Goal: Information Seeking & Learning: Learn about a topic

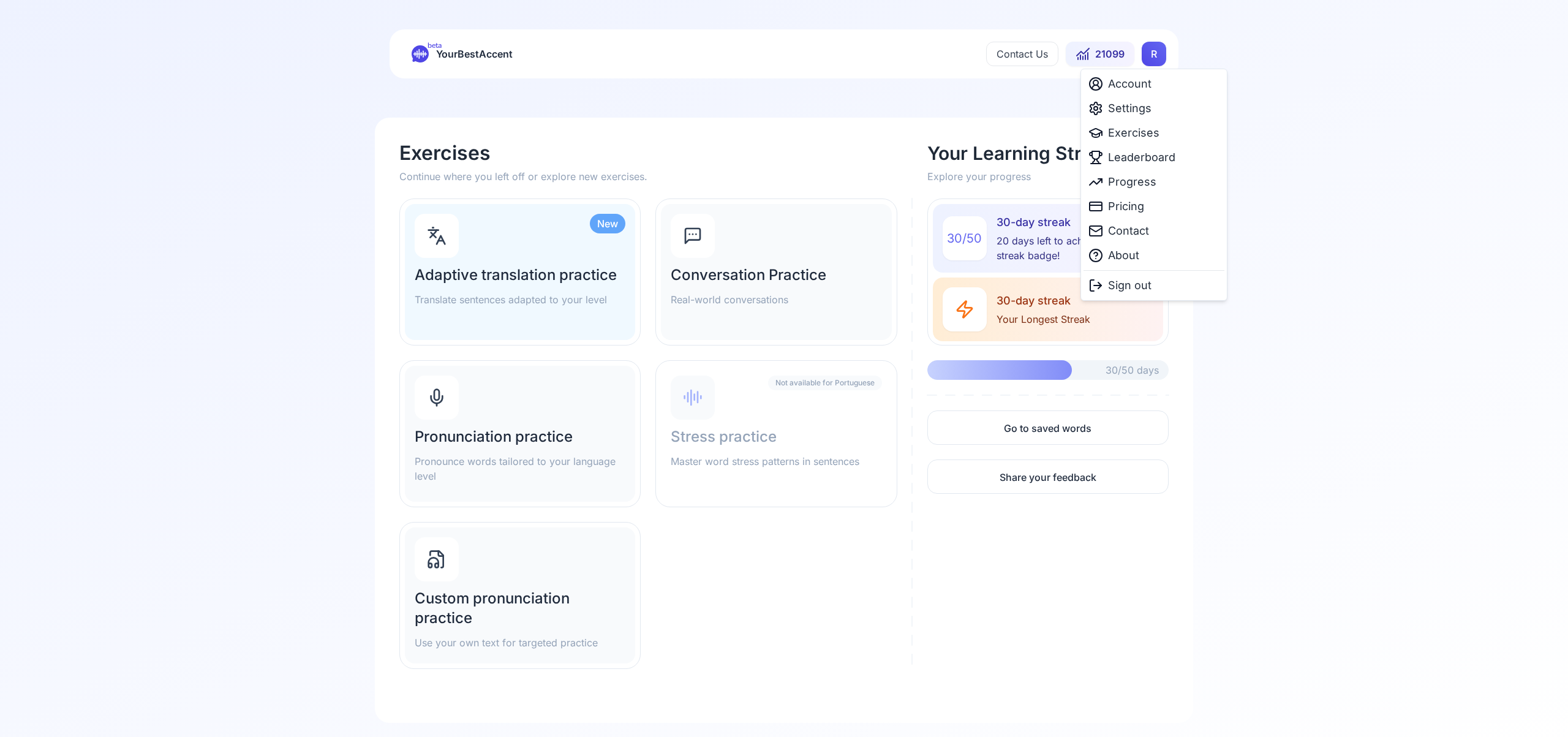
click at [1150, 52] on html "beta YourBestAccent Contact Us 21099 R Exercises Continue where you left off or…" at bounding box center [784, 368] width 1568 height 737
click at [1140, 112] on span "Settings" at bounding box center [1129, 108] width 43 height 18
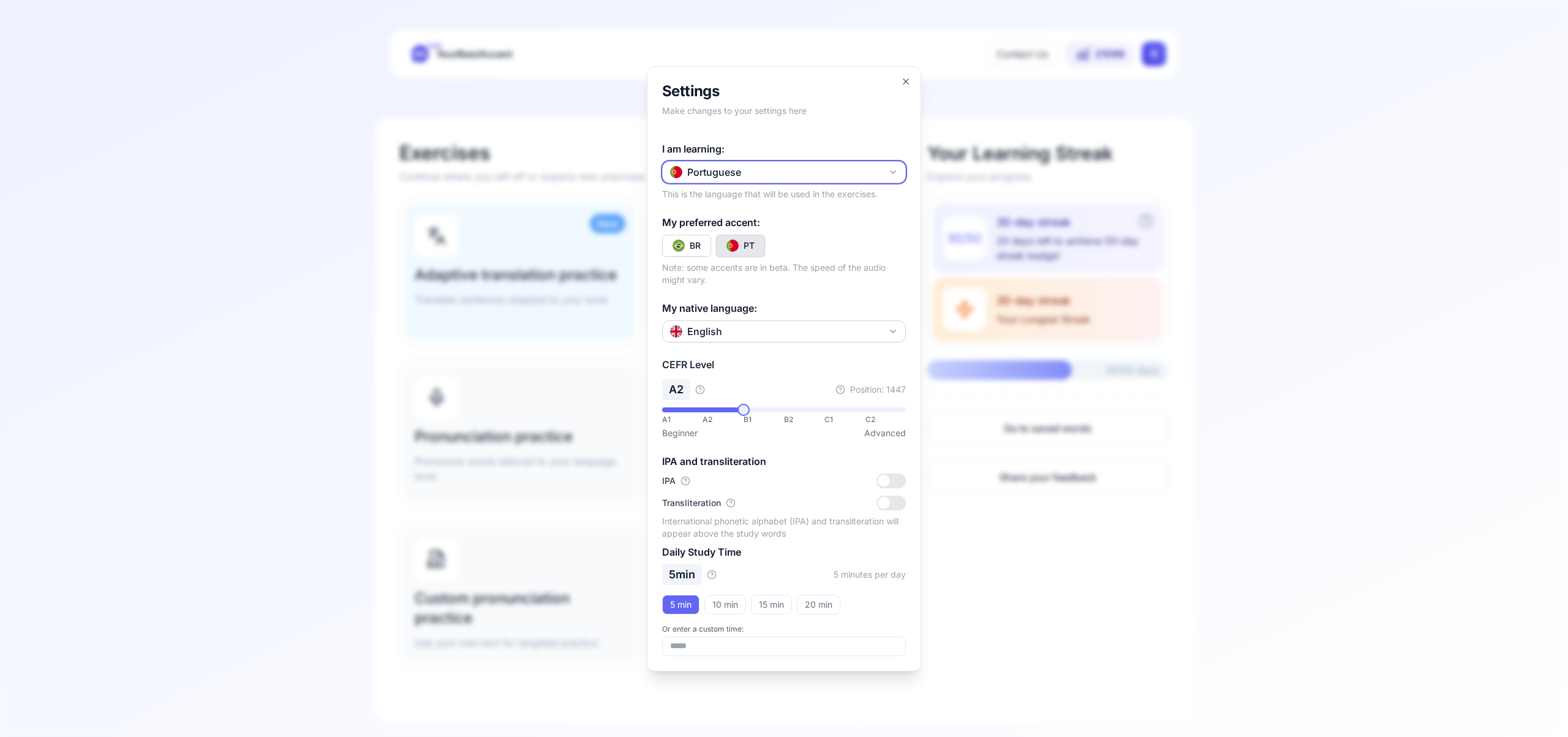
click at [894, 171] on icon "button" at bounding box center [893, 172] width 10 height 10
click at [796, 245] on div "Spanish" at bounding box center [783, 244] width 238 height 22
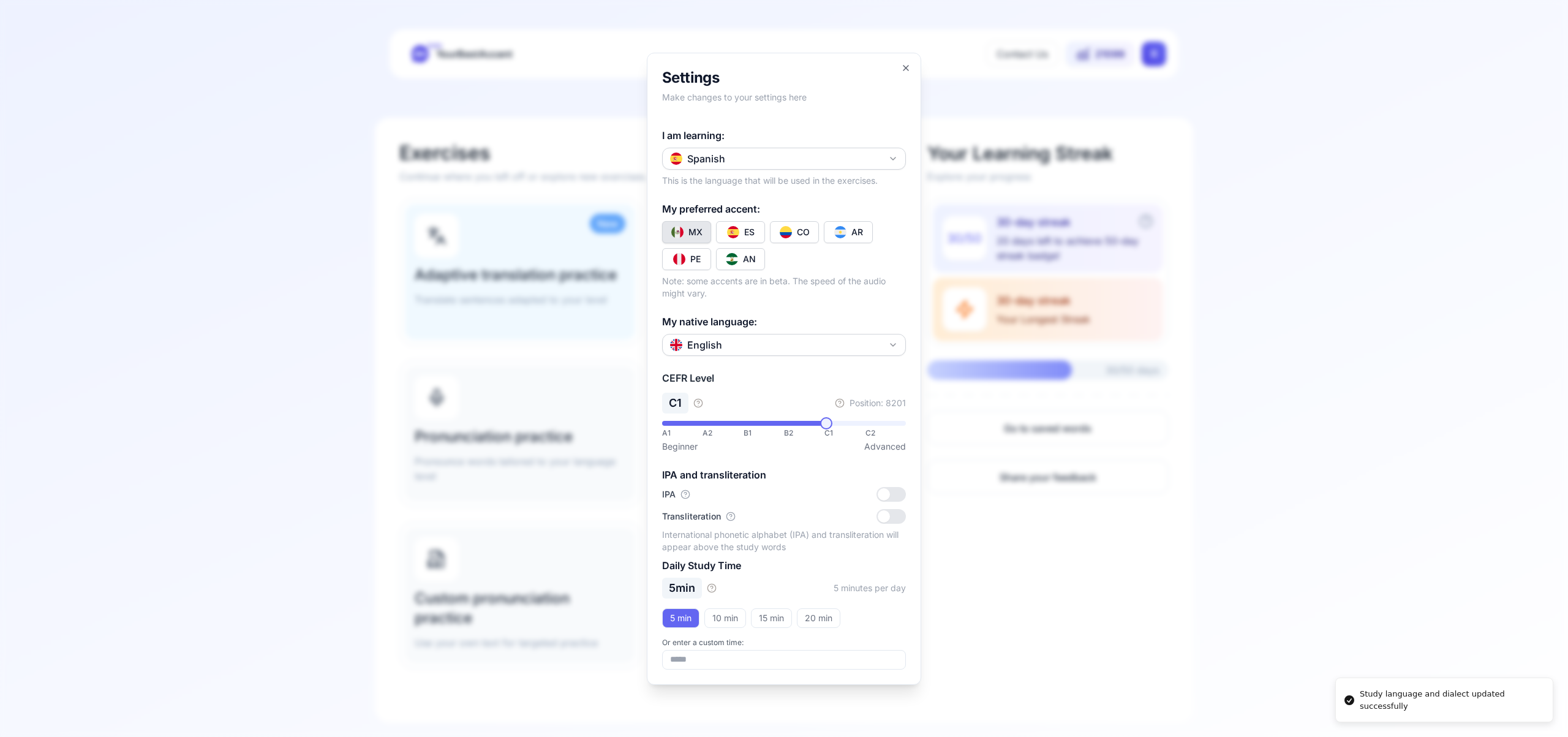
click at [799, 233] on div "CO" at bounding box center [803, 232] width 13 height 13
click at [905, 68] on icon "button" at bounding box center [905, 68] width 10 height 10
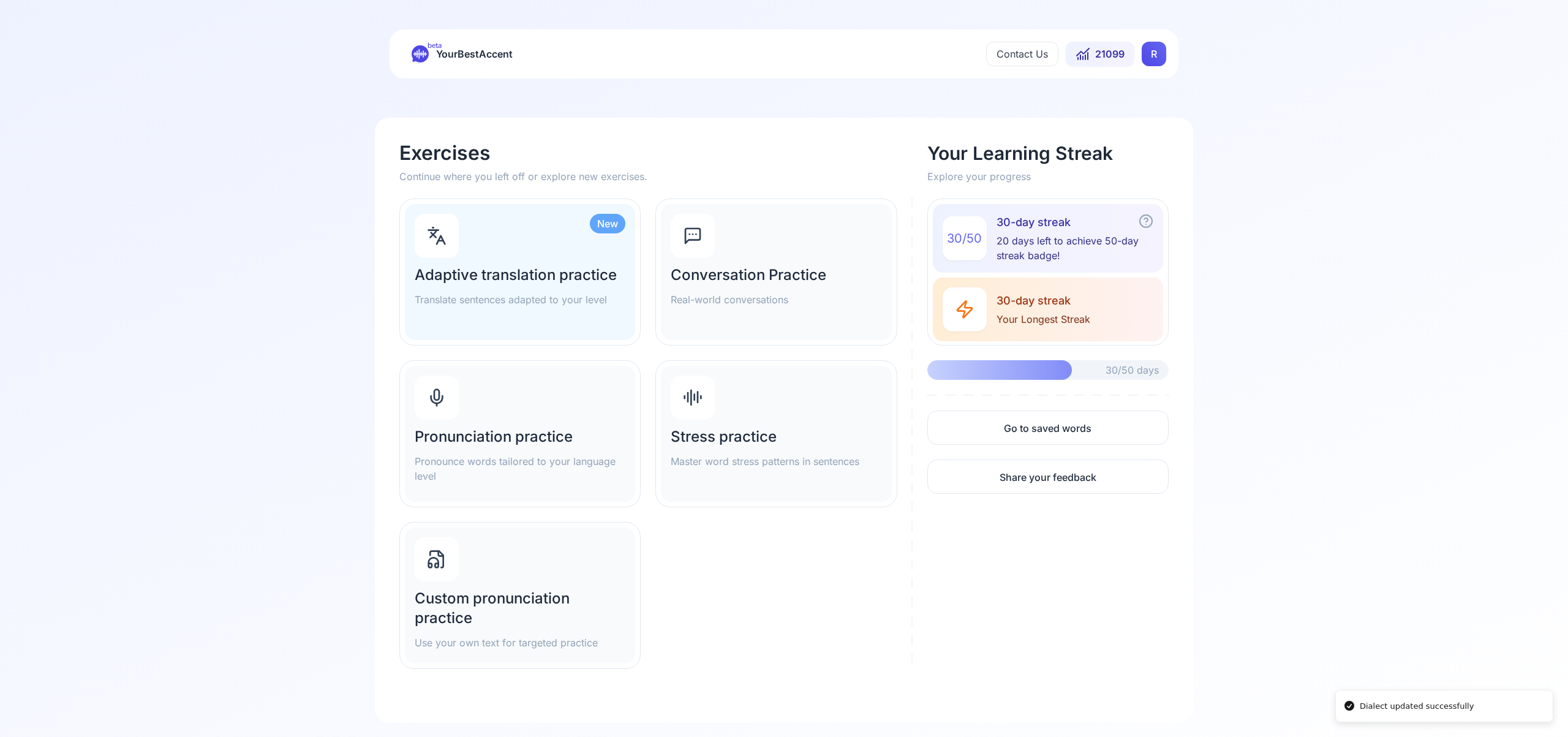
click at [431, 398] on icon at bounding box center [437, 400] width 12 height 8
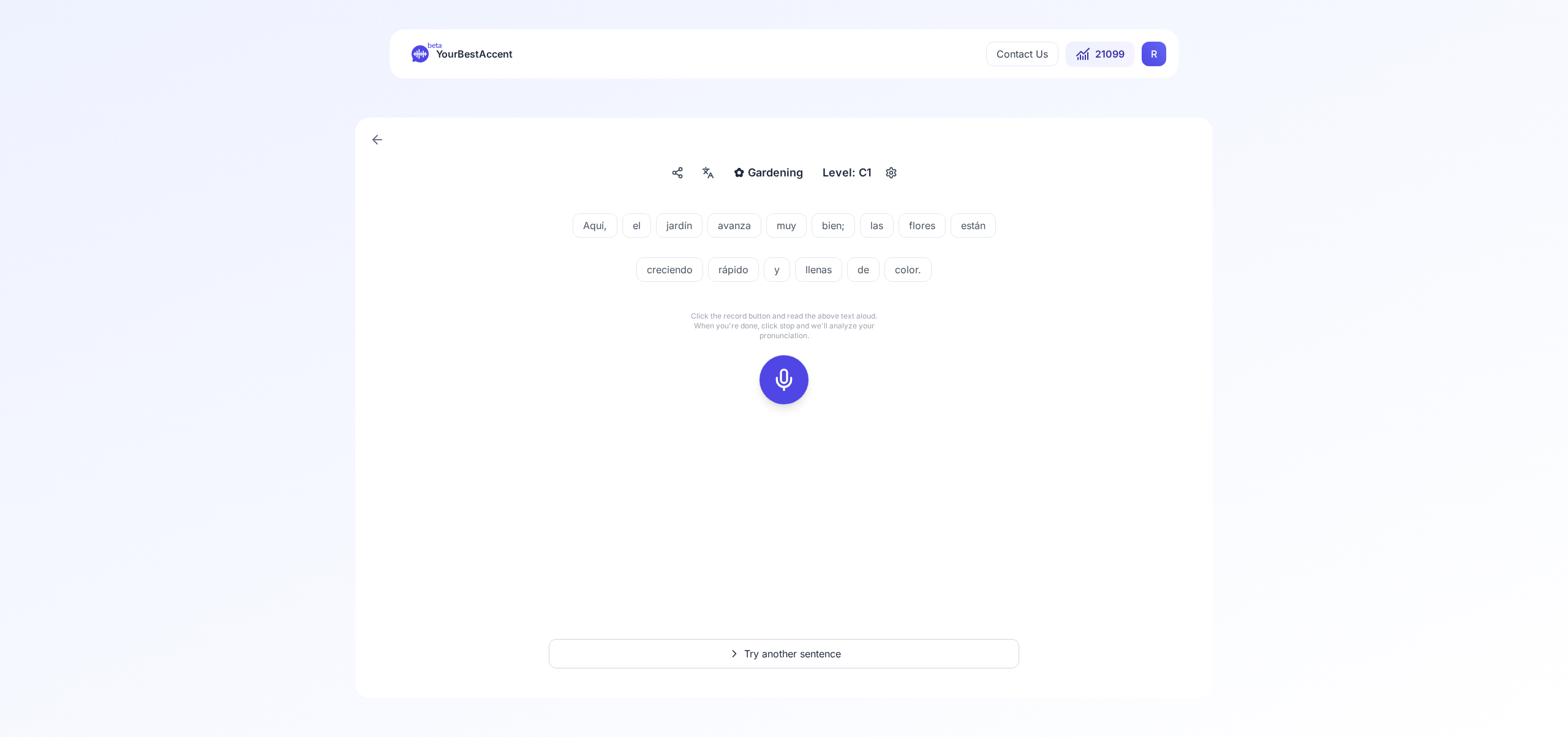
click at [783, 370] on rect at bounding box center [783, 379] width 19 height 19
click at [779, 386] on icon at bounding box center [783, 379] width 24 height 24
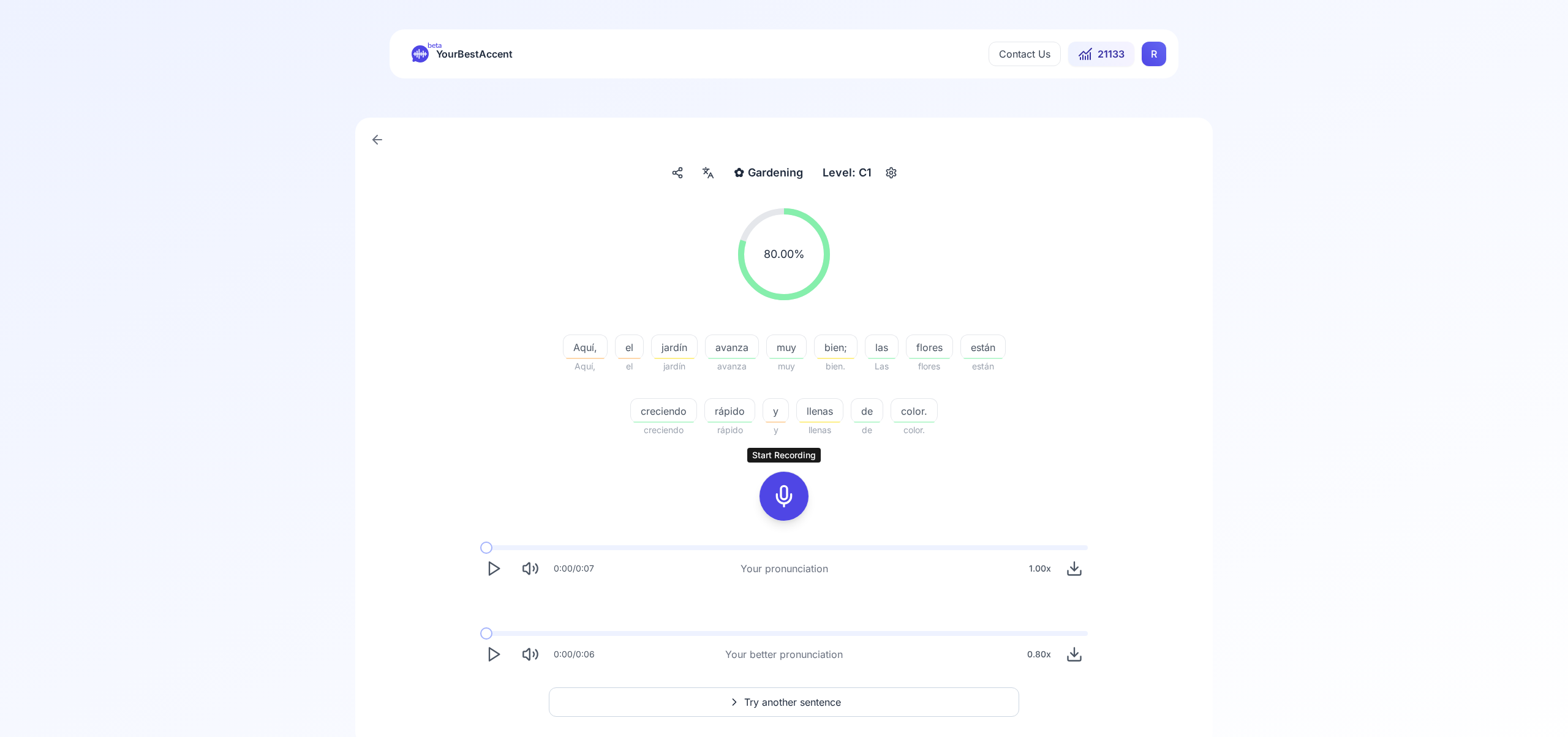
scroll to position [48, 0]
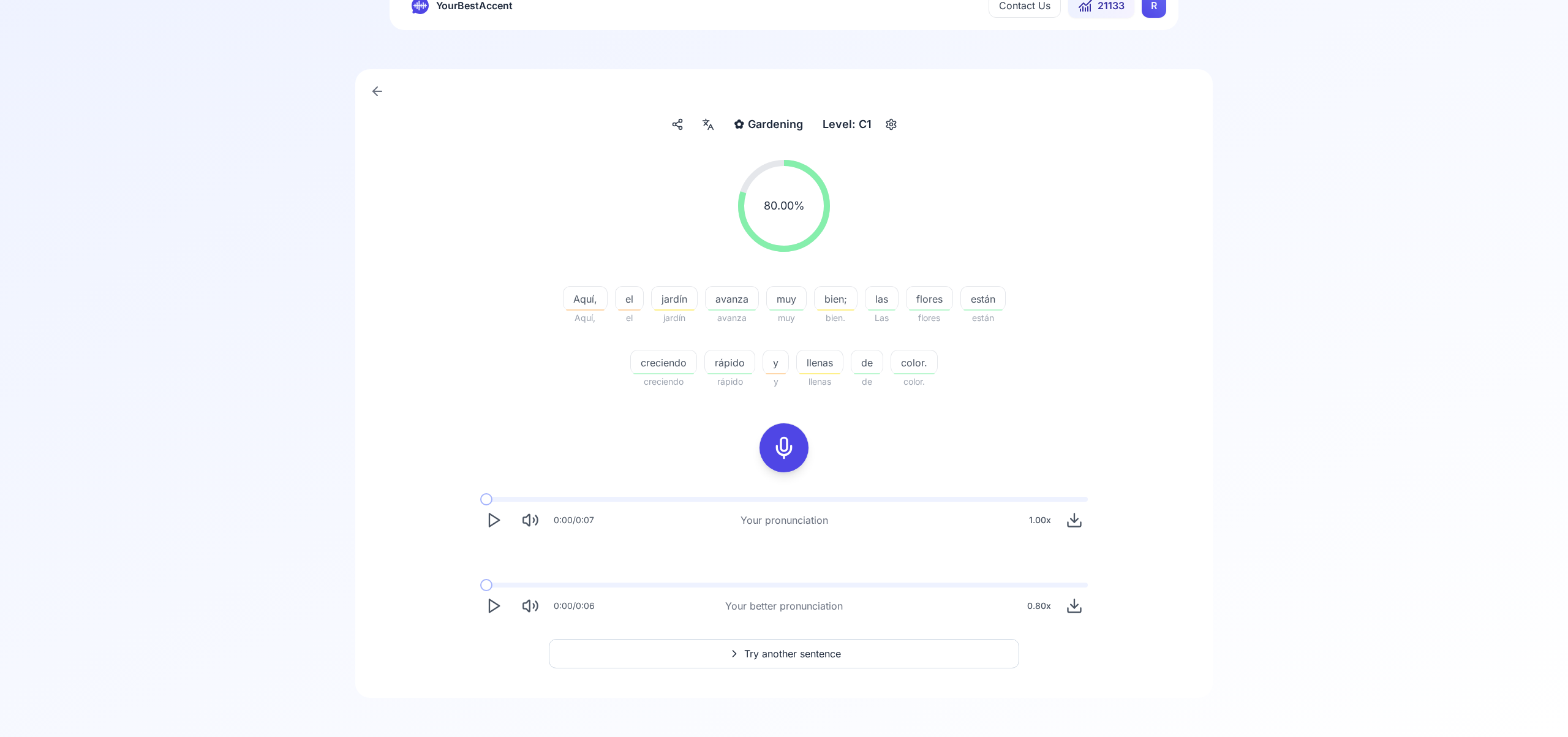
click at [789, 655] on span "Try another sentence" at bounding box center [792, 653] width 97 height 15
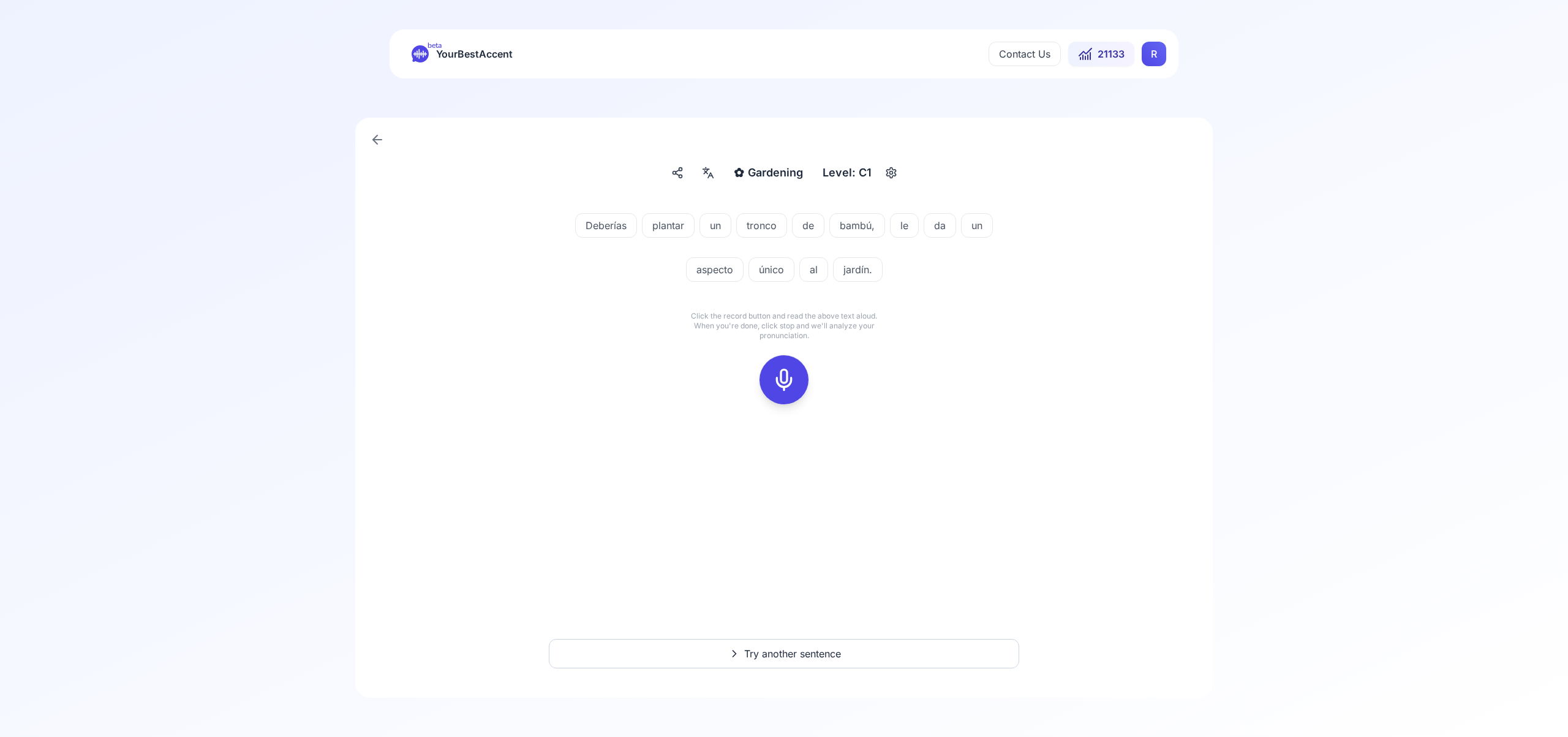
click at [783, 386] on icon at bounding box center [783, 379] width 24 height 24
click at [782, 382] on icon at bounding box center [783, 379] width 24 height 24
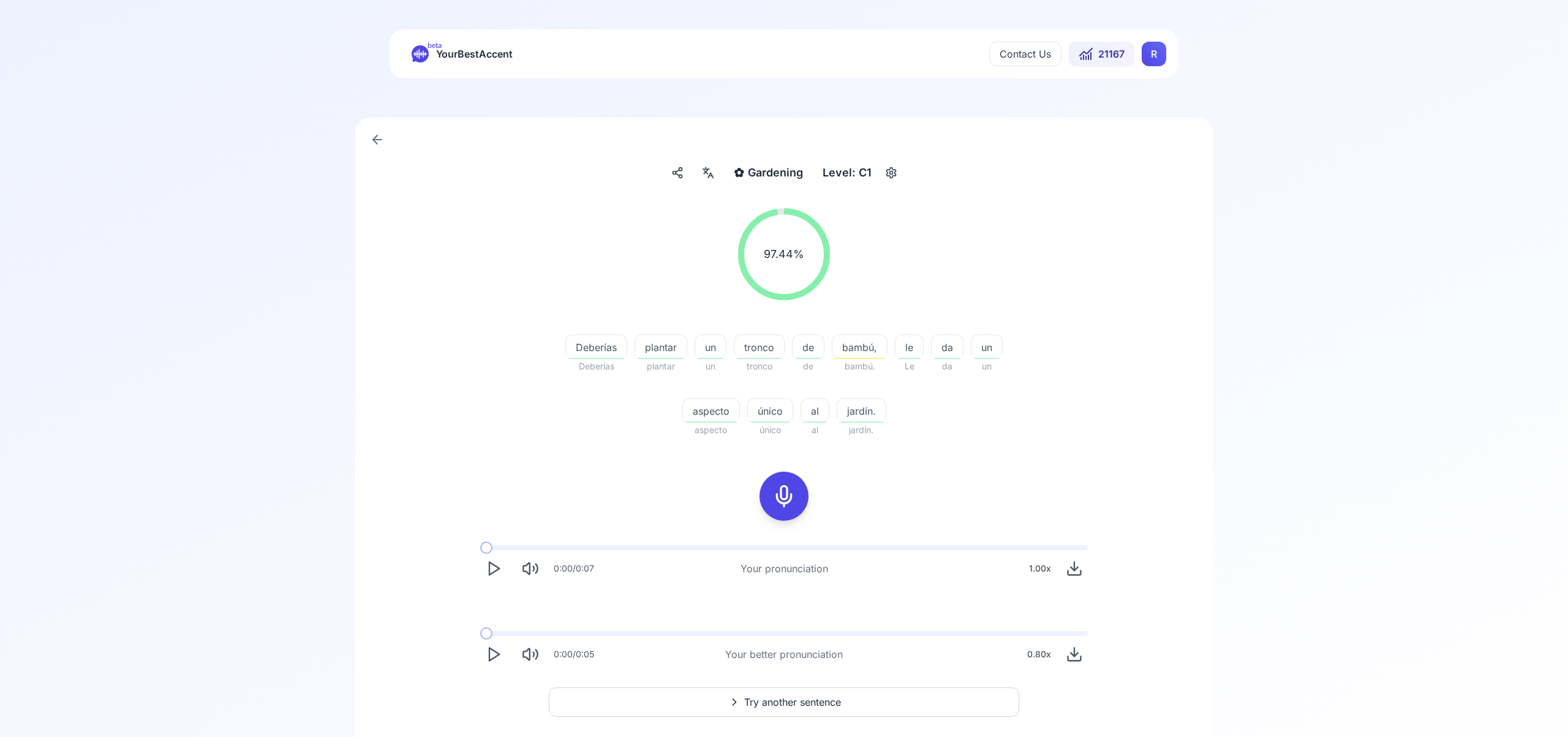
click at [810, 699] on span "Try another sentence" at bounding box center [792, 701] width 97 height 15
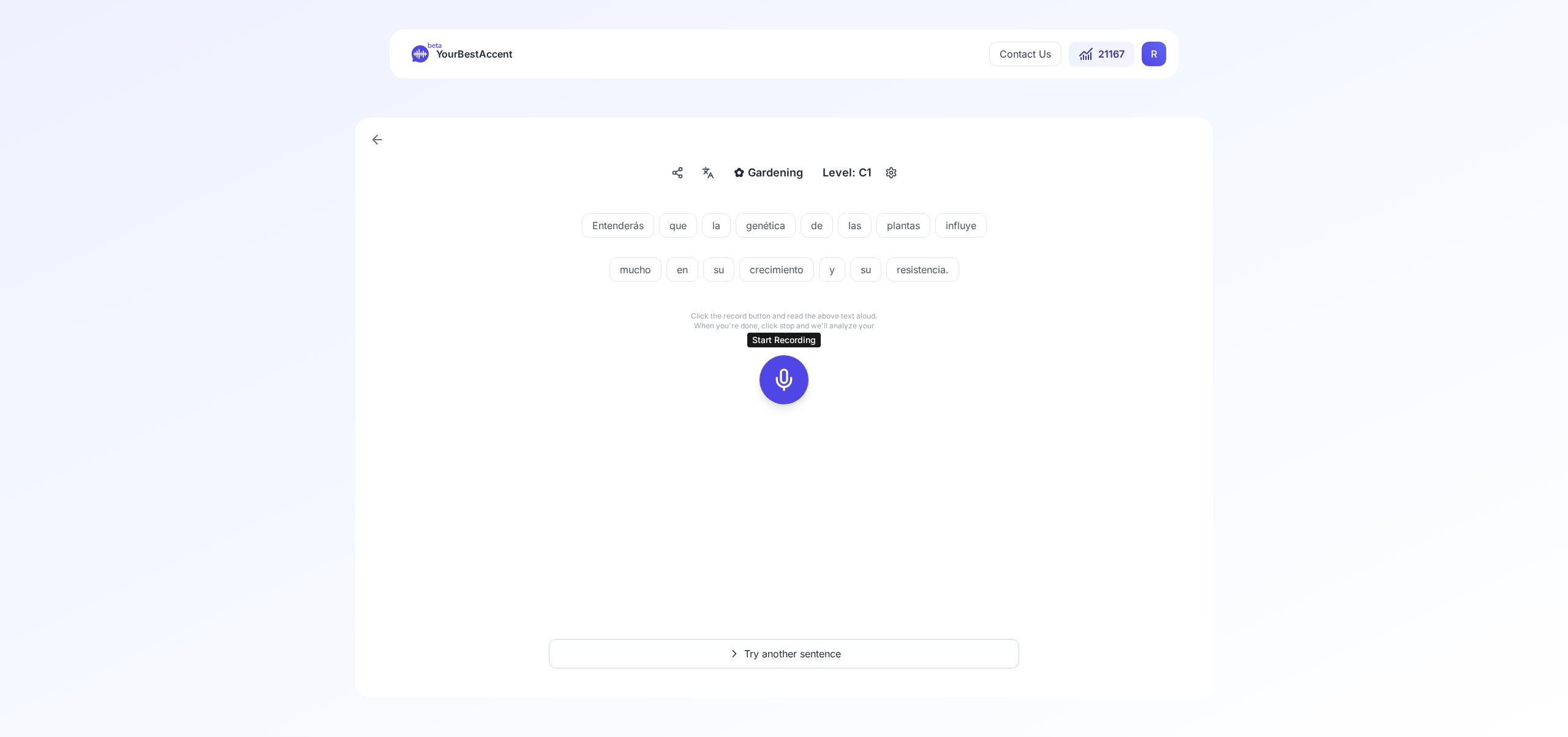
click at [784, 386] on icon at bounding box center [783, 379] width 24 height 24
click at [791, 379] on icon at bounding box center [783, 379] width 24 height 24
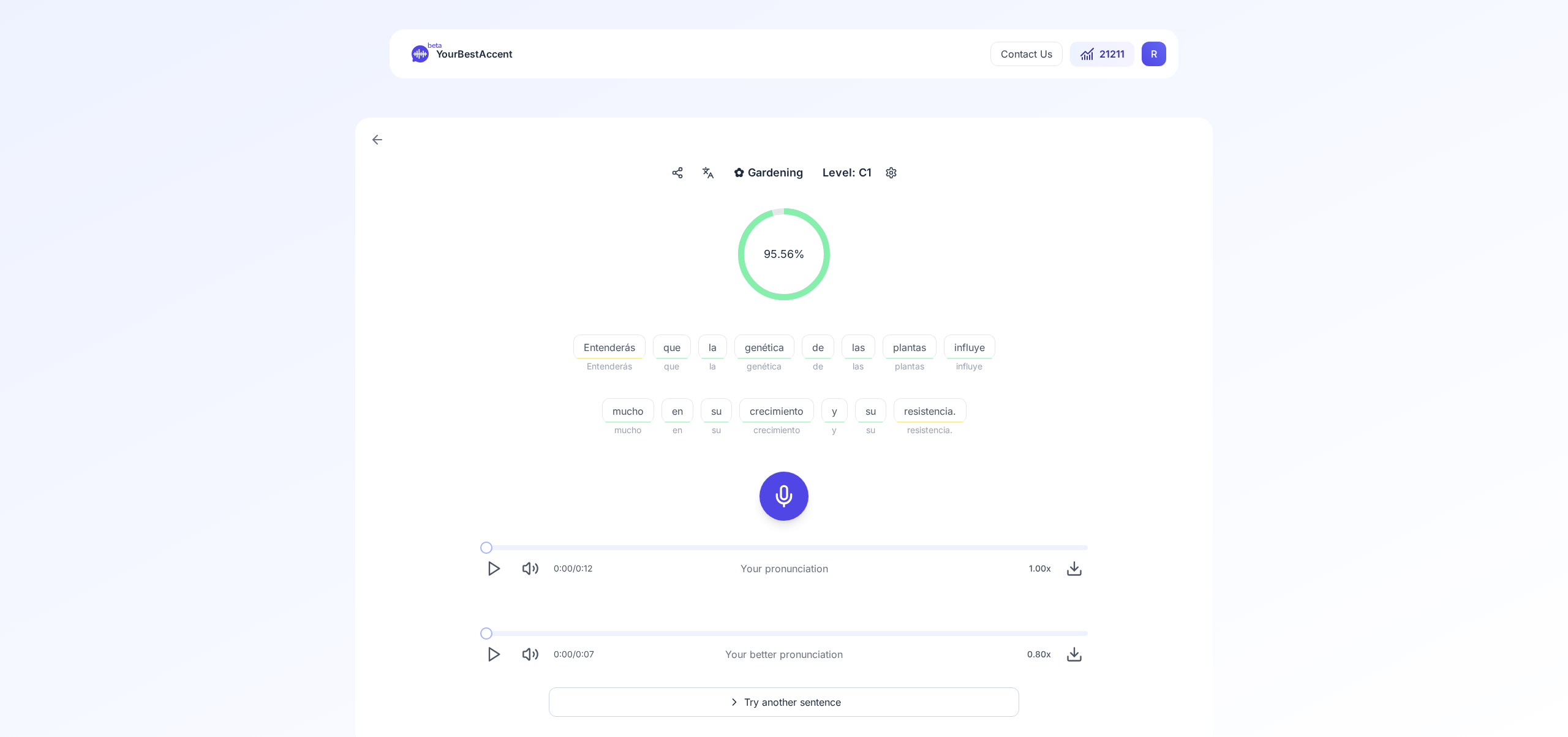
click at [769, 703] on span "Try another sentence" at bounding box center [792, 701] width 97 height 15
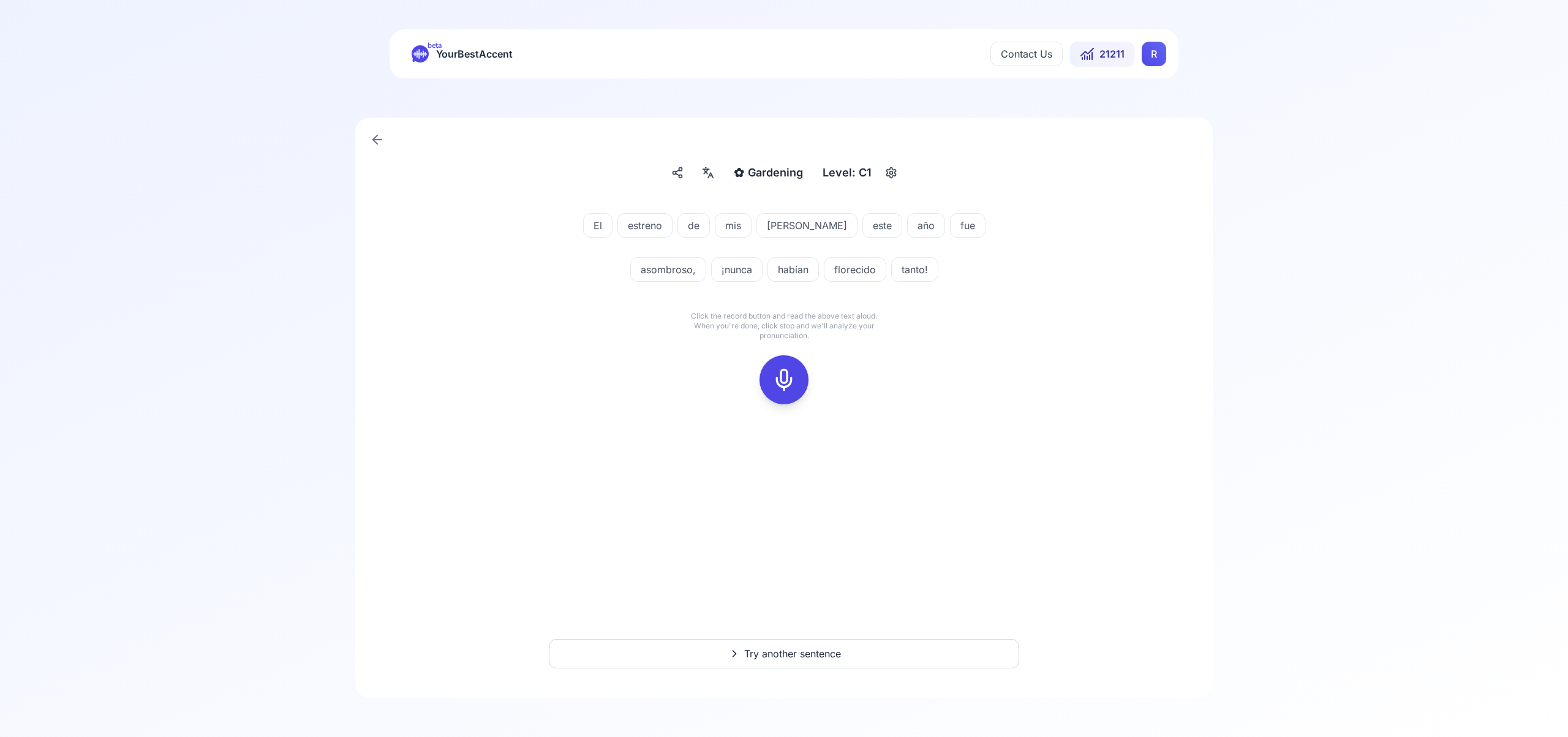
click at [785, 374] on icon at bounding box center [783, 379] width 24 height 24
click at [779, 368] on icon at bounding box center [783, 379] width 24 height 24
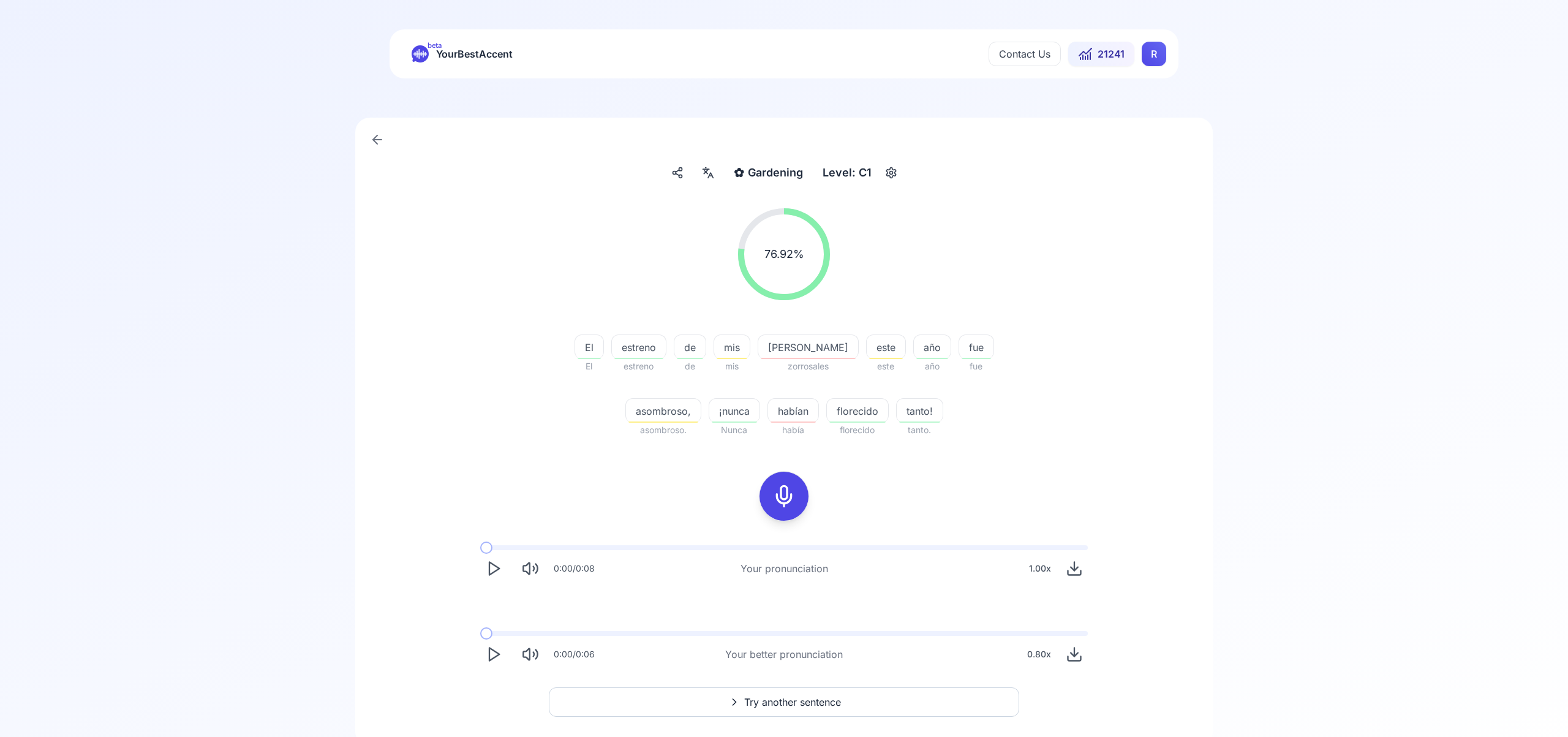
scroll to position [9, 0]
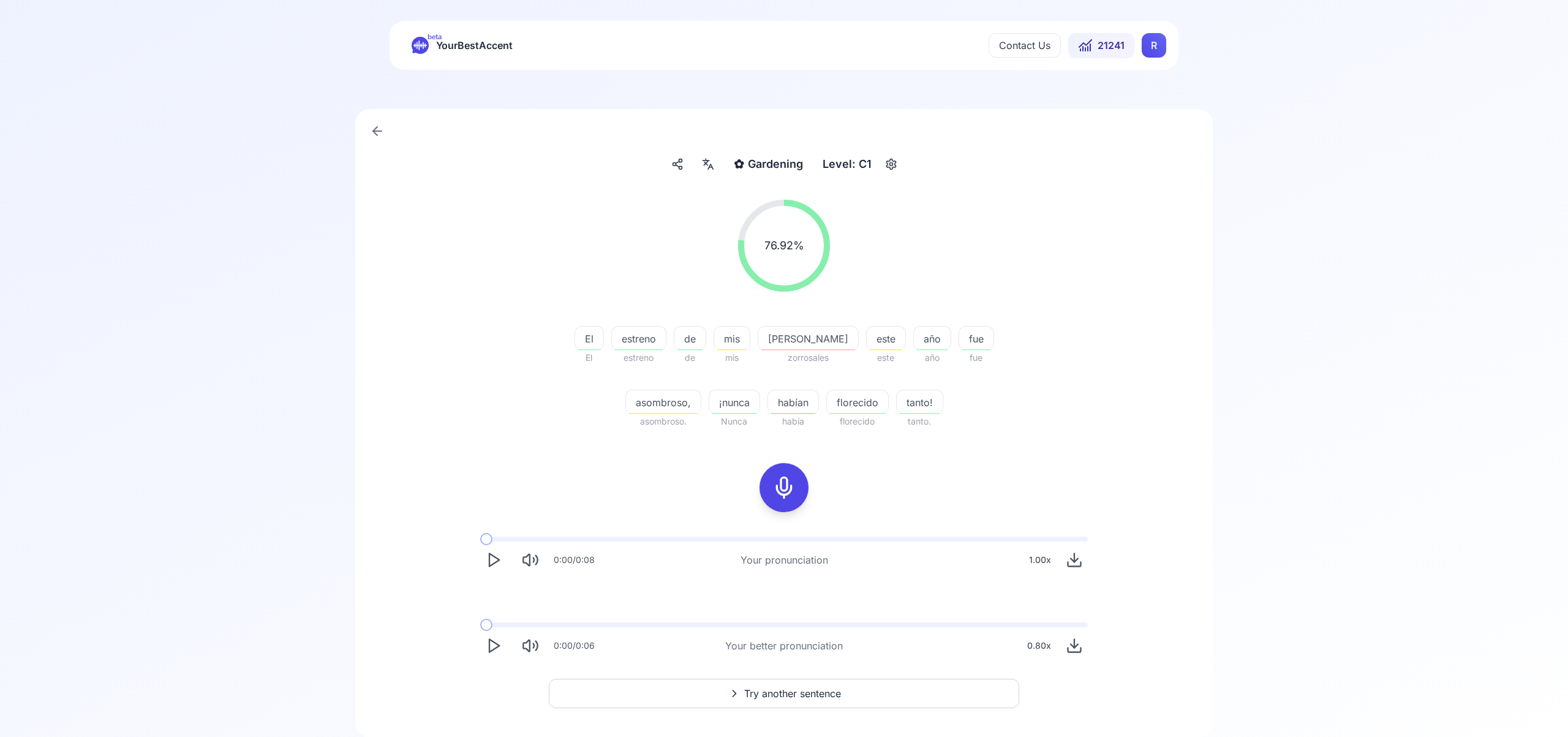
click at [782, 690] on span "Try another sentence" at bounding box center [792, 693] width 97 height 15
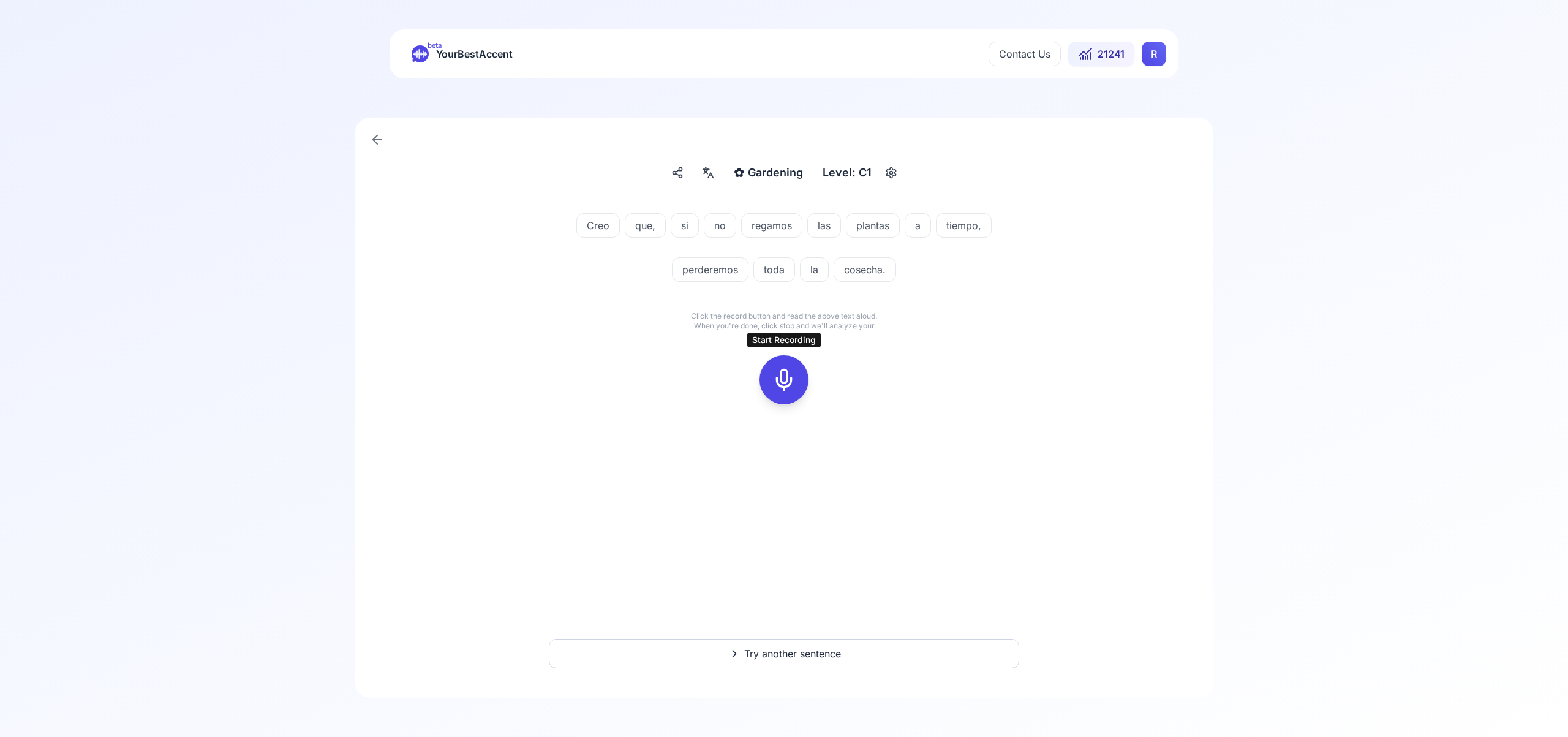
click at [791, 379] on icon at bounding box center [783, 379] width 24 height 24
click at [790, 376] on icon at bounding box center [783, 379] width 24 height 24
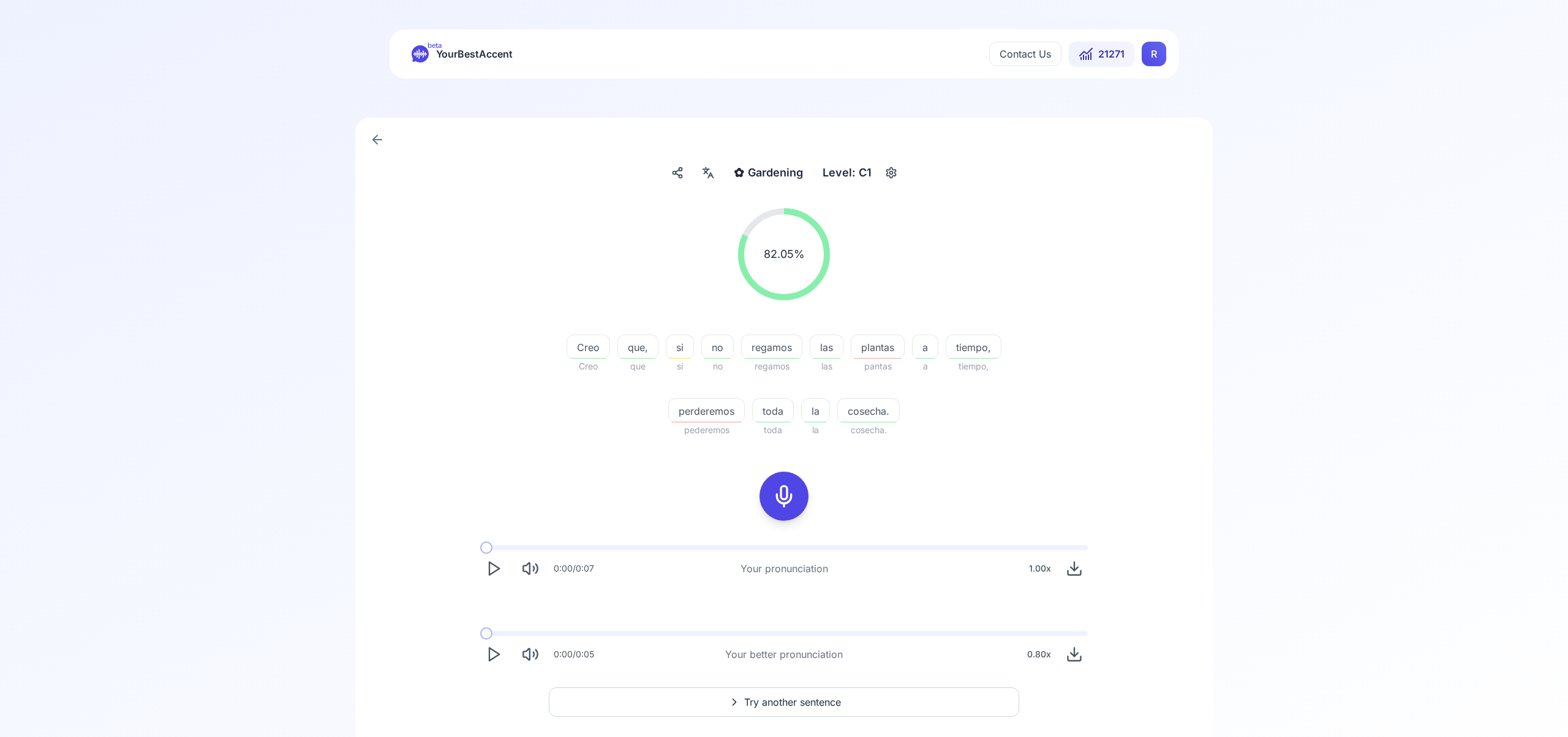
click at [803, 704] on span "Try another sentence" at bounding box center [792, 701] width 97 height 15
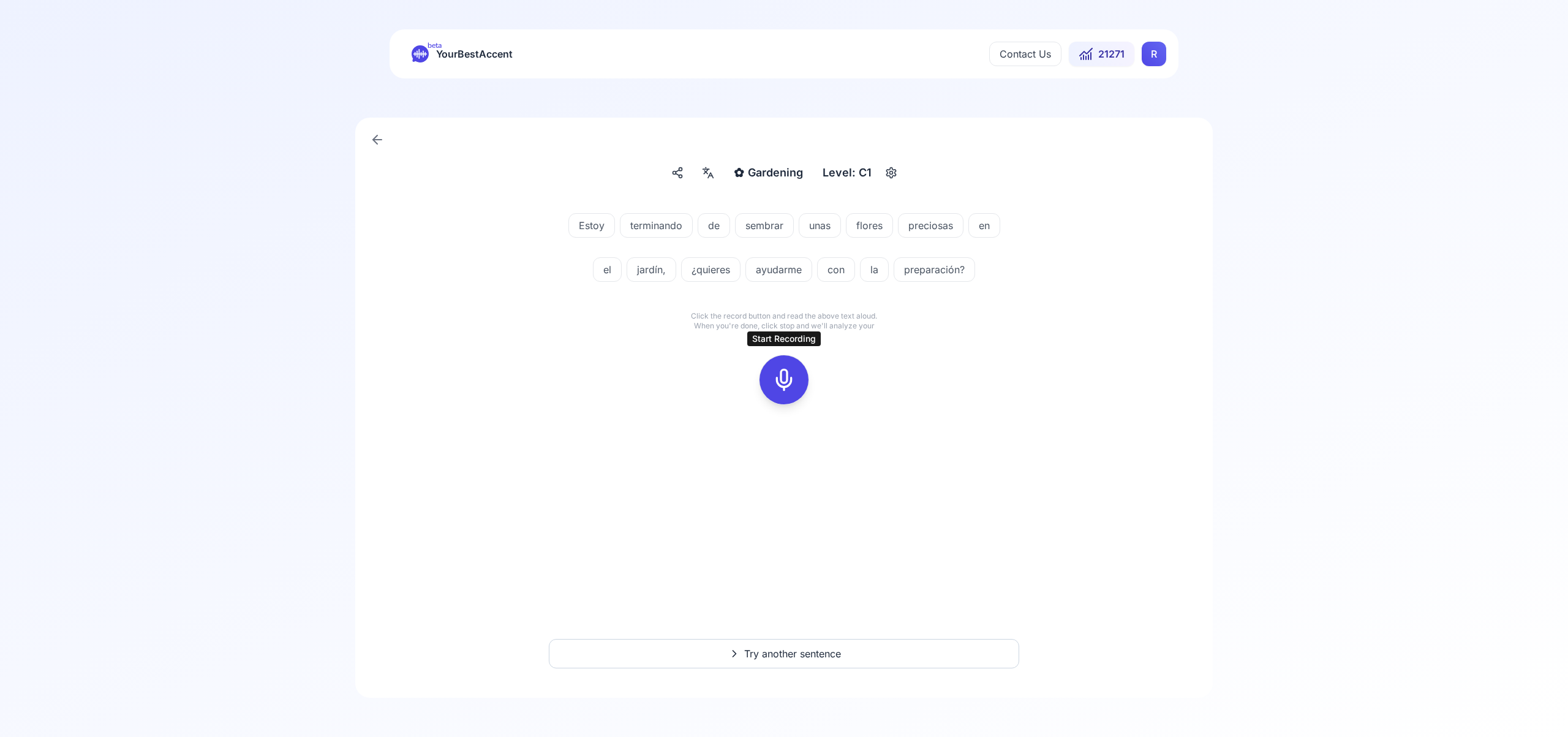
click at [776, 381] on icon at bounding box center [783, 379] width 24 height 24
click at [792, 383] on icon at bounding box center [783, 379] width 24 height 24
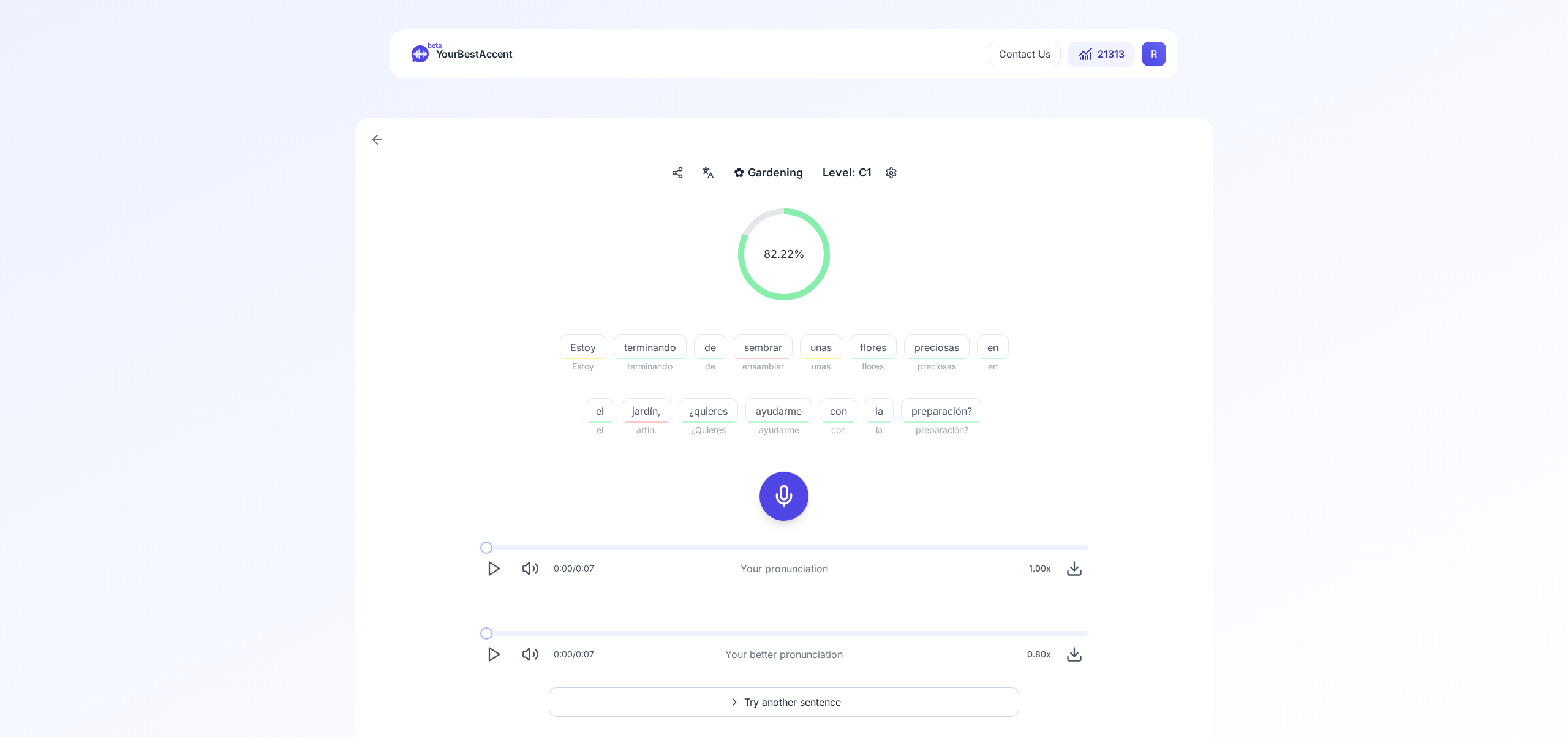
click at [1152, 59] on html "beta YourBestAccent Contact Us 21313 R ✿ Gardening Gardening Level: C1 82.22 % …" at bounding box center [784, 368] width 1568 height 737
click at [1142, 109] on span "Settings" at bounding box center [1129, 108] width 43 height 18
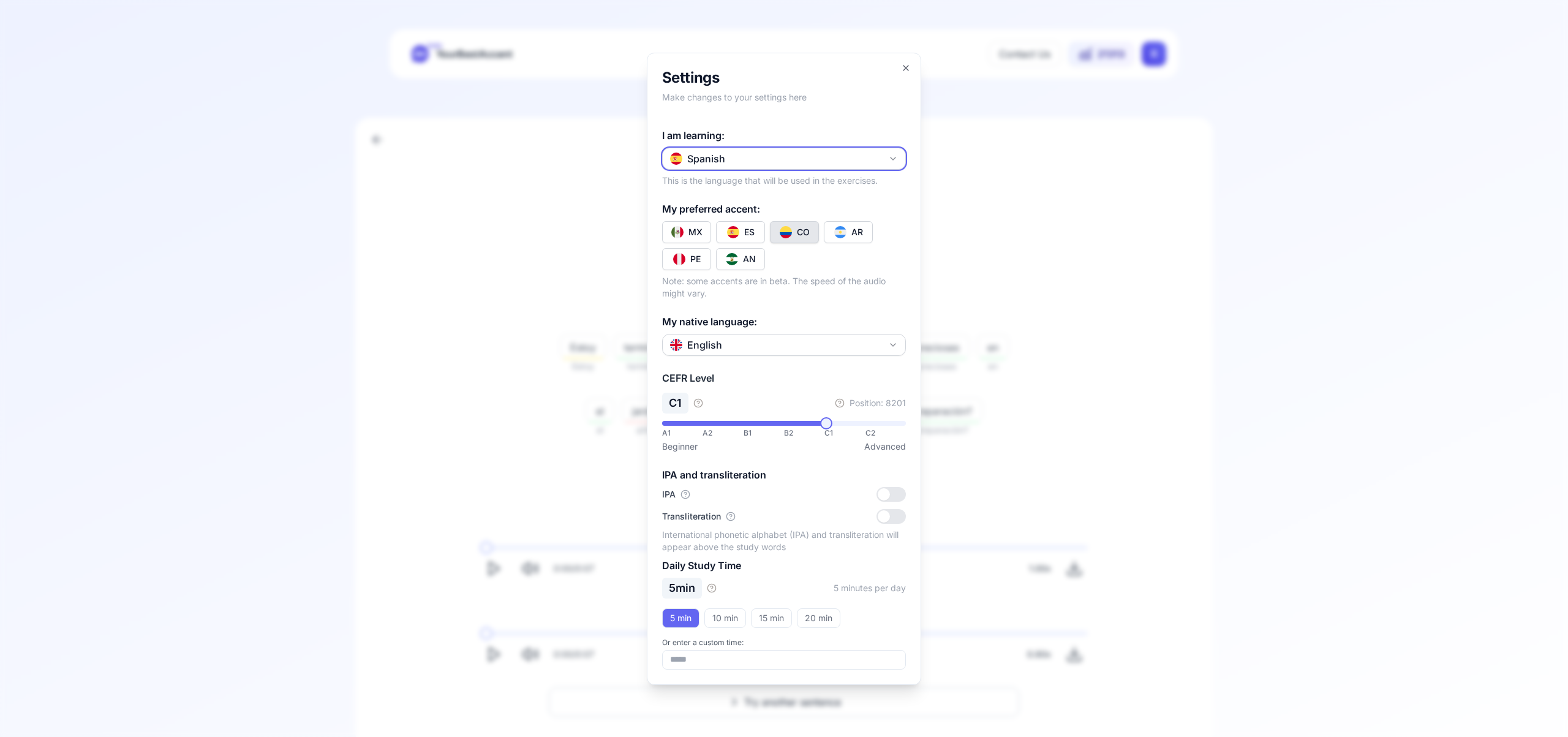
click at [894, 161] on icon "button" at bounding box center [893, 158] width 10 height 10
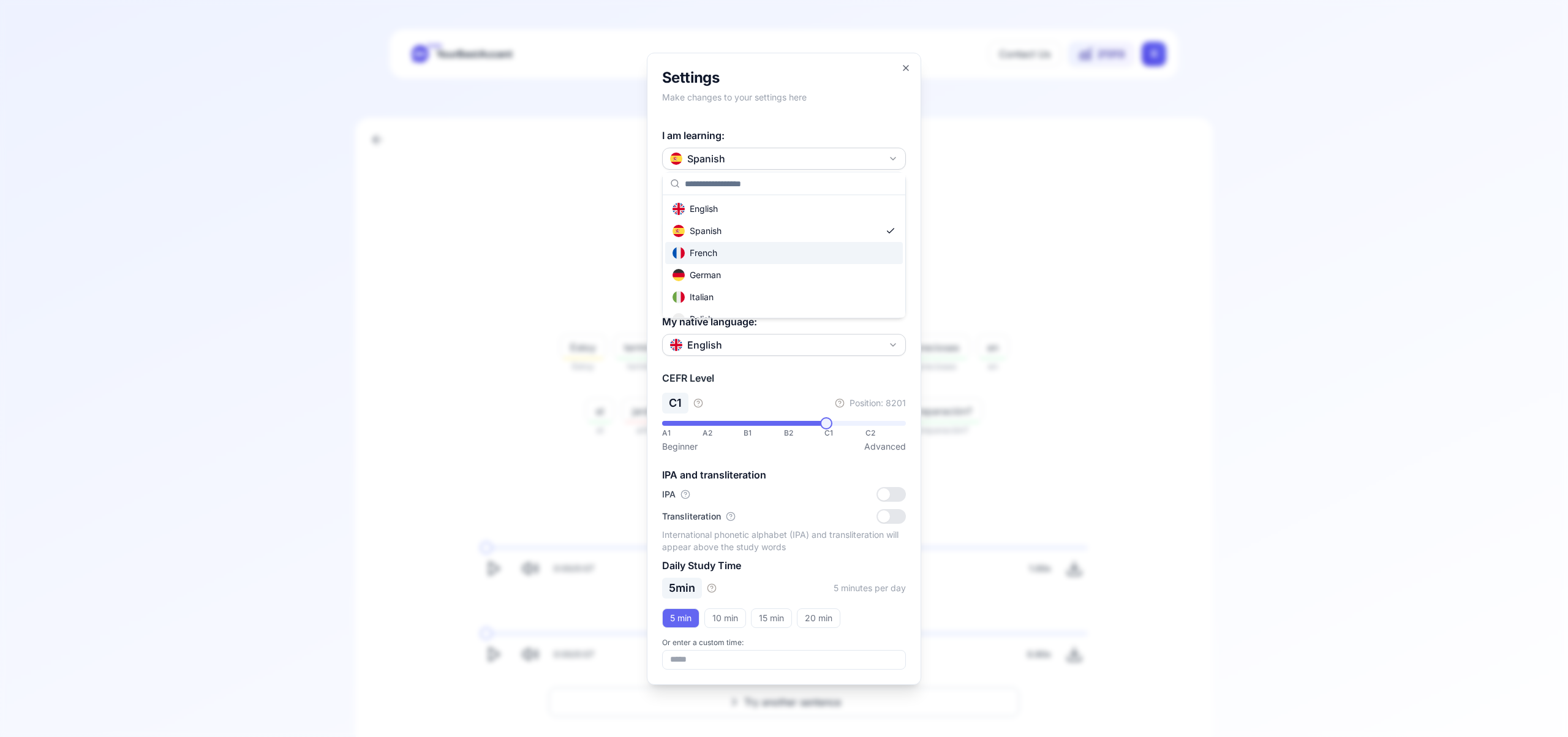
click at [767, 255] on div "French" at bounding box center [783, 252] width 238 height 22
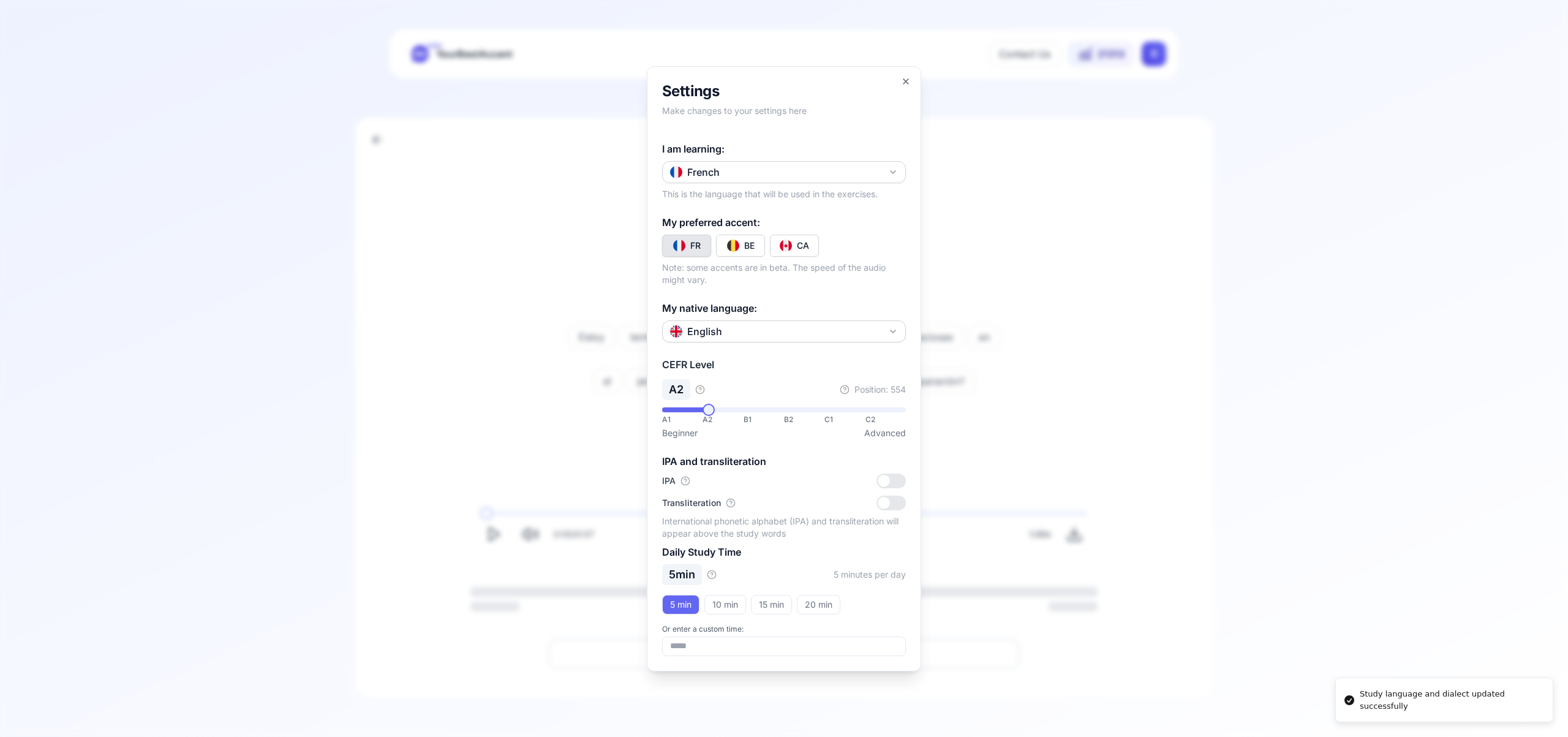
click at [779, 244] on img "Toggle fr-CA" at bounding box center [785, 245] width 13 height 13
click at [905, 80] on icon "button" at bounding box center [905, 81] width 5 height 5
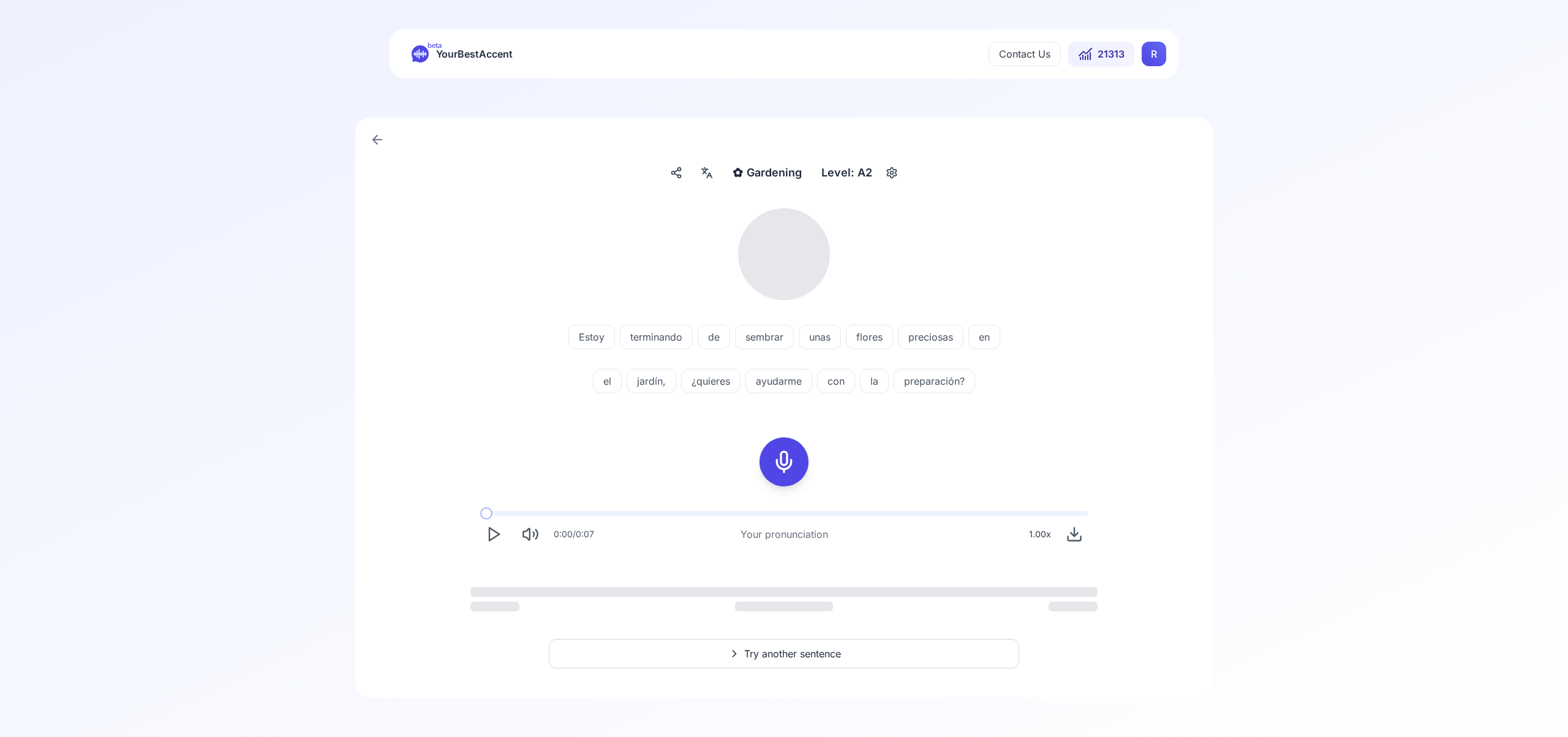
click at [1156, 53] on html "Dialect updated successfully beta YourBestAccent Contact Us 21313 R ✿ Gardening…" at bounding box center [784, 368] width 1568 height 737
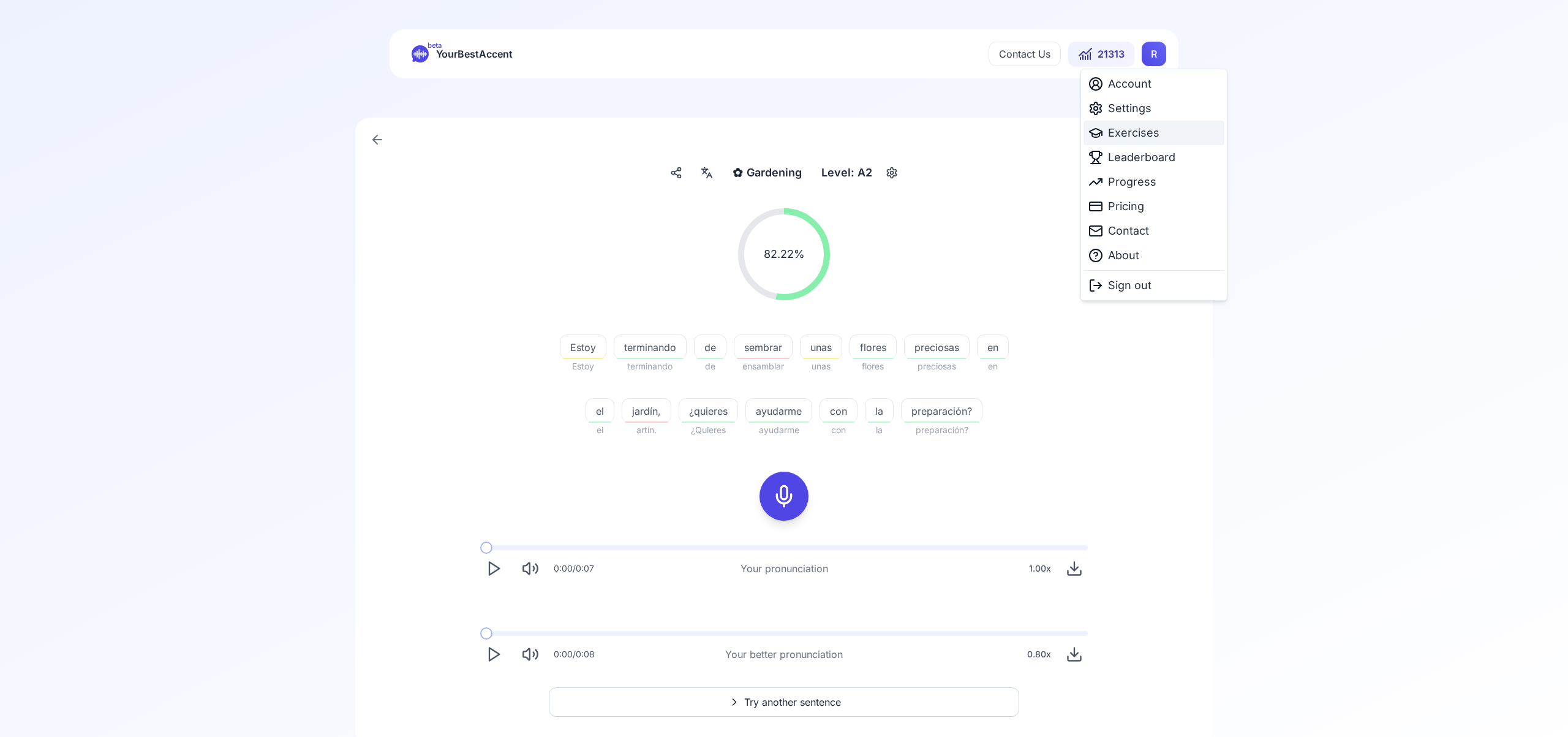
click at [1134, 138] on span "Exercises" at bounding box center [1133, 133] width 52 height 18
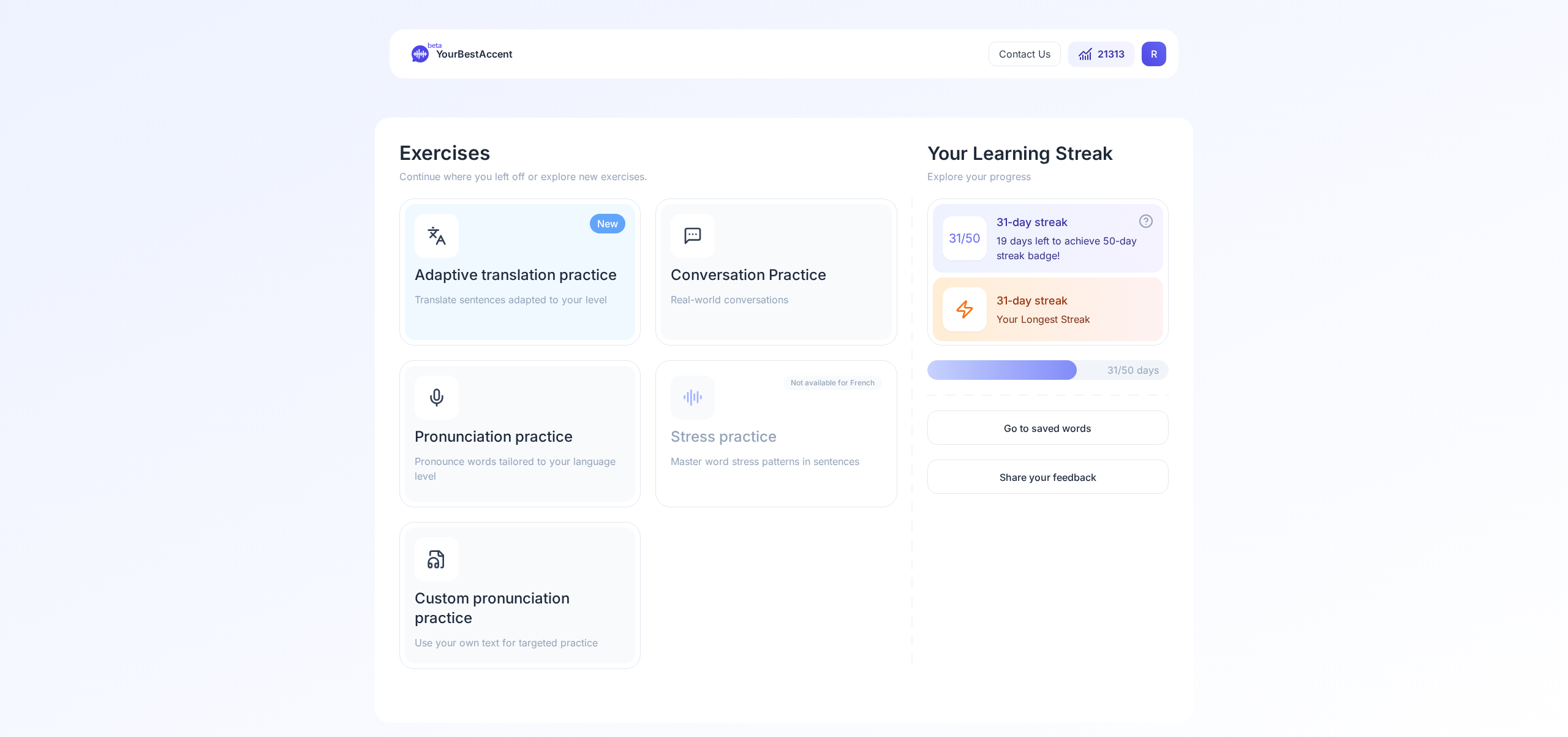
click at [449, 402] on div at bounding box center [436, 397] width 44 height 44
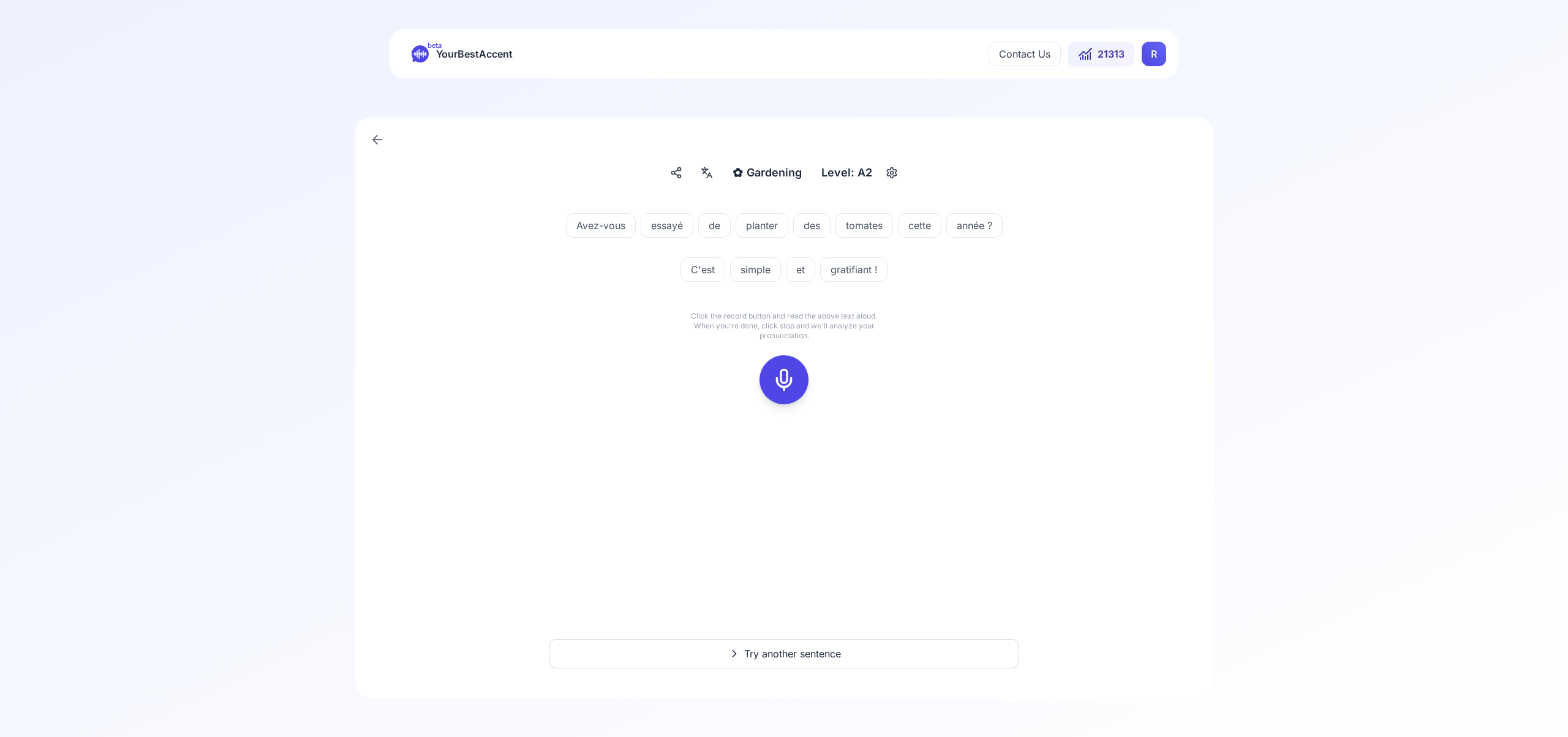
click at [781, 378] on icon at bounding box center [783, 379] width 24 height 24
click at [783, 371] on icon at bounding box center [783, 379] width 24 height 24
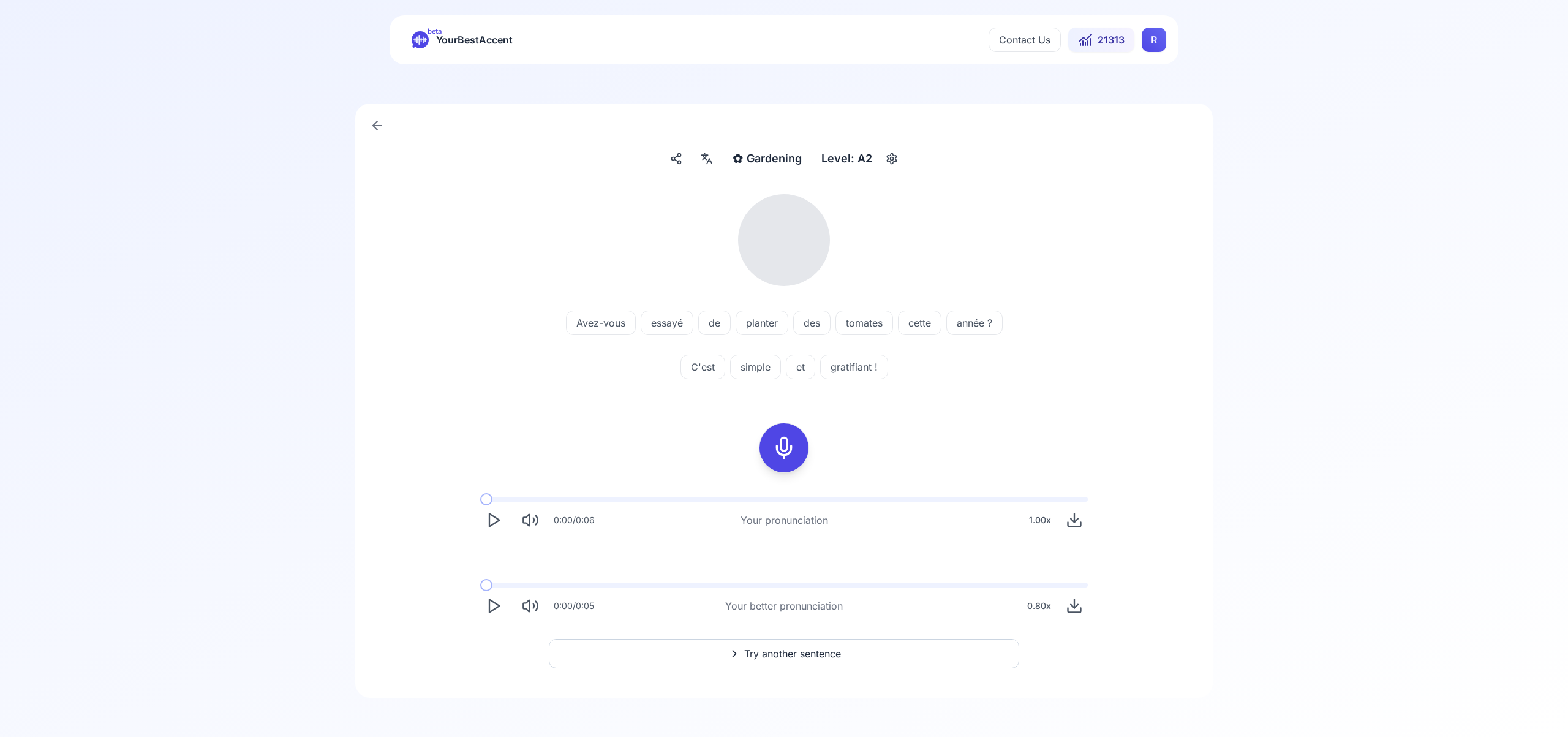
scroll to position [21, 0]
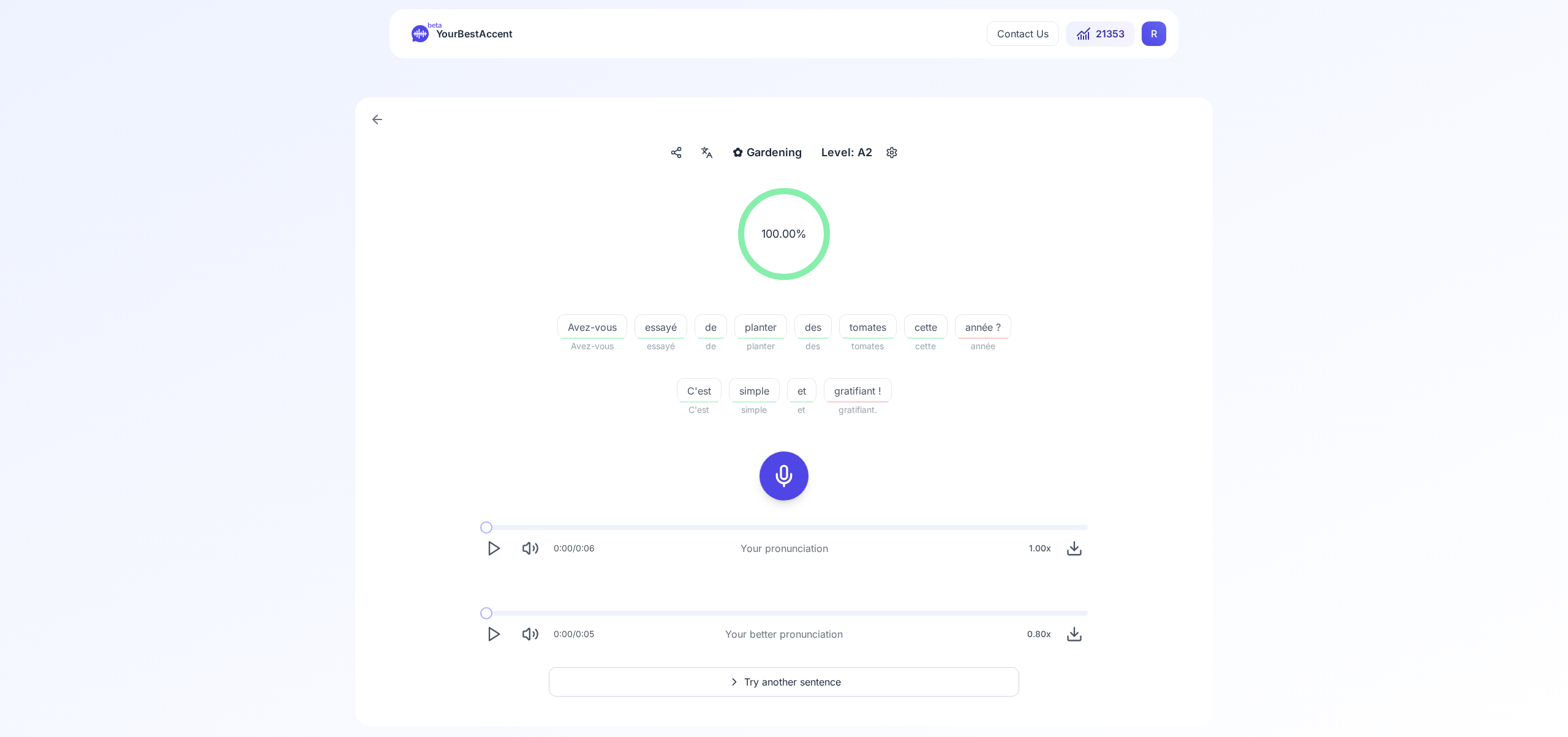
click at [791, 684] on span "Try another sentence" at bounding box center [792, 681] width 97 height 15
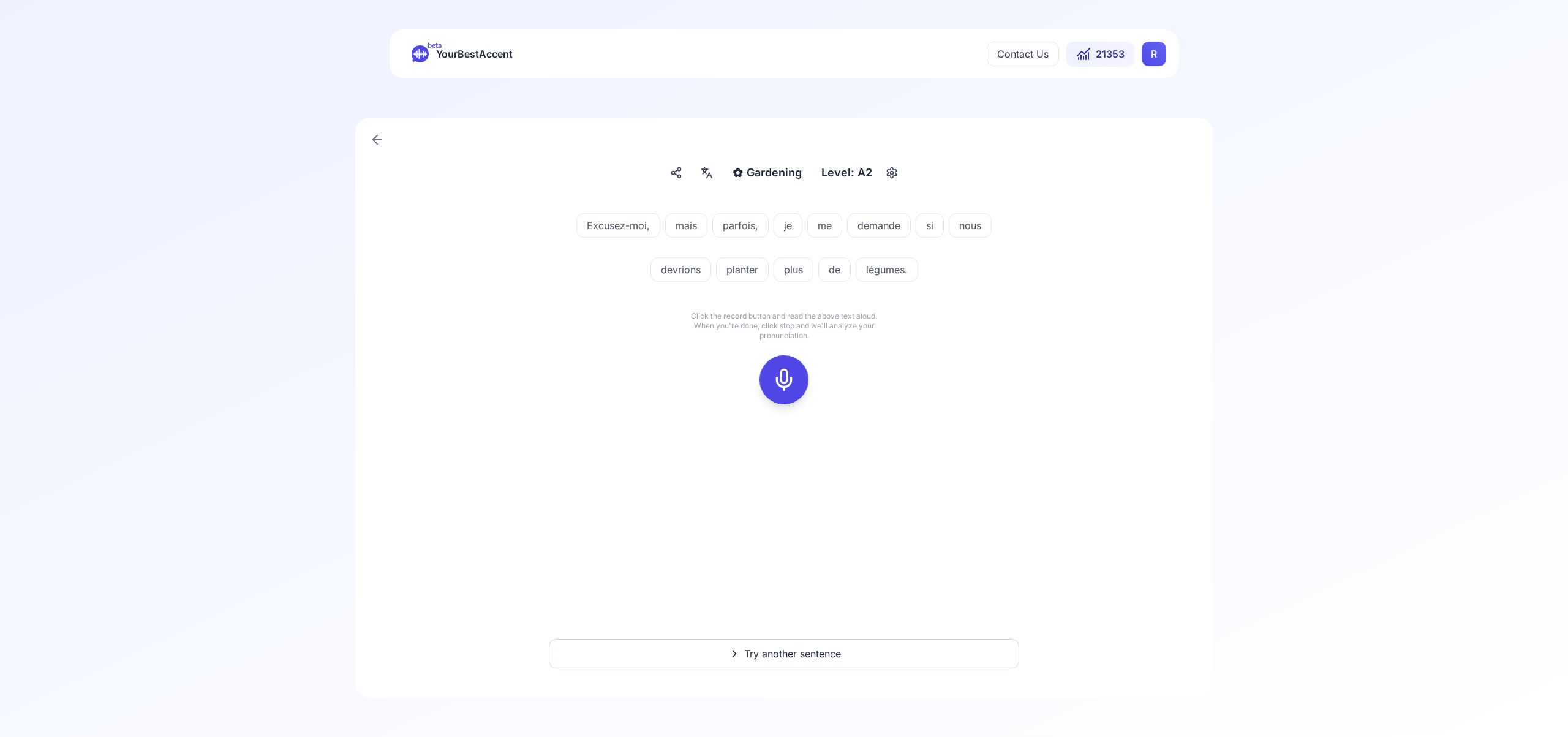
click at [791, 387] on icon at bounding box center [783, 379] width 24 height 24
click at [784, 387] on icon at bounding box center [783, 379] width 24 height 24
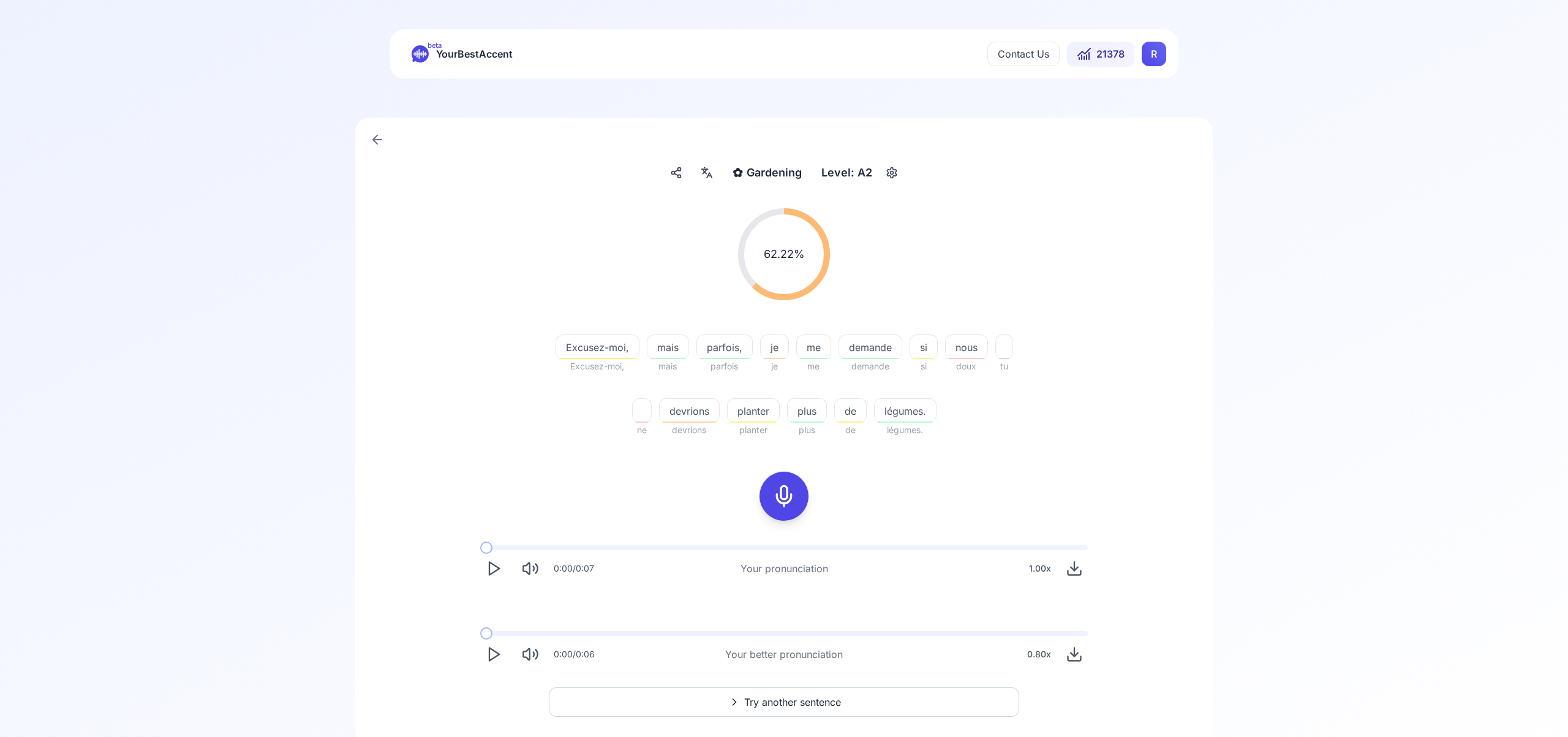
click at [782, 700] on span "Try another sentence" at bounding box center [792, 701] width 97 height 15
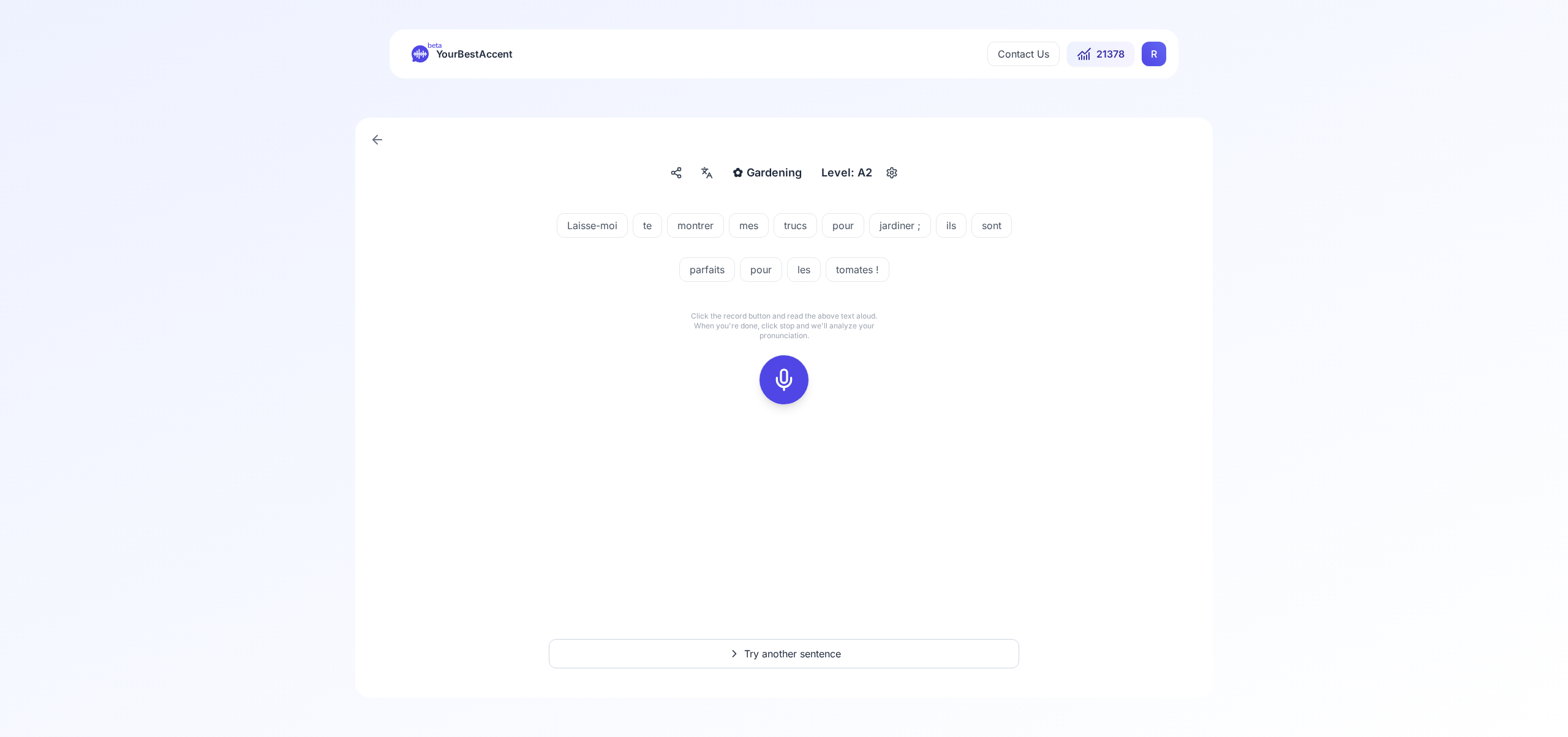
click at [789, 380] on icon at bounding box center [783, 379] width 24 height 24
click at [788, 373] on icon at bounding box center [783, 379] width 24 height 24
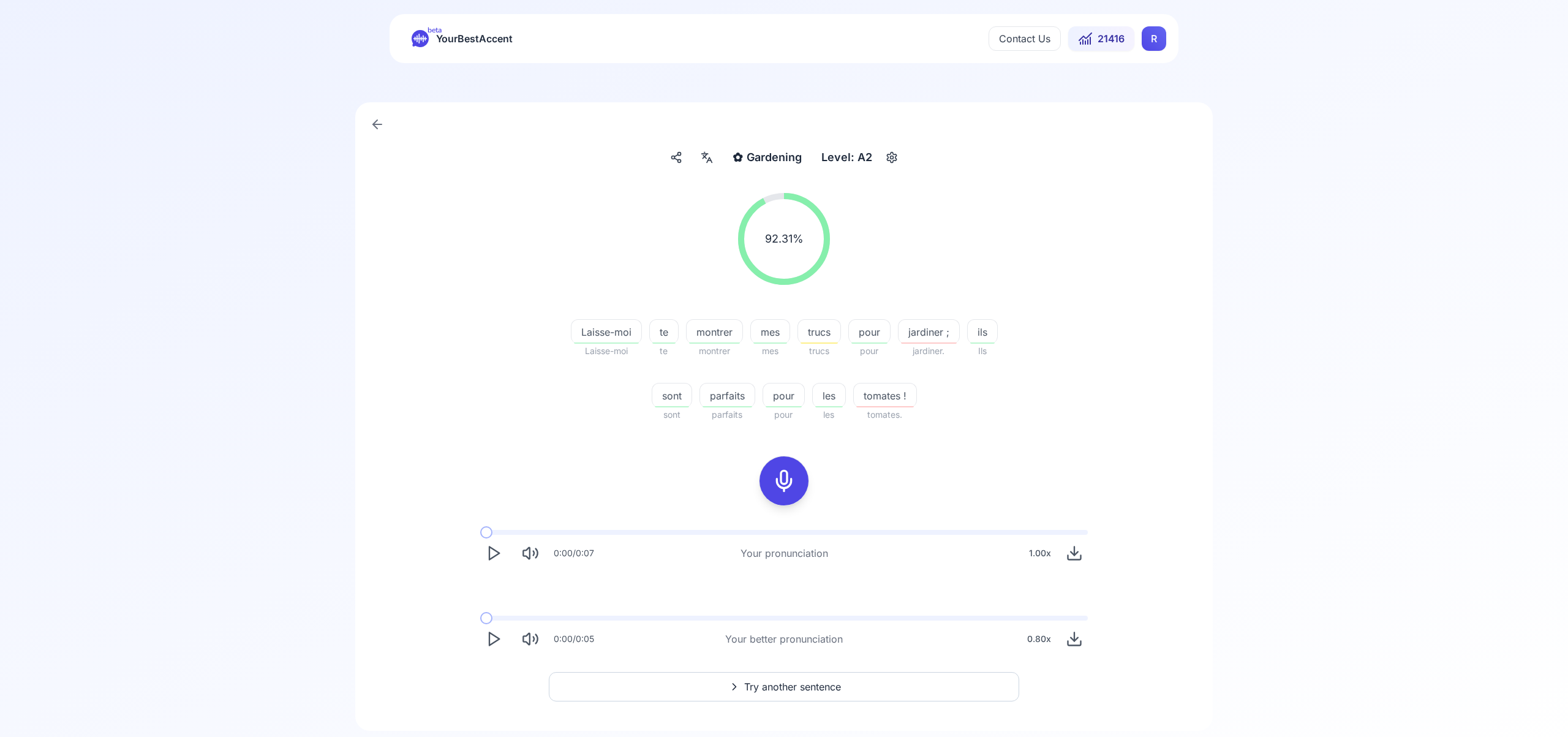
scroll to position [17, 0]
click at [812, 682] on span "Try another sentence" at bounding box center [792, 684] width 97 height 15
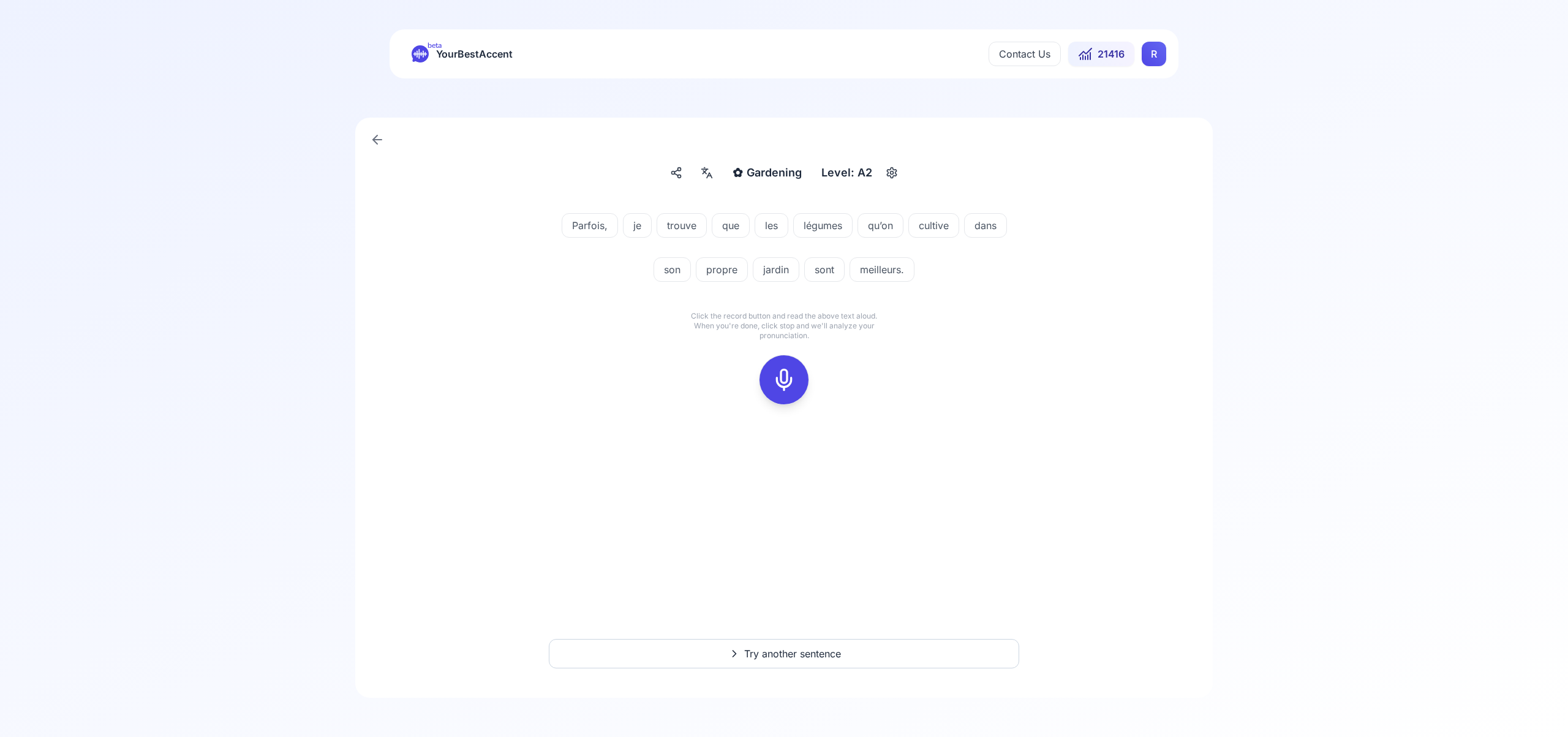
click at [789, 378] on icon at bounding box center [783, 379] width 24 height 24
click at [789, 379] on icon at bounding box center [783, 379] width 24 height 24
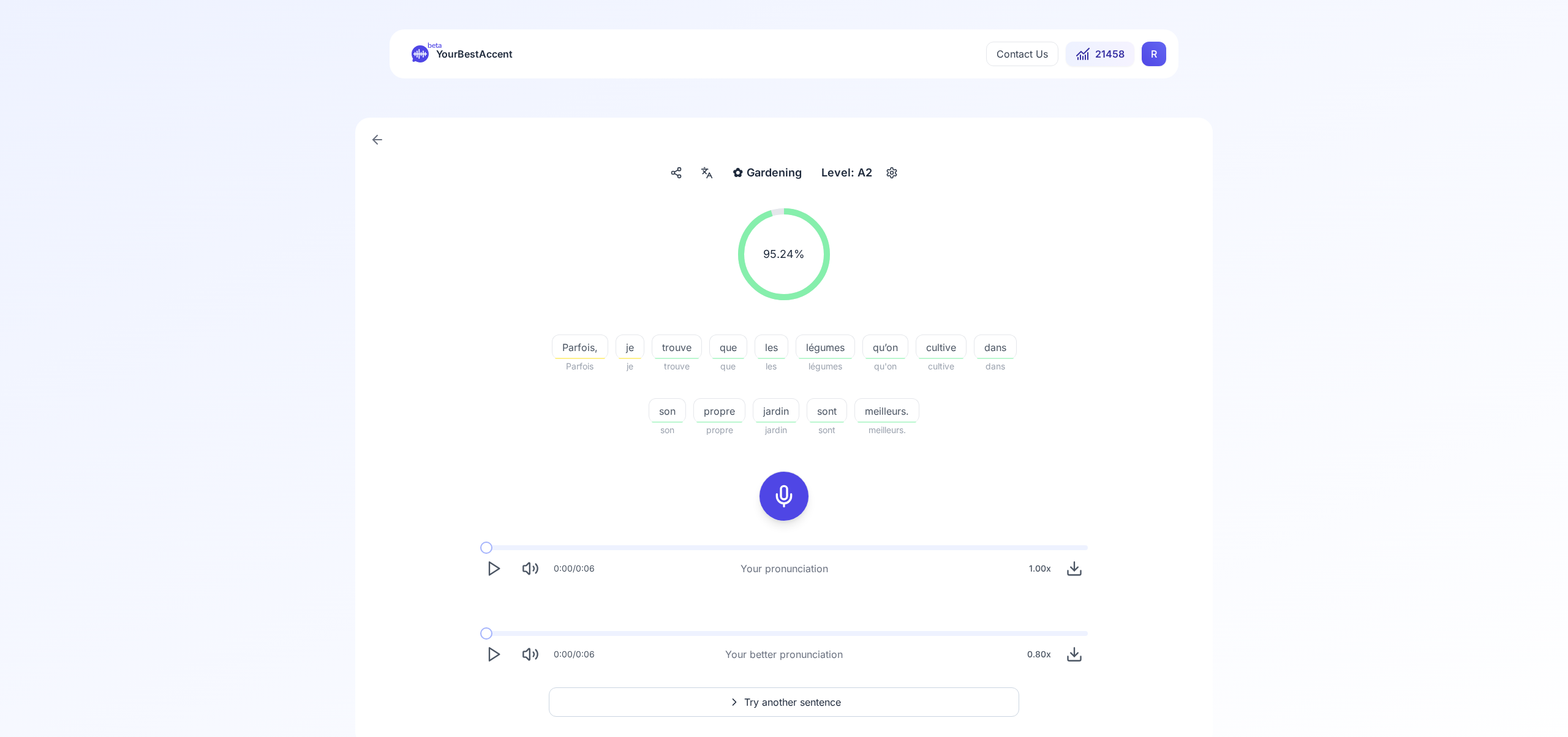
click at [796, 697] on span "Try another sentence" at bounding box center [792, 701] width 97 height 15
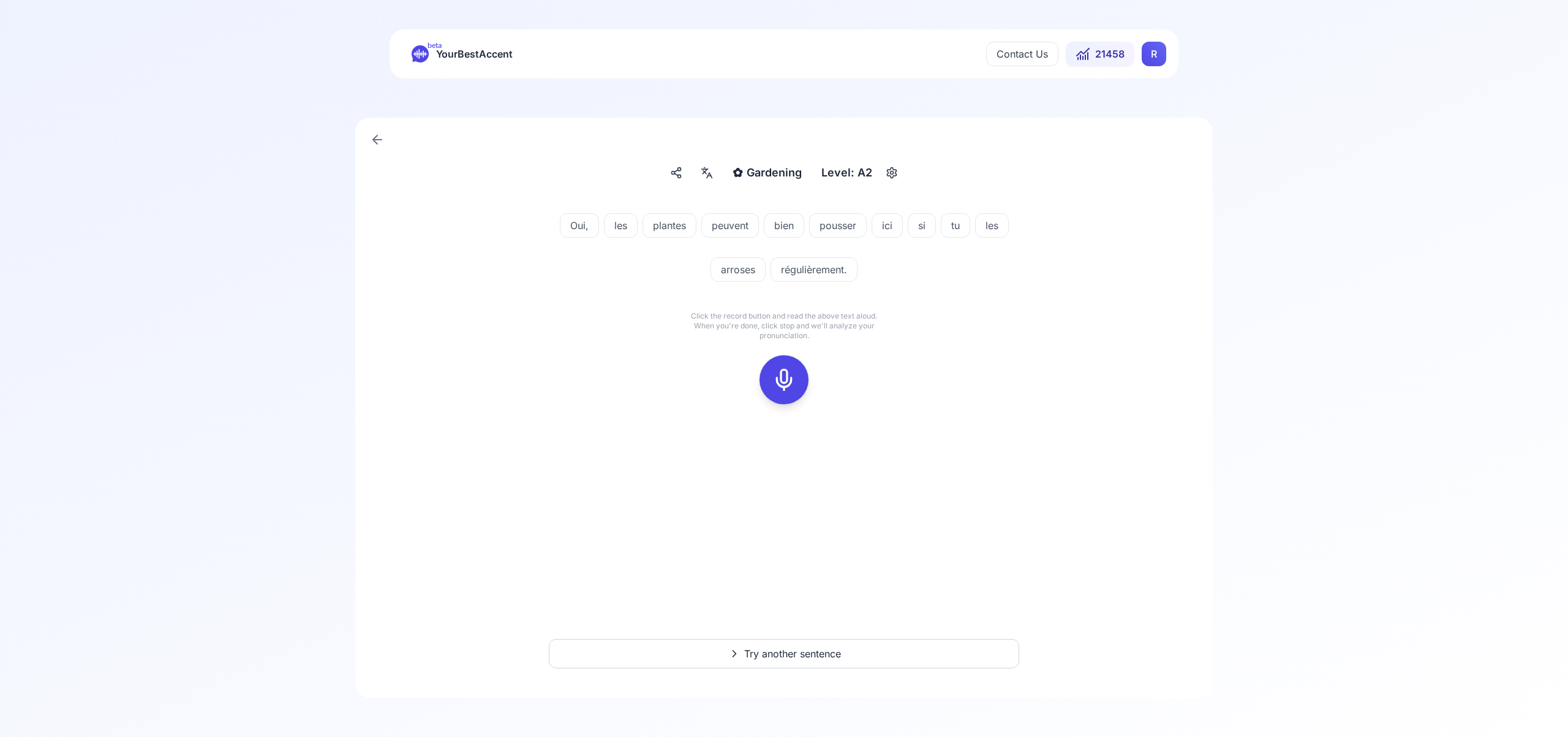
click at [781, 376] on icon at bounding box center [783, 379] width 24 height 24
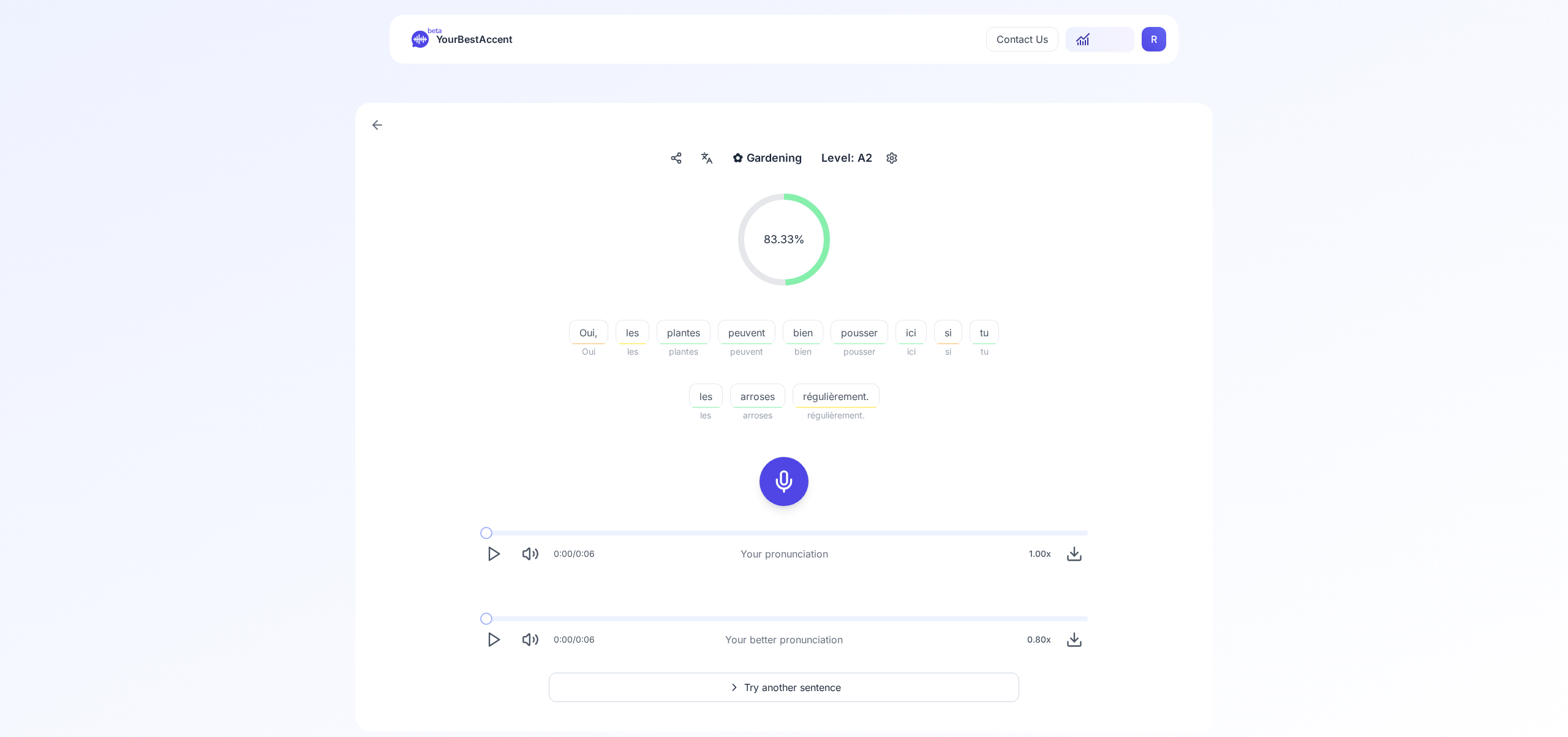
scroll to position [48, 0]
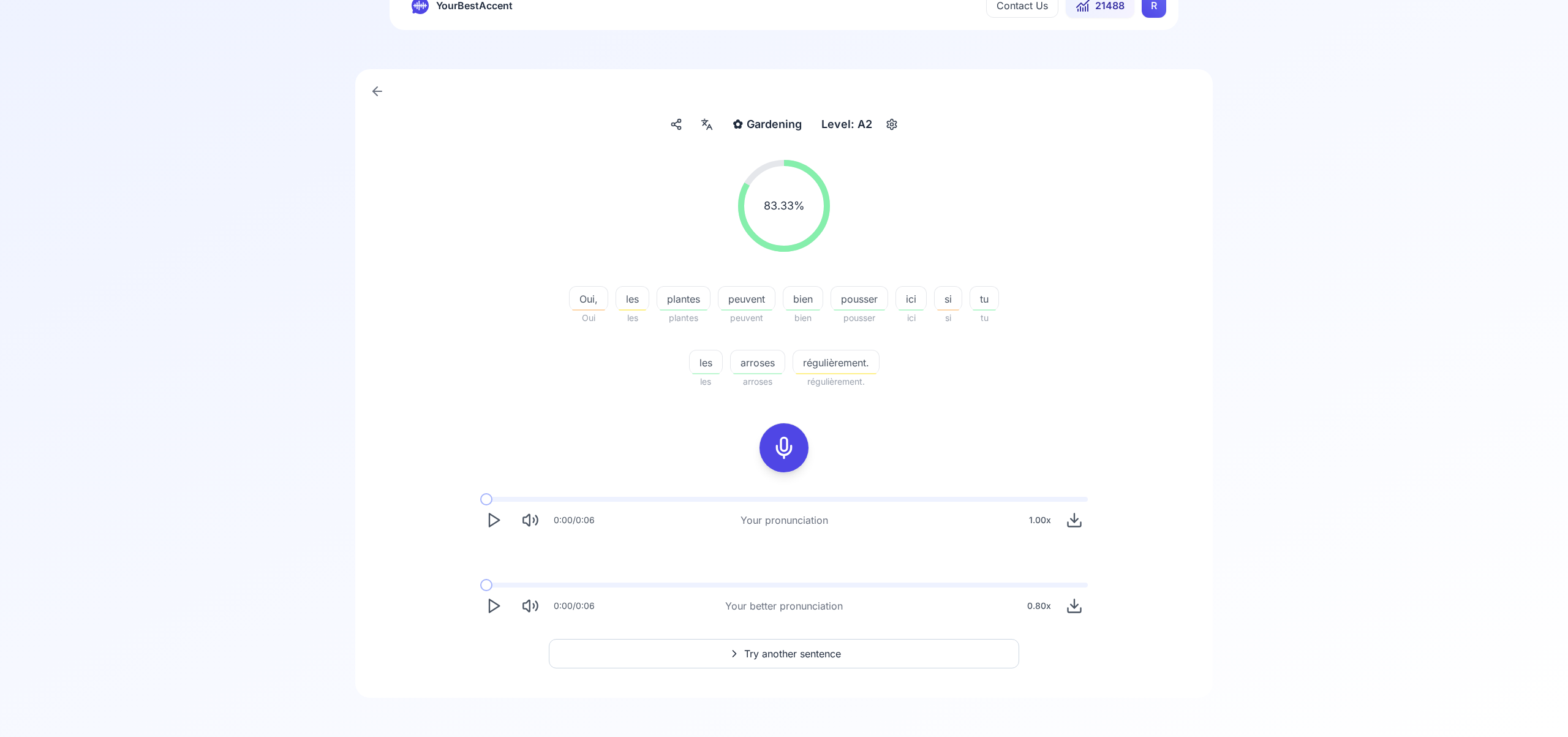
click at [810, 653] on span "Try another sentence" at bounding box center [792, 653] width 97 height 15
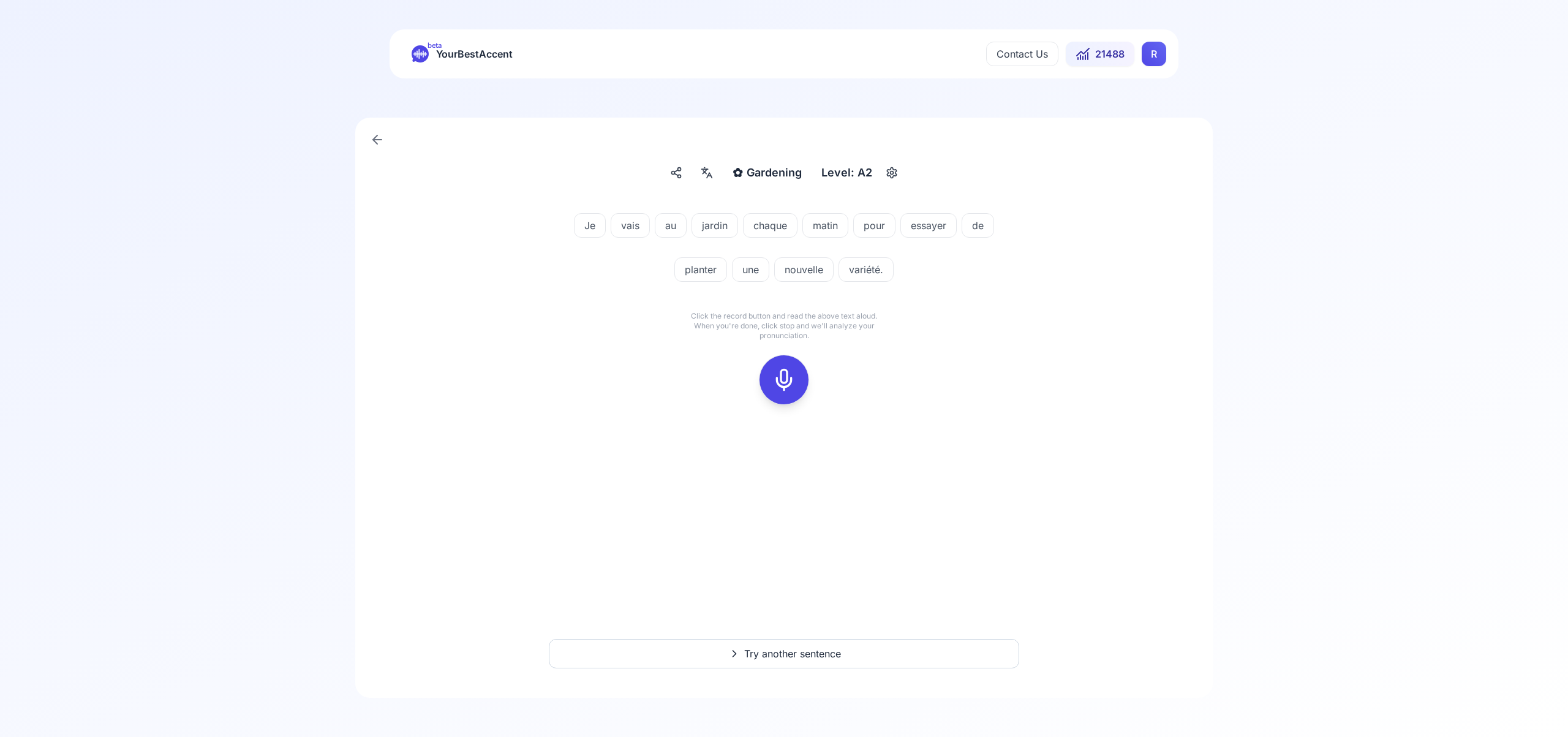
click at [780, 374] on icon at bounding box center [783, 379] width 24 height 24
click at [778, 384] on icon at bounding box center [783, 379] width 24 height 24
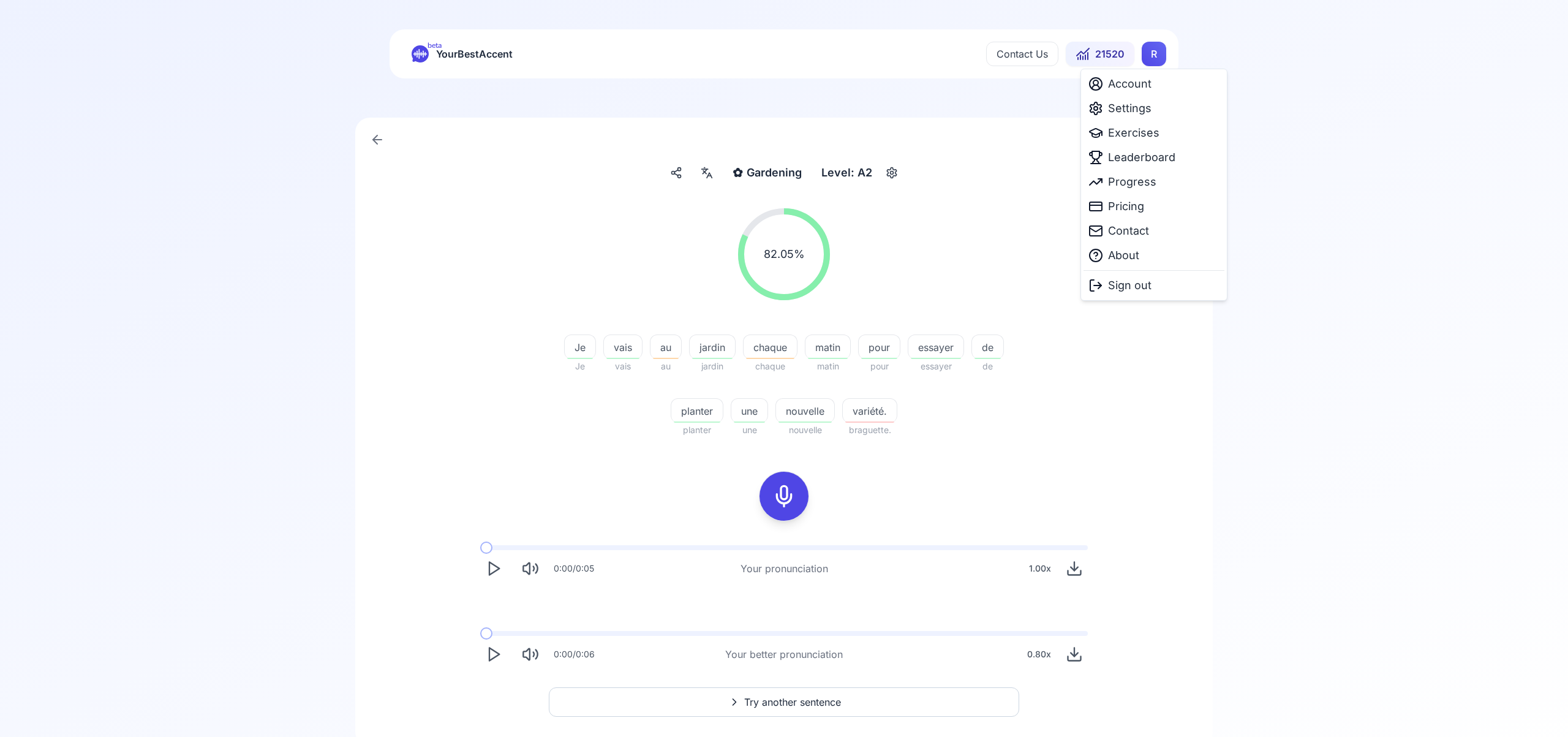
click at [1156, 53] on html "beta YourBestAccent Contact Us 21520 R ✿ Gardening Gardening Level: A2 82.05 % …" at bounding box center [784, 368] width 1568 height 737
click at [1152, 111] on div "Settings" at bounding box center [1154, 108] width 141 height 24
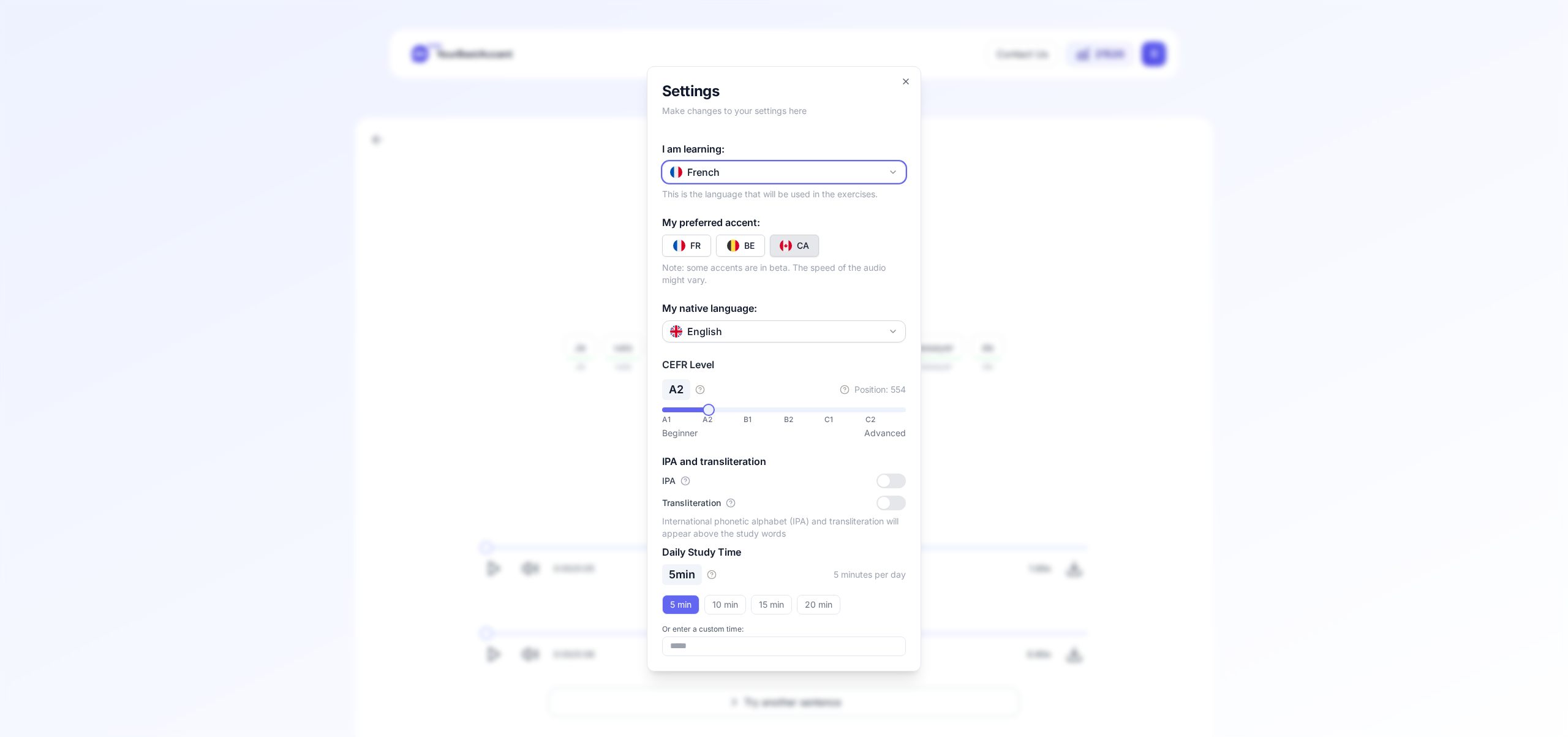
click at [898, 174] on button "French" at bounding box center [783, 172] width 243 height 22
click at [805, 282] on div "Russian" at bounding box center [783, 276] width 238 height 22
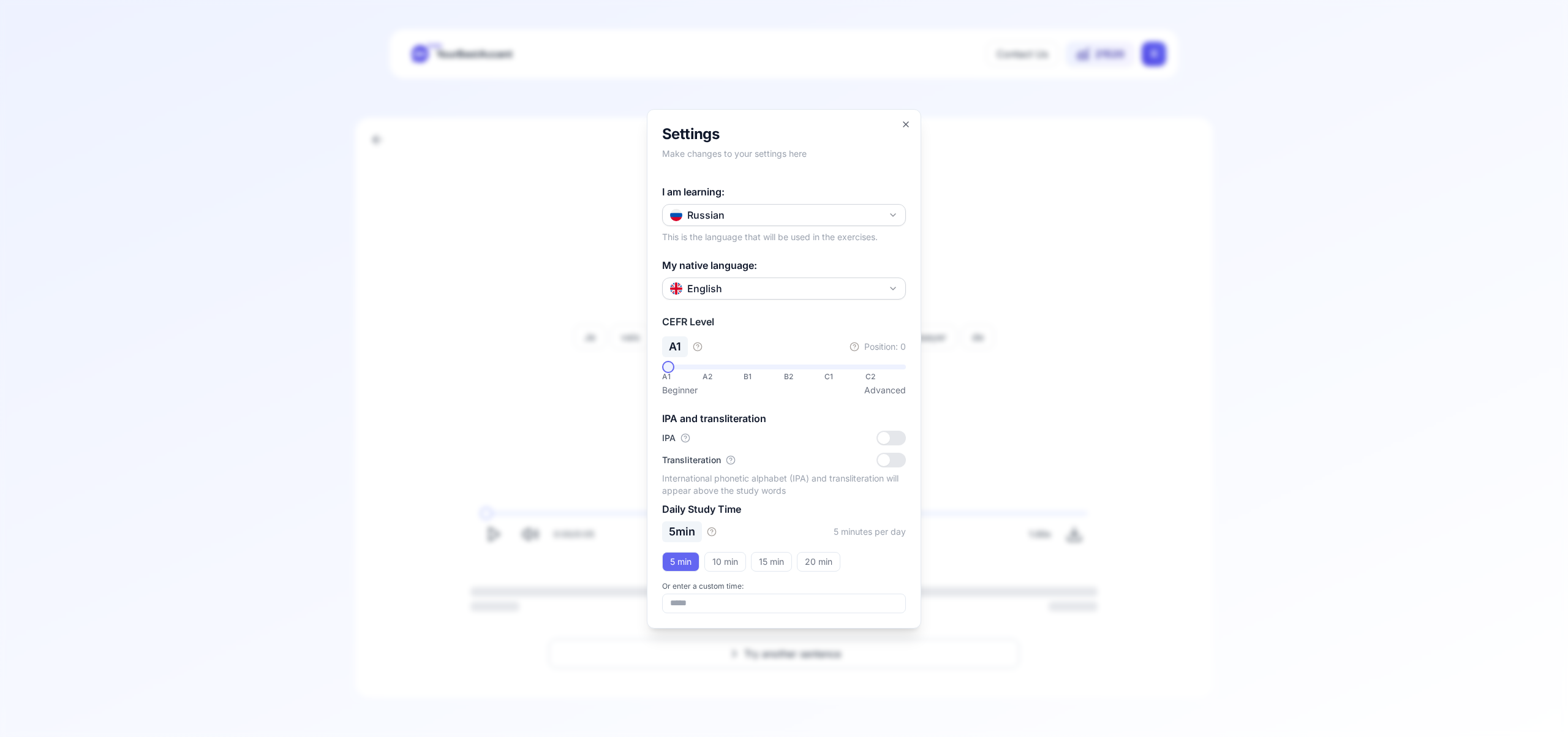
click at [898, 125] on h2 "Settings" at bounding box center [783, 134] width 243 height 20
click at [906, 122] on icon "button" at bounding box center [905, 124] width 5 height 5
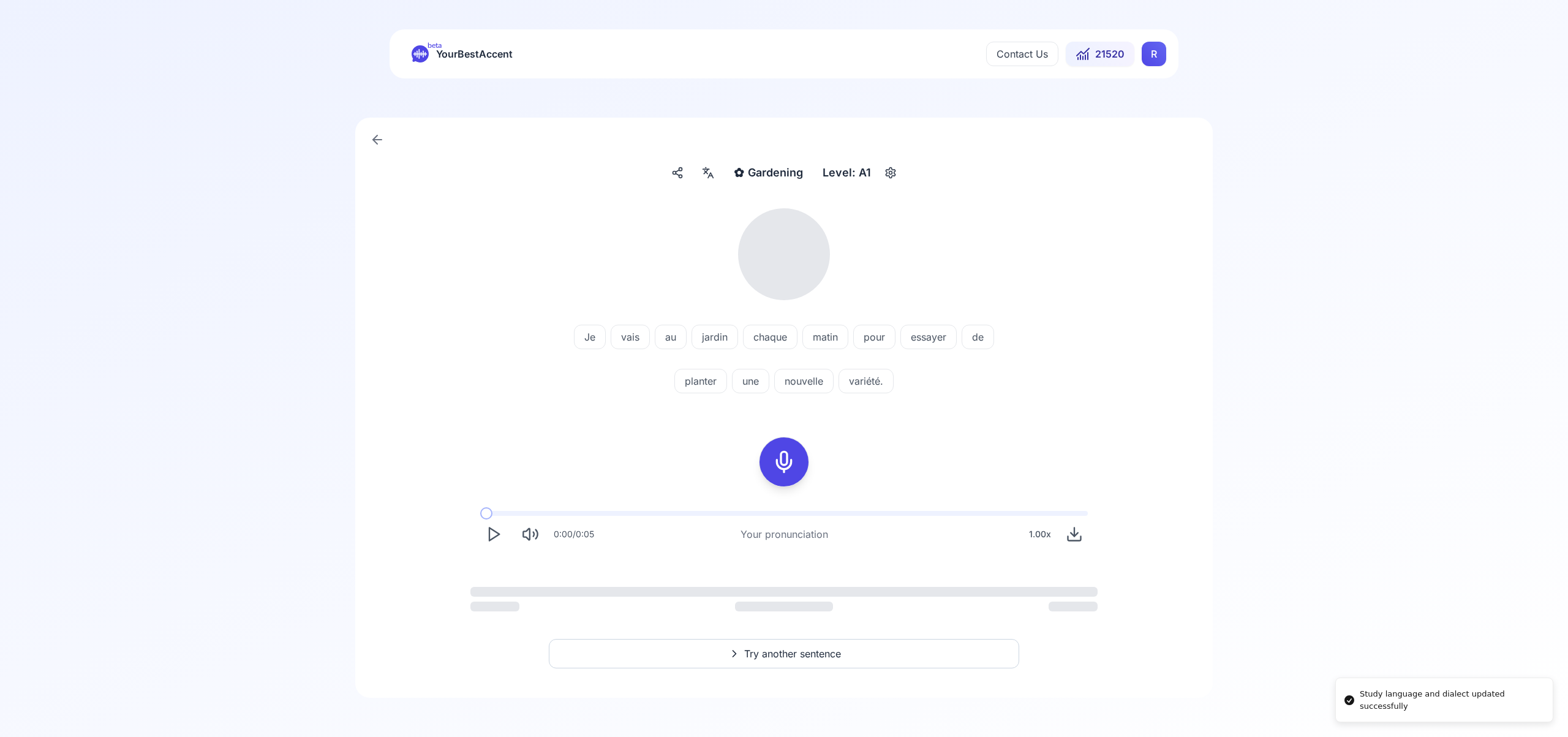
click at [1152, 59] on html "Study language and dialect updated successfully beta YourBestAccent Contact Us …" at bounding box center [784, 368] width 1568 height 737
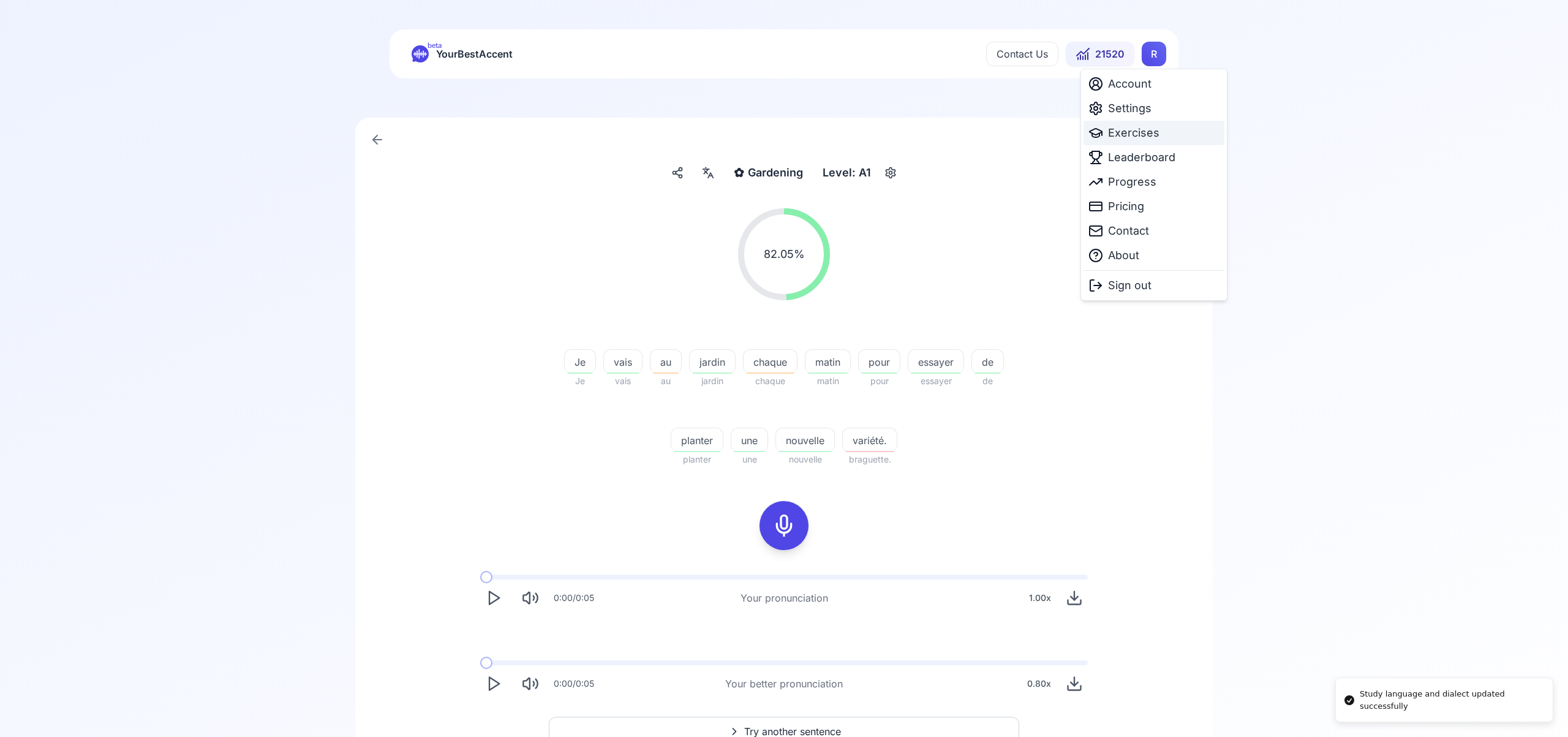
click at [1140, 135] on span "Exercises" at bounding box center [1133, 133] width 52 height 18
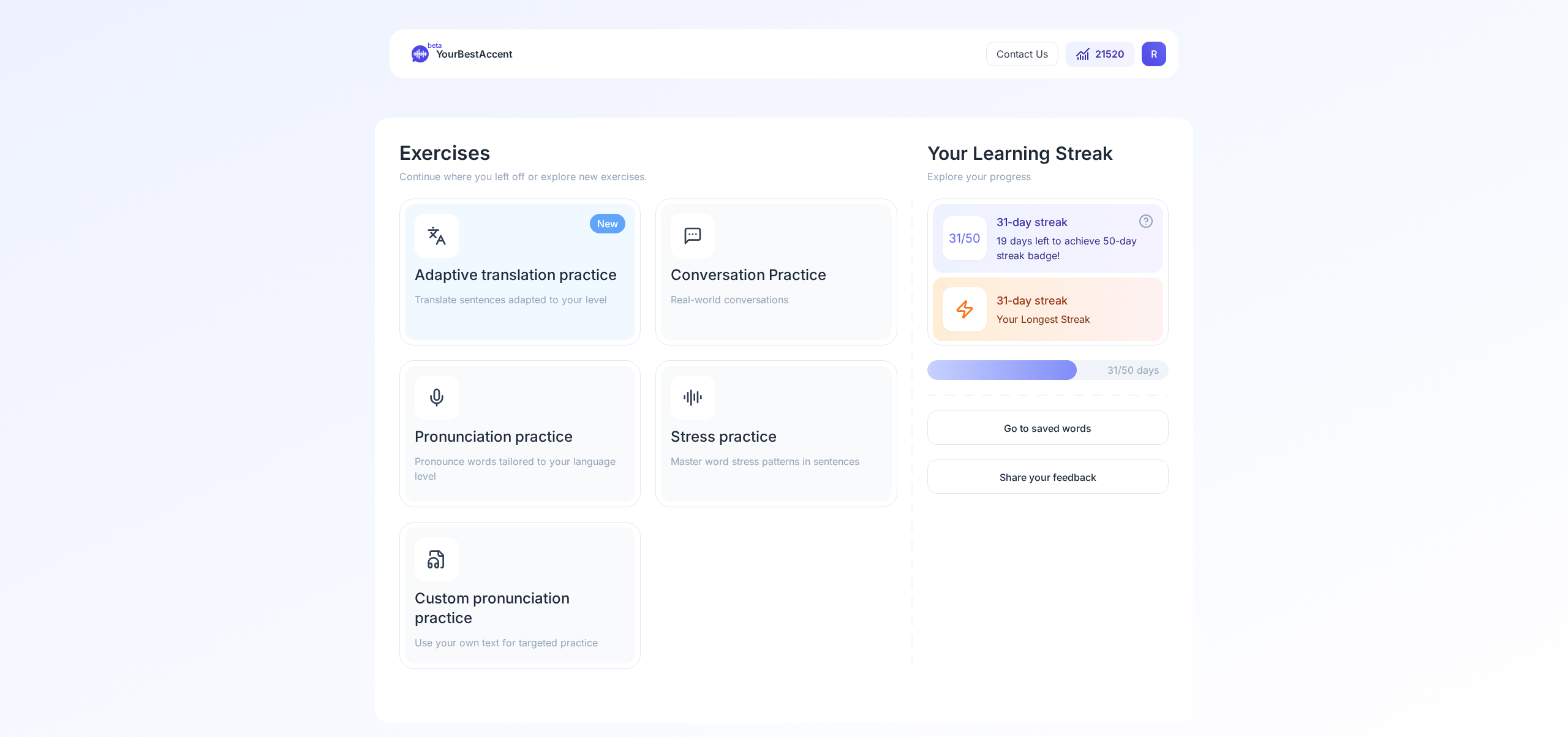
click at [481, 411] on div "Pronunciation practice Pronounce words tailored to your language level" at bounding box center [520, 433] width 231 height 136
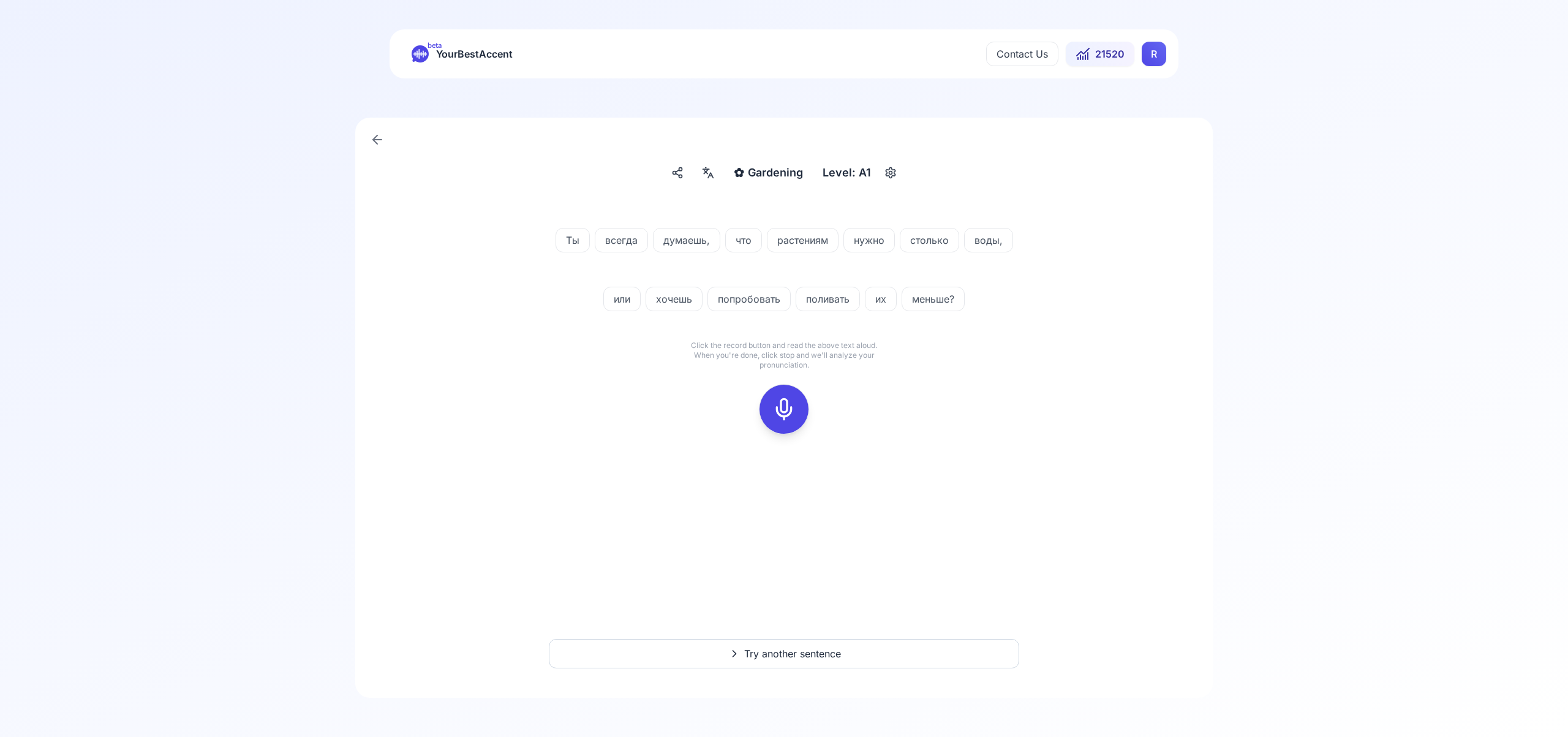
click at [790, 409] on icon at bounding box center [783, 409] width 24 height 24
click at [773, 408] on icon at bounding box center [783, 409] width 24 height 24
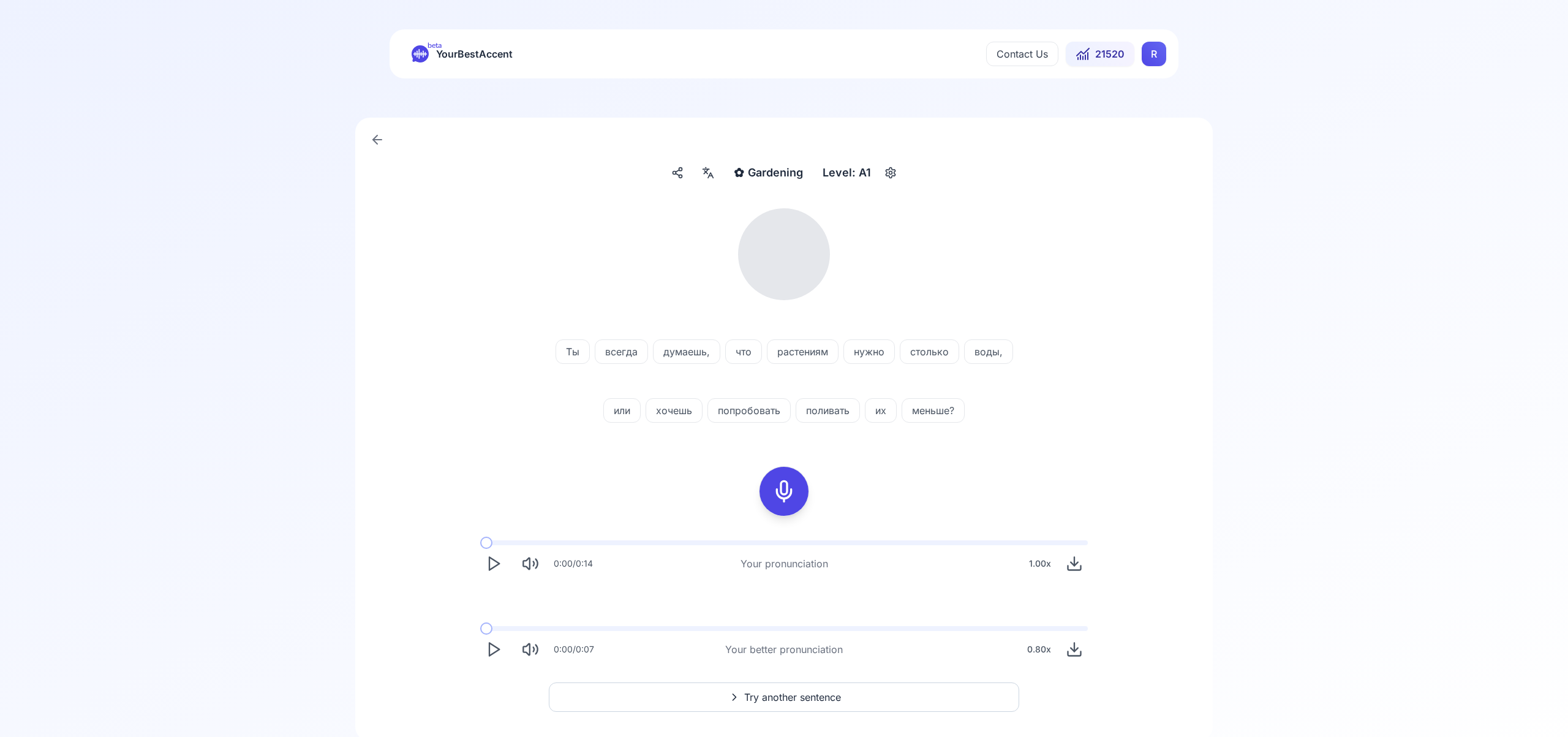
scroll to position [43, 0]
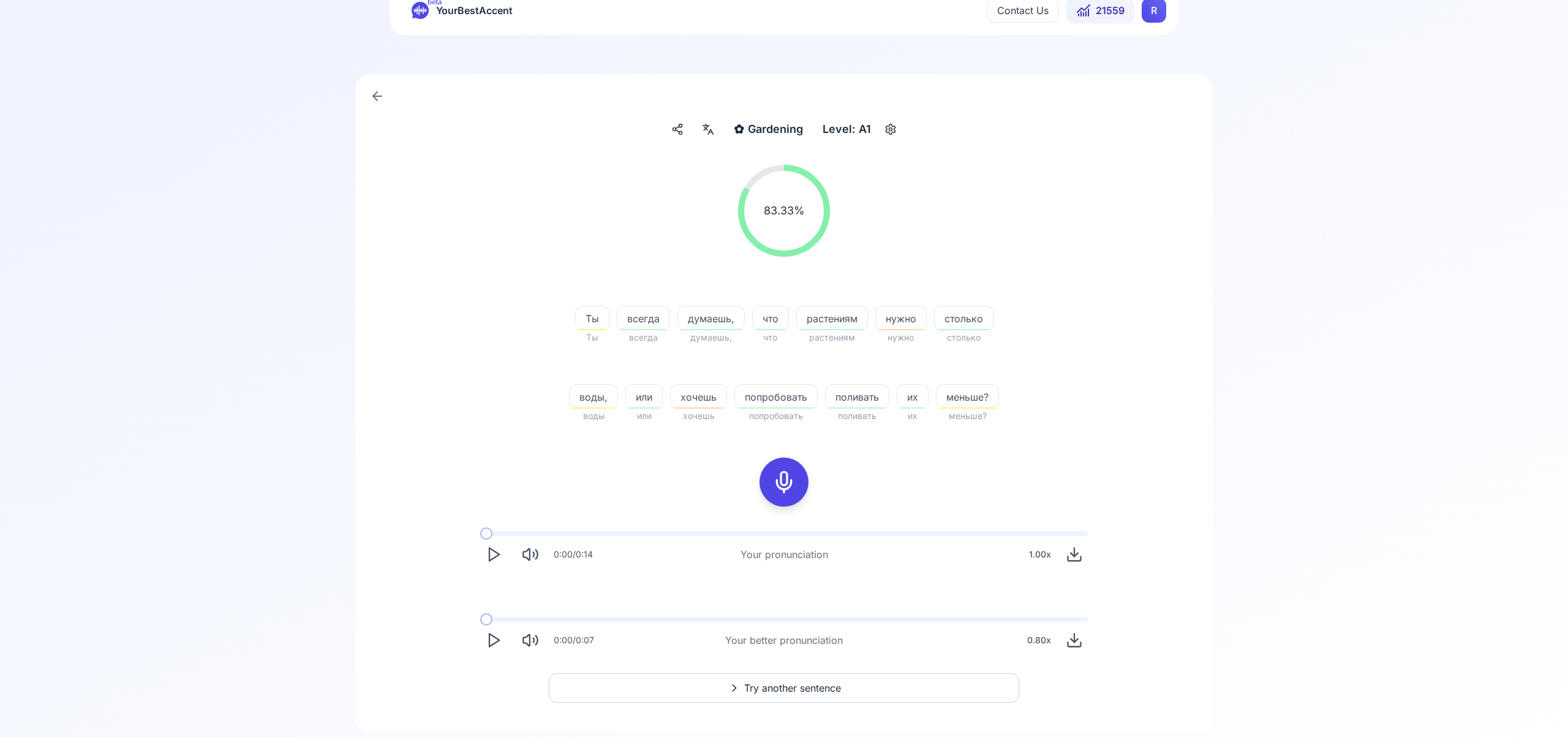
click at [780, 684] on span "Try another sentence" at bounding box center [792, 687] width 97 height 15
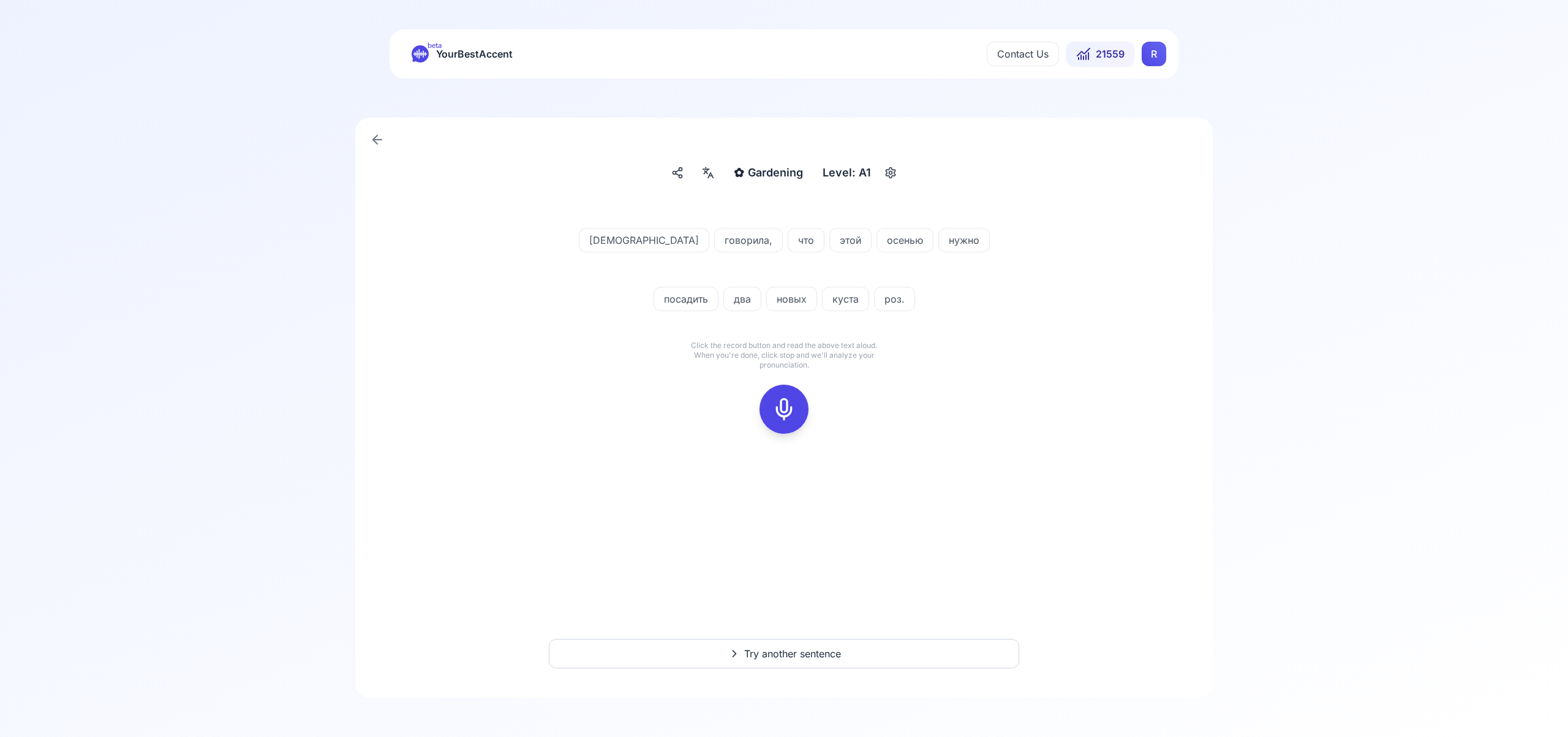
click at [783, 403] on icon at bounding box center [783, 409] width 24 height 24
click at [786, 414] on icon at bounding box center [783, 409] width 24 height 24
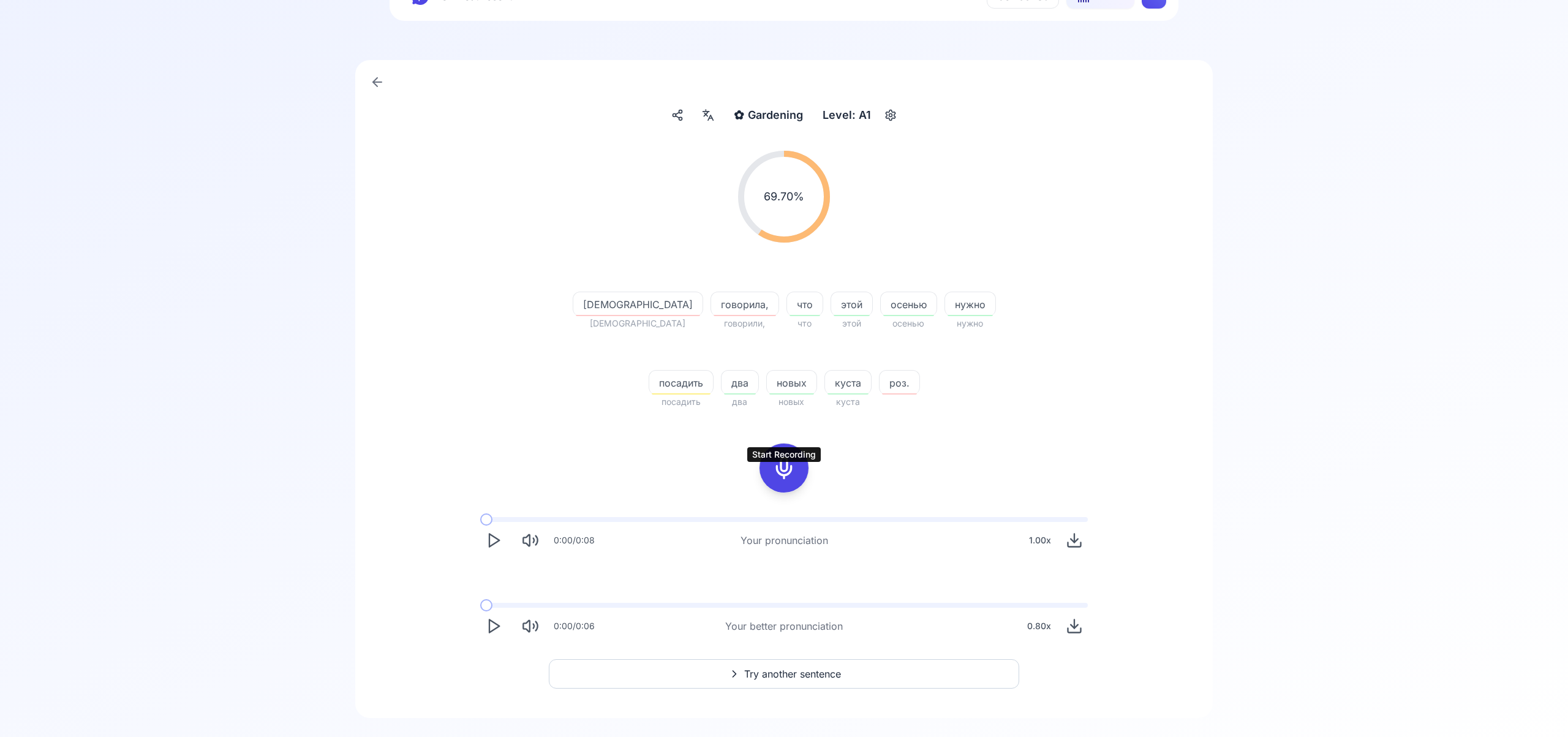
scroll to position [78, 0]
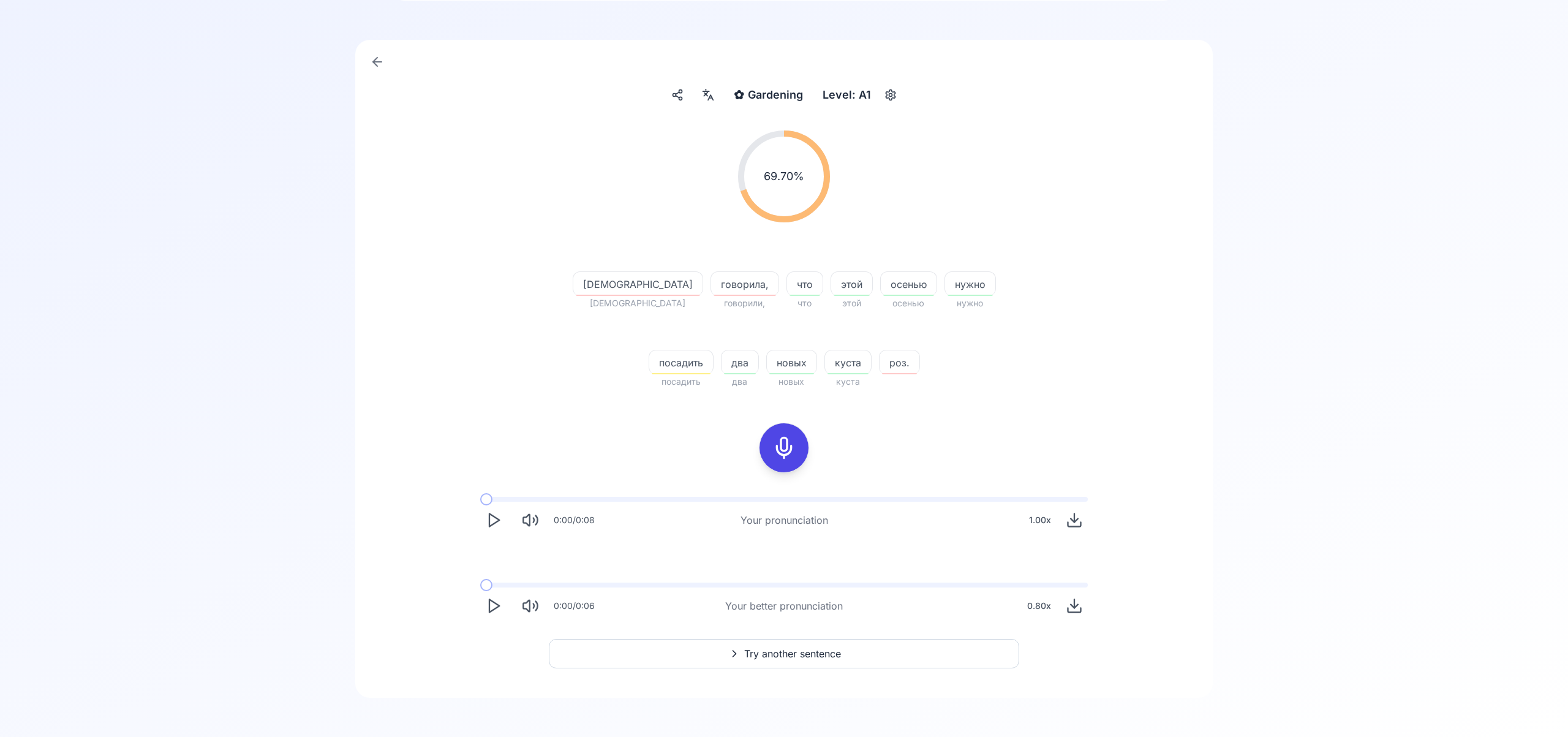
click at [793, 650] on span "Try another sentence" at bounding box center [792, 653] width 97 height 15
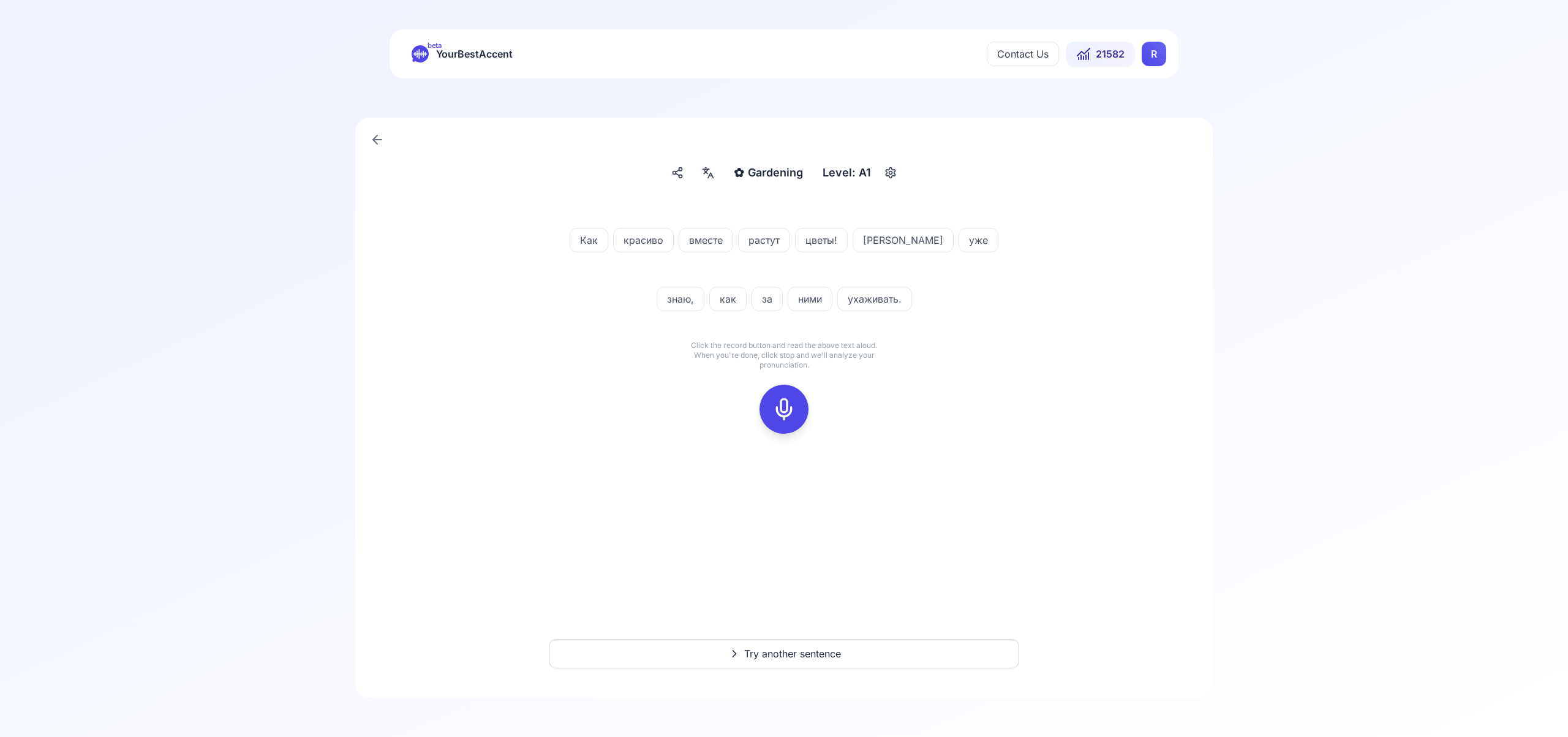
click at [786, 411] on icon at bounding box center [783, 409] width 24 height 24
click at [786, 405] on icon at bounding box center [783, 409] width 24 height 24
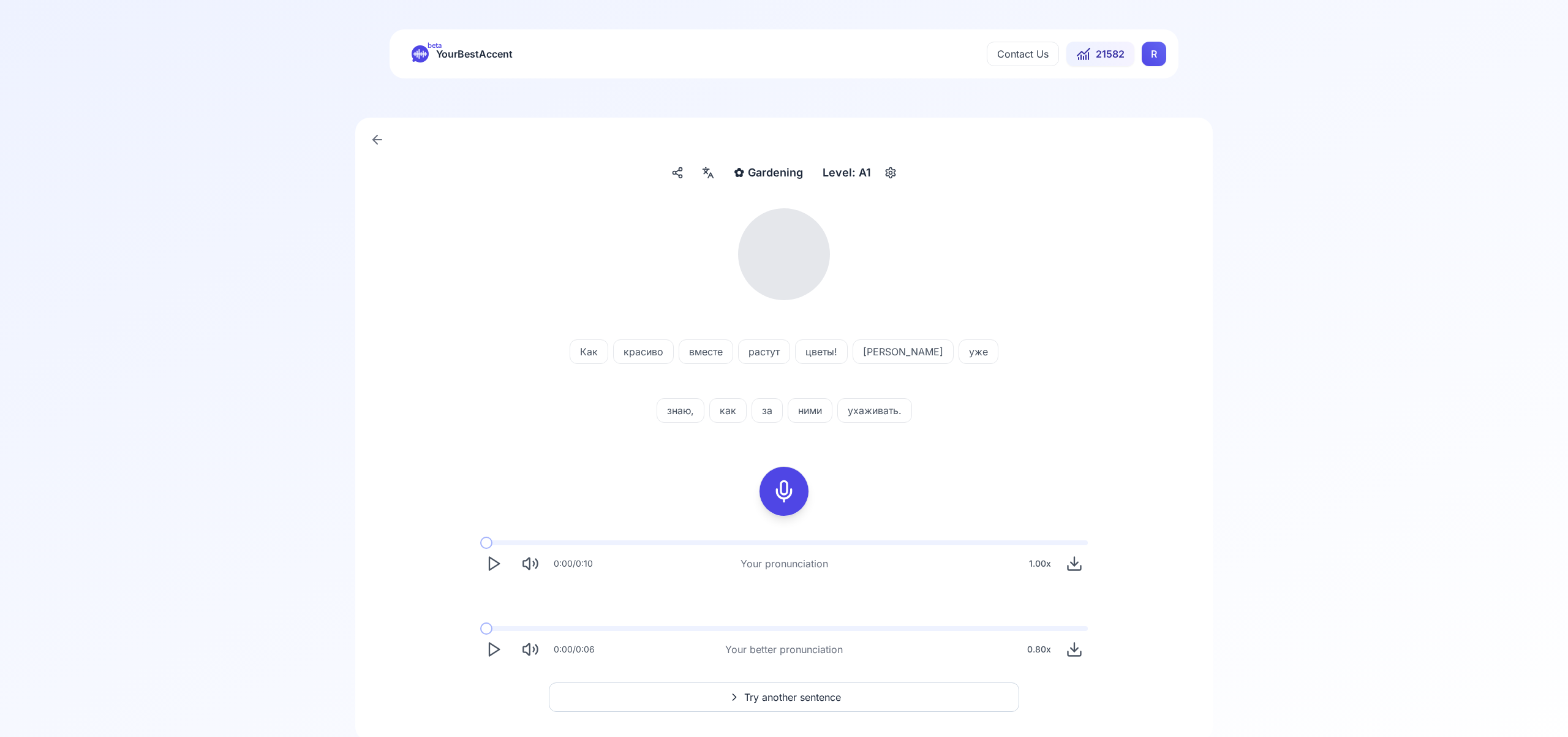
scroll to position [3, 0]
click at [714, 177] on div at bounding box center [708, 170] width 22 height 20
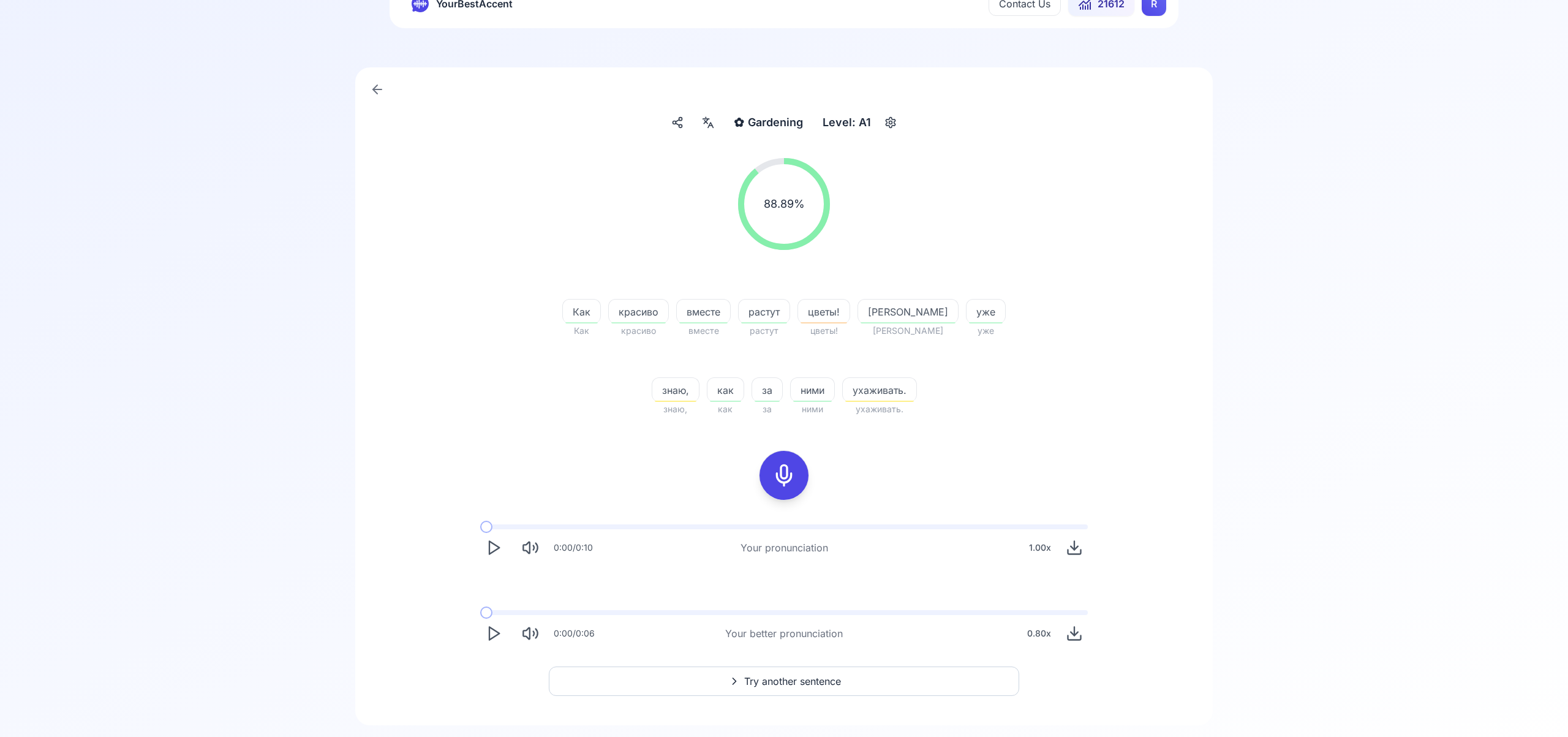
scroll to position [78, 0]
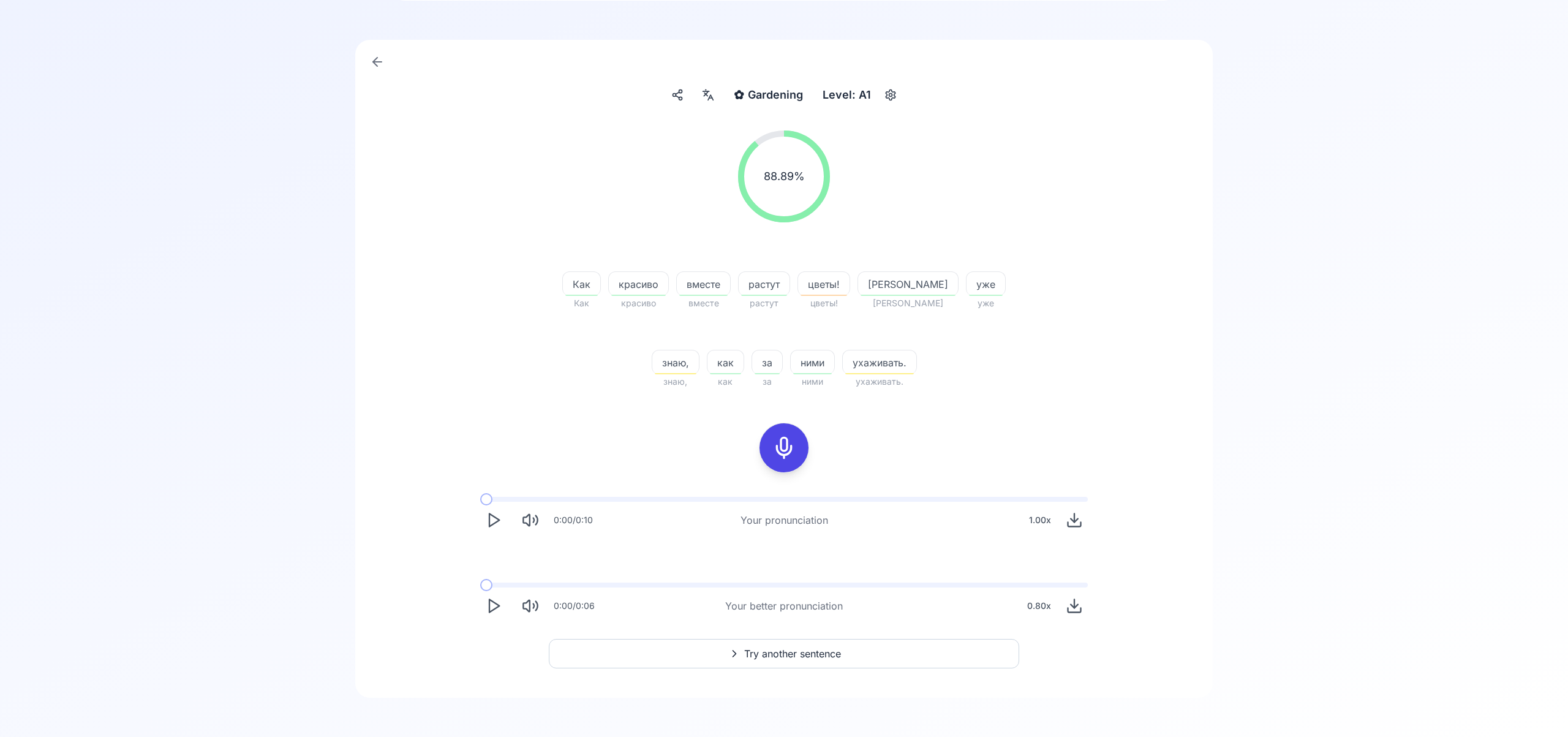
click at [797, 659] on span "Try another sentence" at bounding box center [792, 653] width 97 height 15
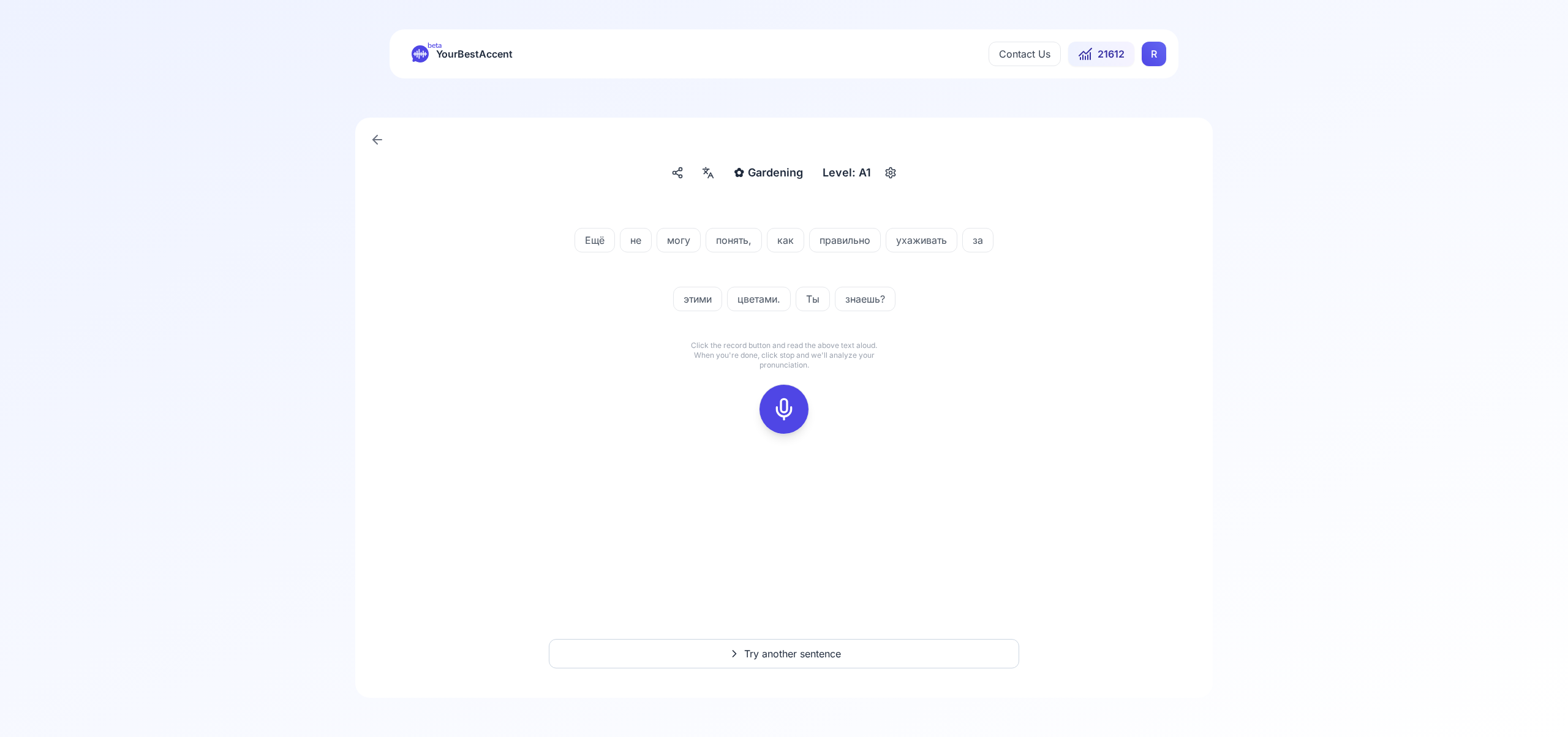
click at [789, 416] on icon at bounding box center [783, 409] width 24 height 24
click at [783, 413] on icon at bounding box center [783, 409] width 24 height 24
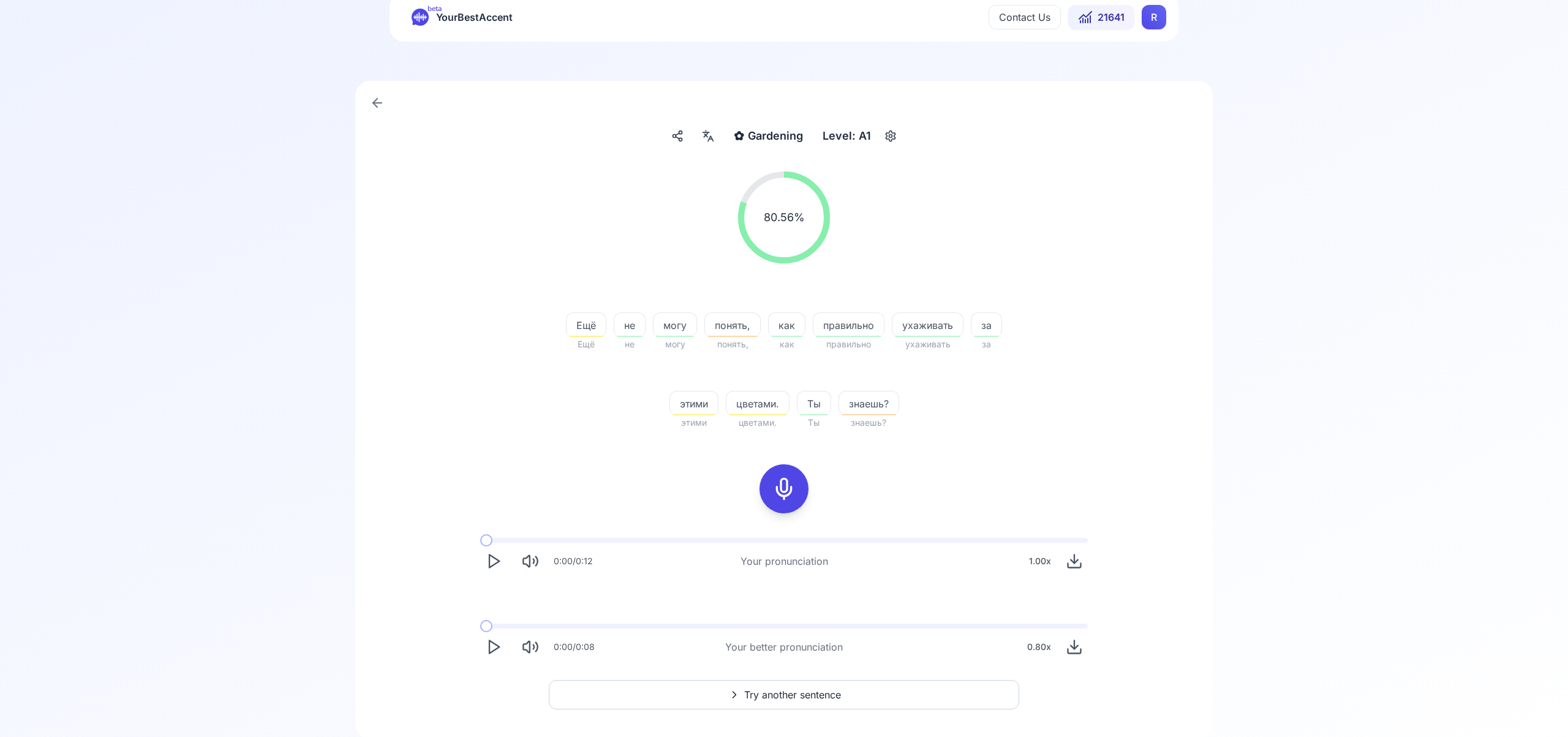
scroll to position [65, 0]
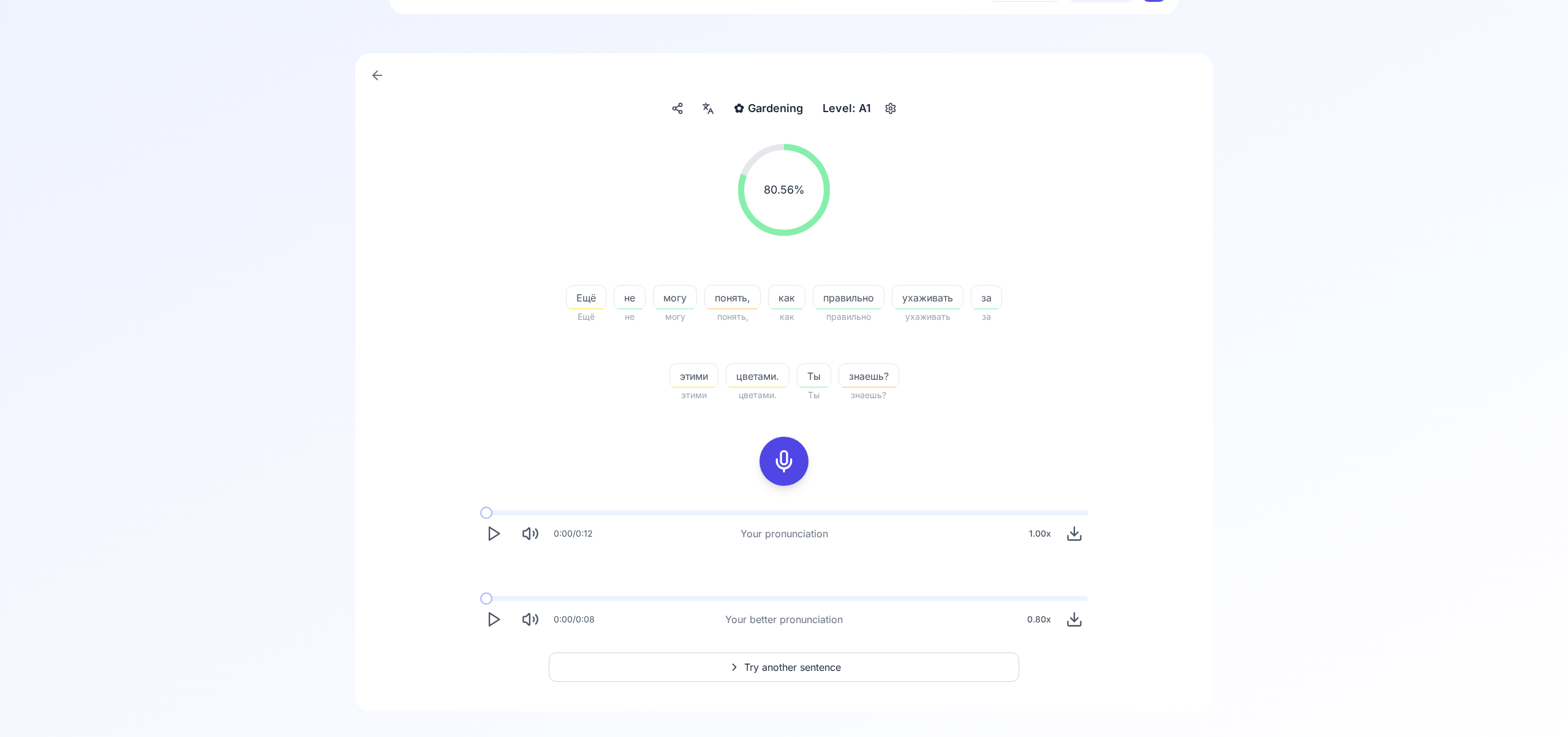
click at [795, 667] on span "Try another sentence" at bounding box center [792, 667] width 97 height 15
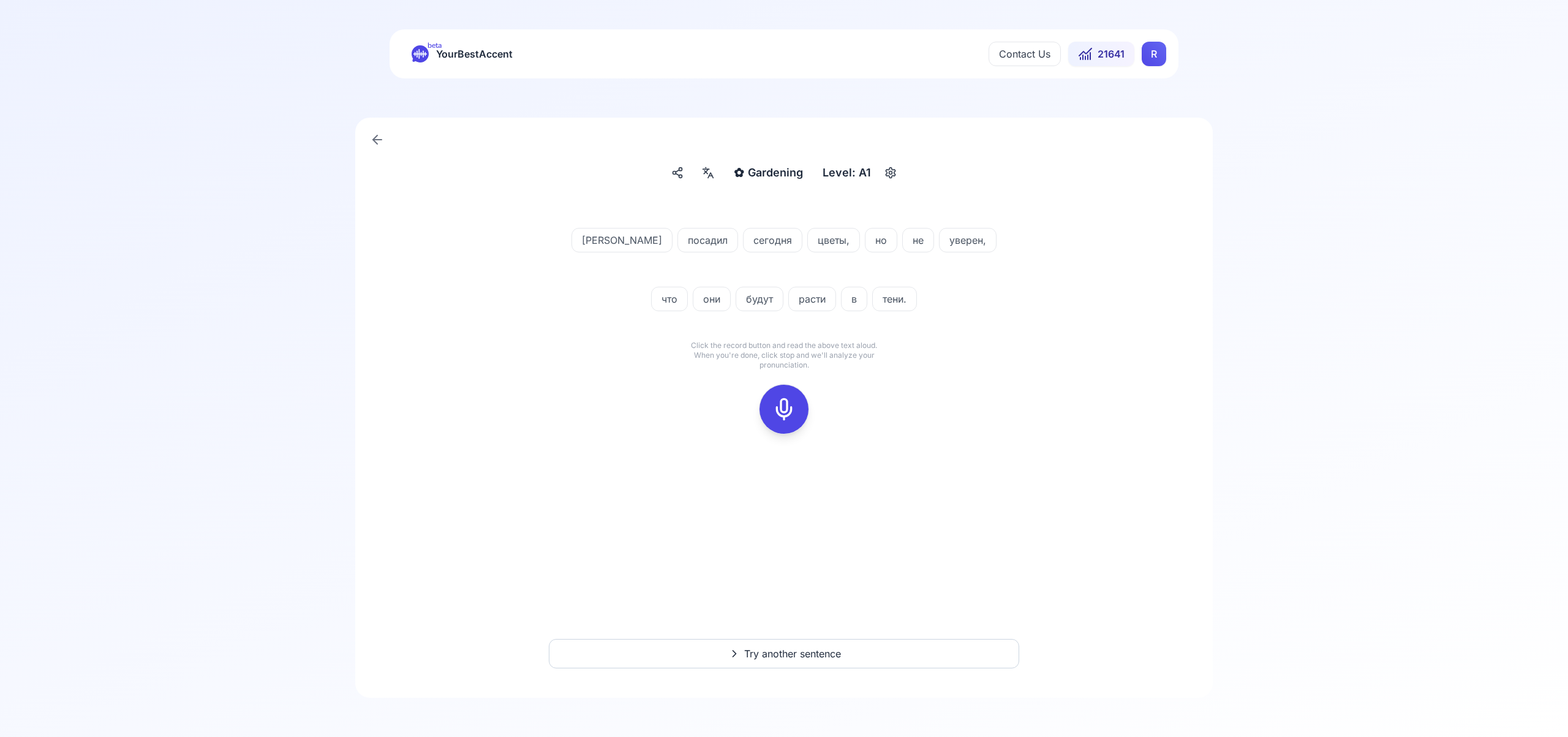
click at [789, 411] on icon at bounding box center [783, 409] width 24 height 24
click at [791, 409] on icon at bounding box center [783, 409] width 24 height 24
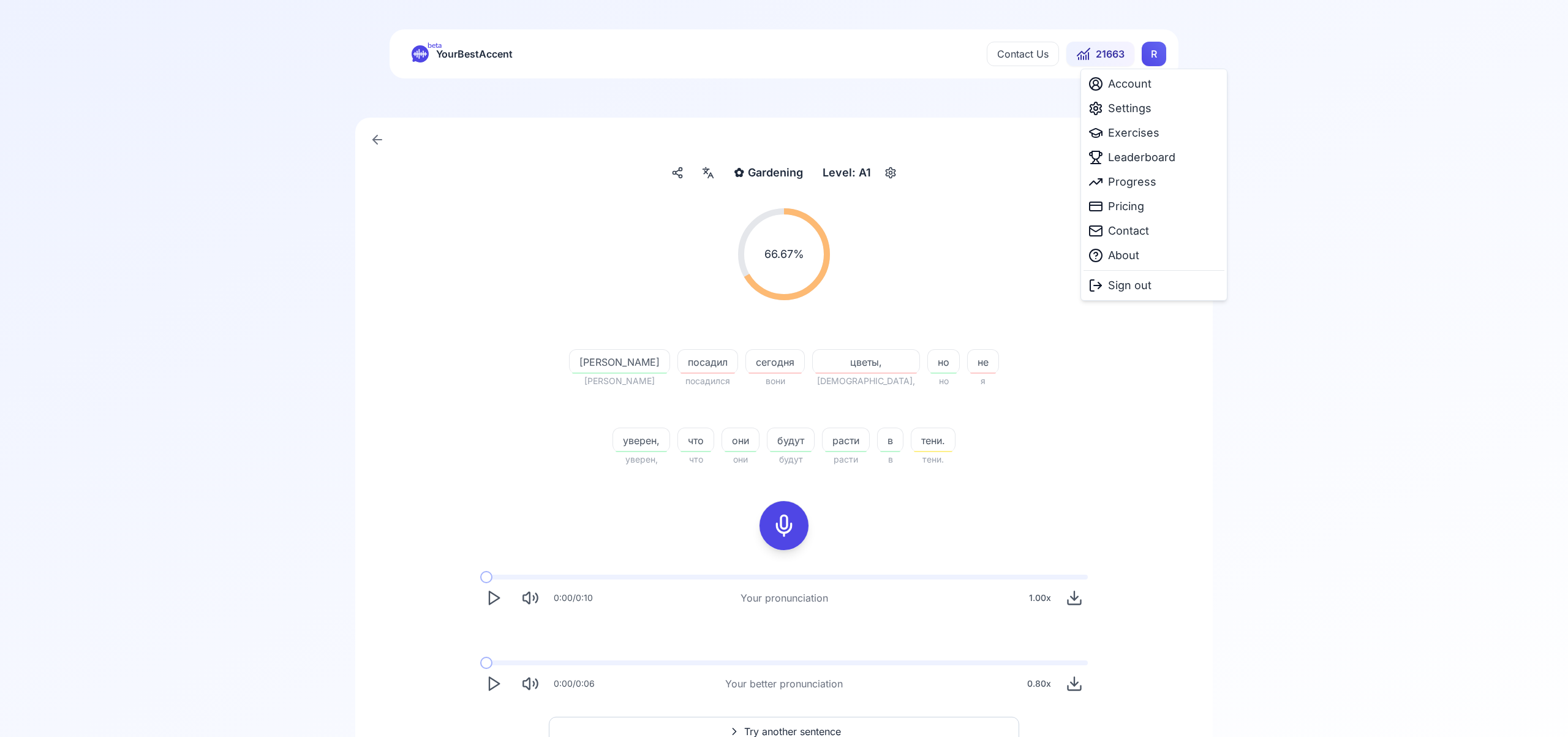
click at [1159, 54] on html "beta YourBestAccent Contact Us 21663 R ✿ Gardening Gardening Level: A1 66.67 % …" at bounding box center [784, 368] width 1568 height 737
click at [1139, 135] on span "Exercises" at bounding box center [1133, 133] width 52 height 18
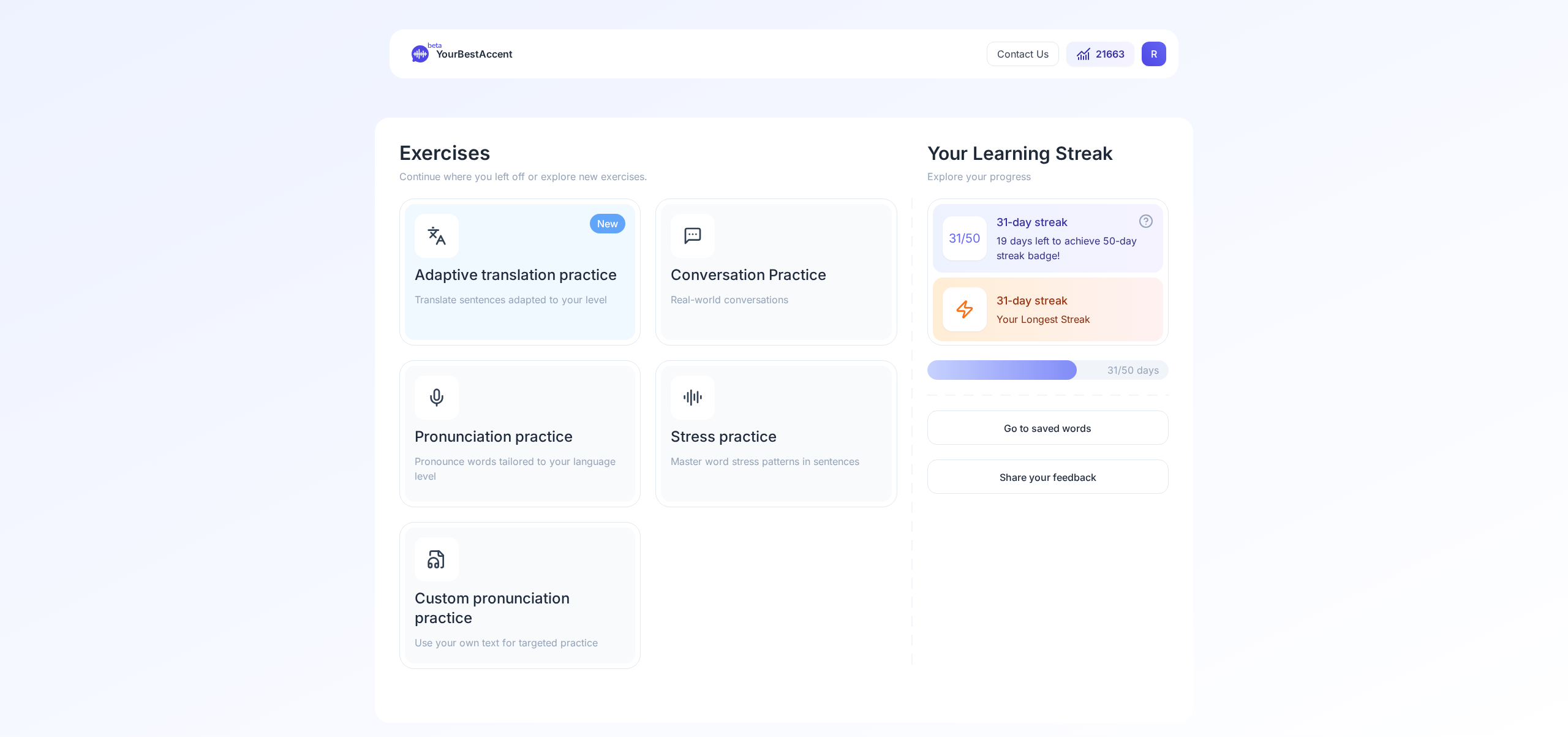
click at [607, 225] on div "New" at bounding box center [607, 224] width 35 height 20
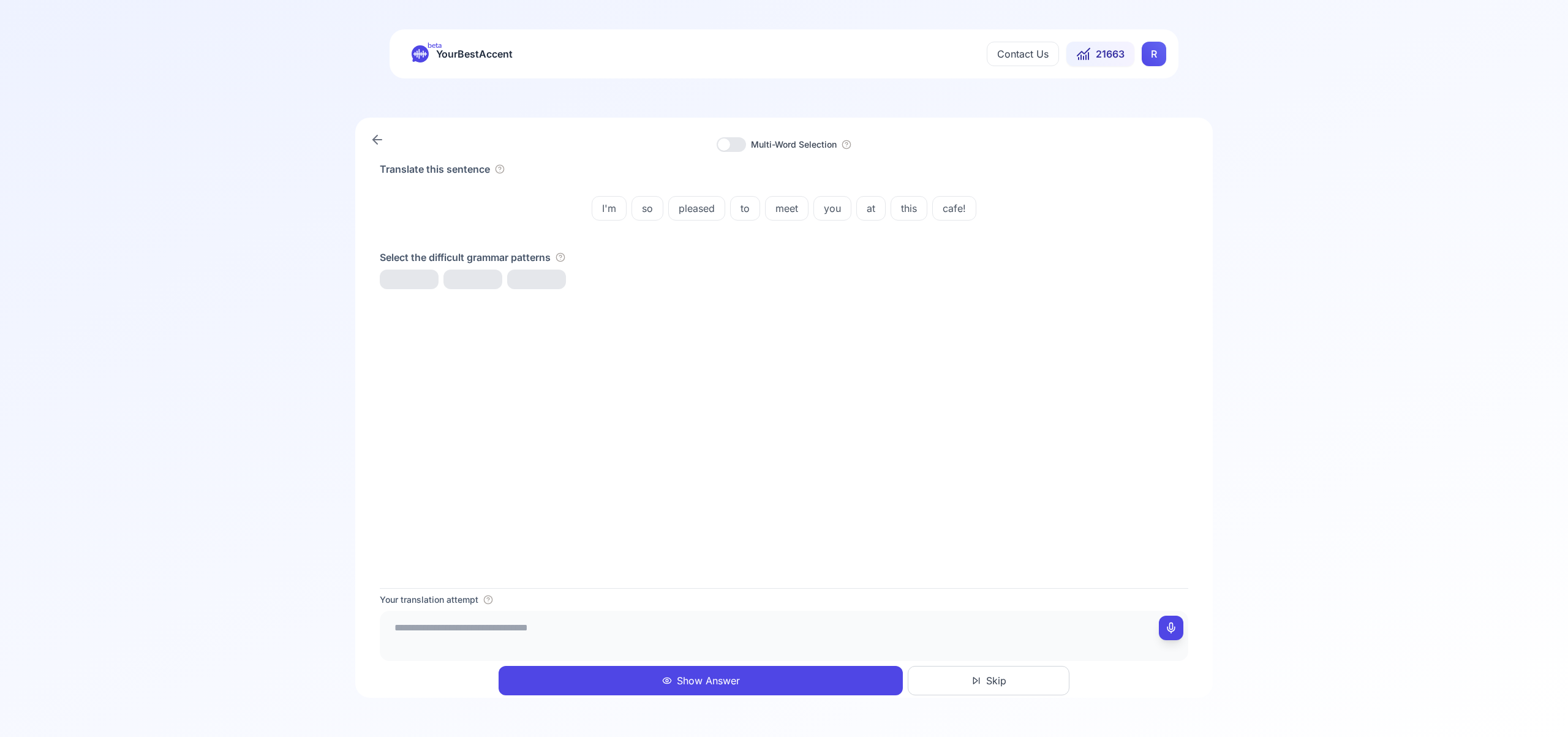
click at [711, 675] on button "Show Answer" at bounding box center [700, 680] width 404 height 29
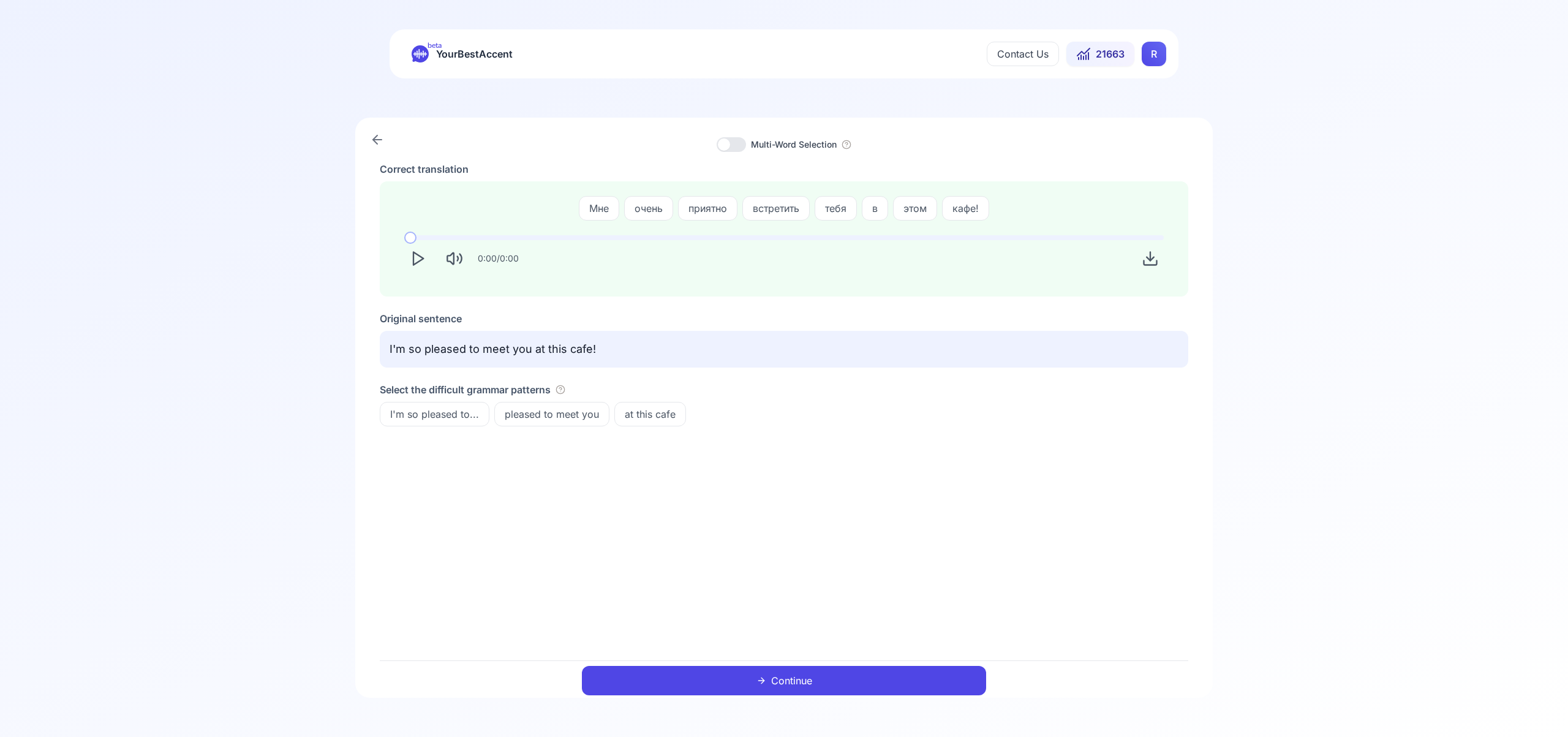
click at [734, 679] on button "Continue" at bounding box center [783, 680] width 404 height 29
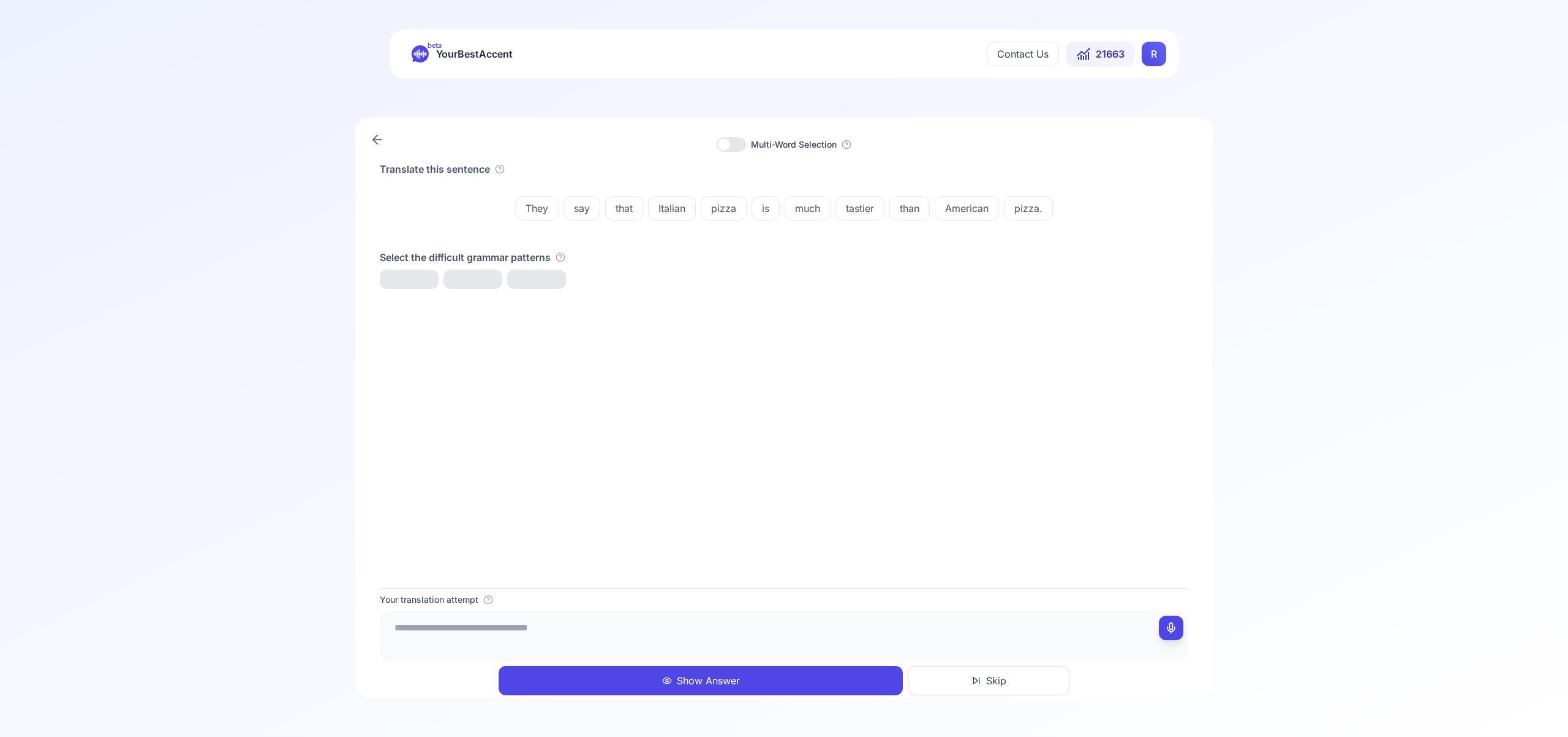
click at [696, 670] on button "Show Answer" at bounding box center [700, 680] width 404 height 29
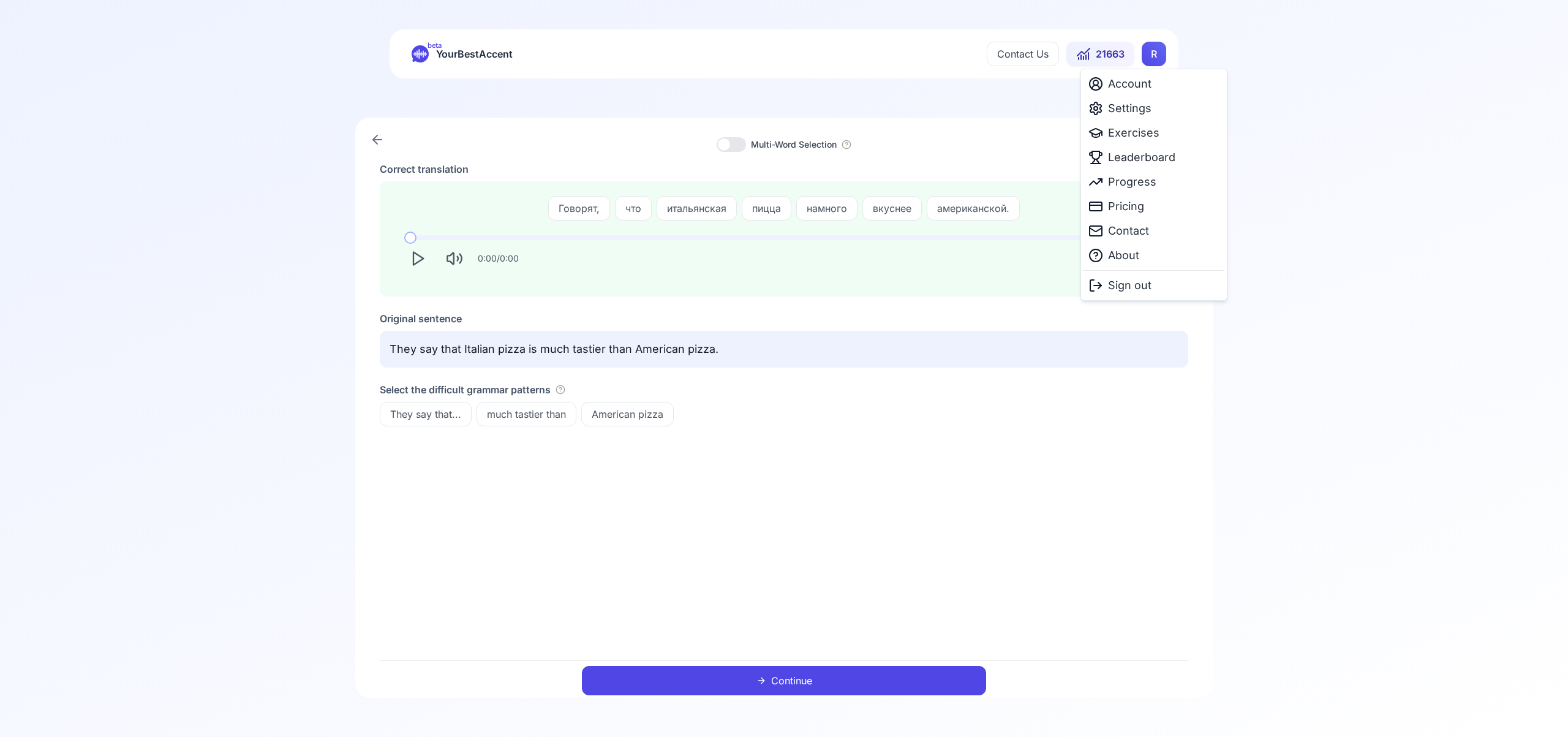
click at [1161, 53] on html "beta YourBestAccent Contact Us 21663 R Multi-Word Selection Correct translation…" at bounding box center [784, 368] width 1568 height 737
click at [1142, 111] on span "Settings" at bounding box center [1129, 108] width 43 height 18
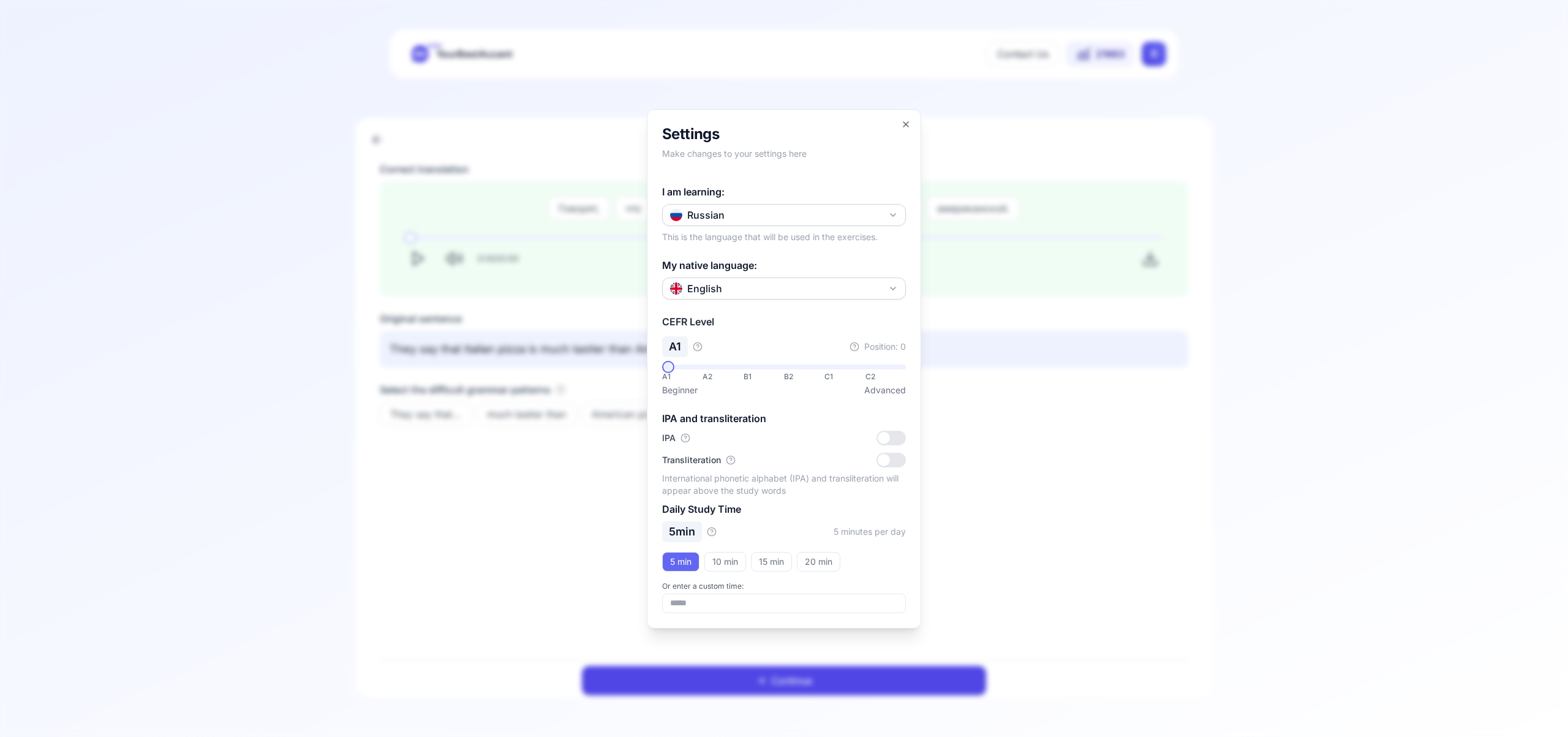
click at [890, 213] on icon "button" at bounding box center [893, 215] width 10 height 10
click at [796, 360] on div "Italian" at bounding box center [783, 353] width 238 height 22
click at [905, 124] on icon "button" at bounding box center [905, 124] width 5 height 5
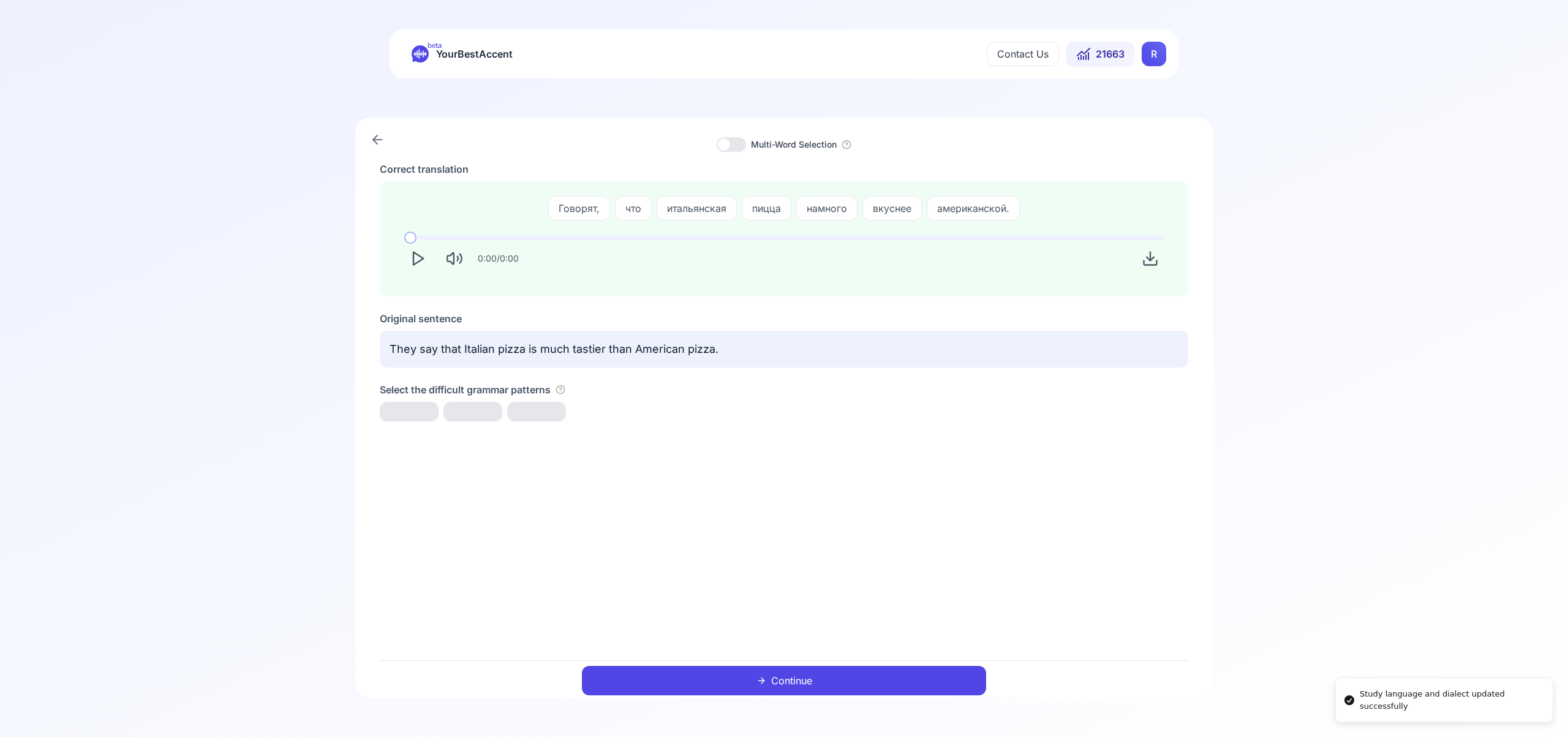
click at [1142, 50] on html "Study language and dialect updated successfully beta YourBestAccent Contact Us …" at bounding box center [784, 368] width 1568 height 737
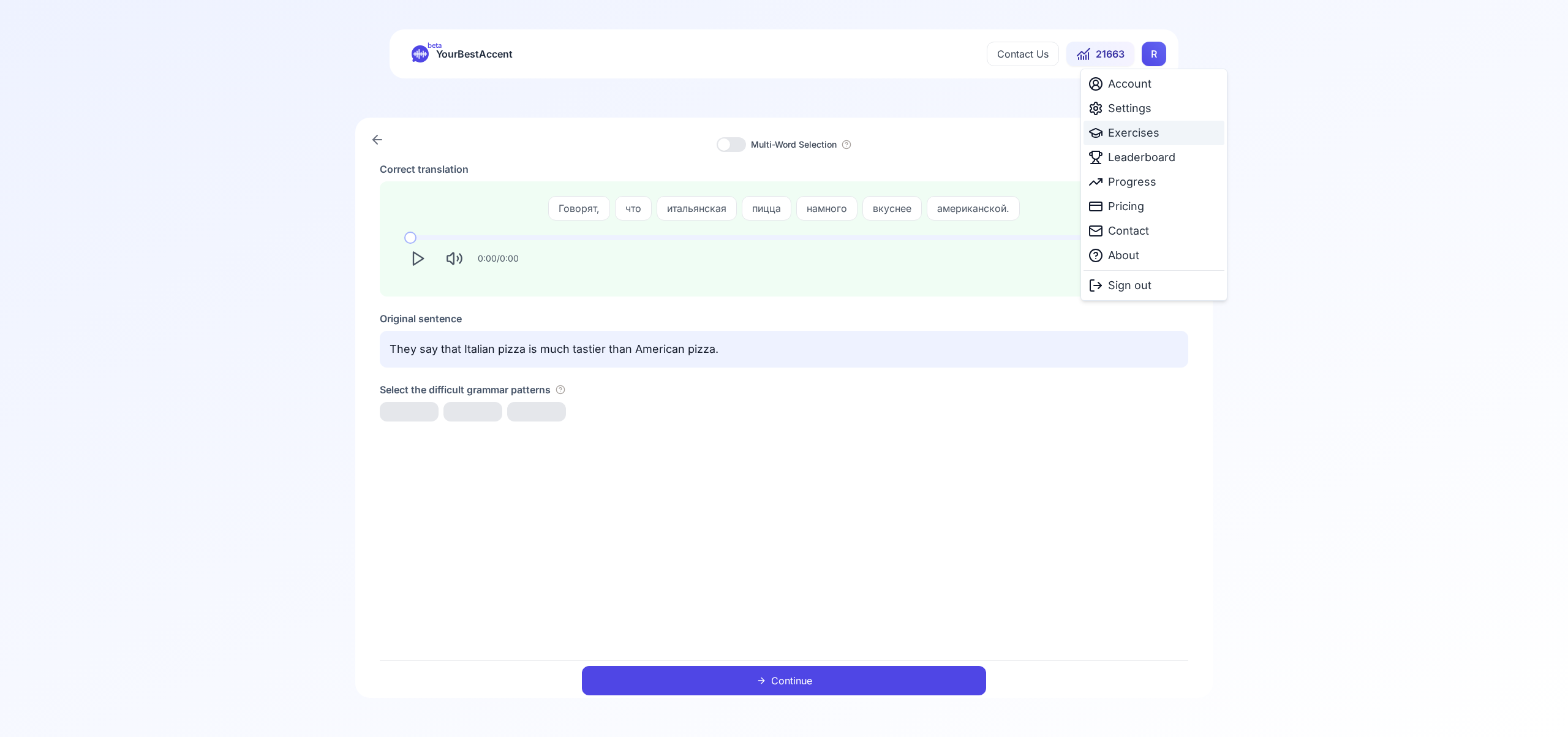
click at [1135, 132] on span "Exercises" at bounding box center [1133, 133] width 52 height 18
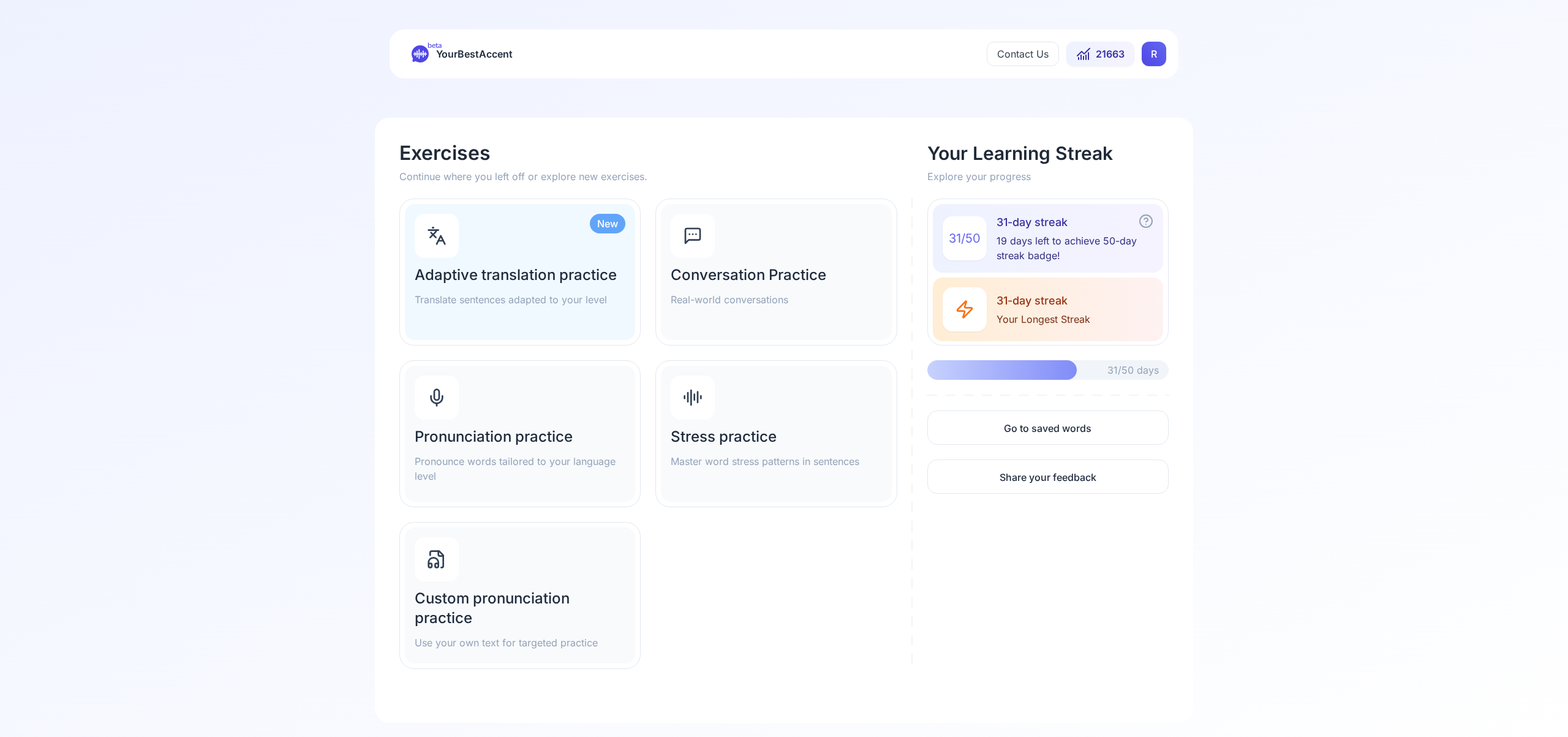
click at [520, 391] on div "Pronunciation practice Pronounce words tailored to your language level" at bounding box center [520, 433] width 231 height 136
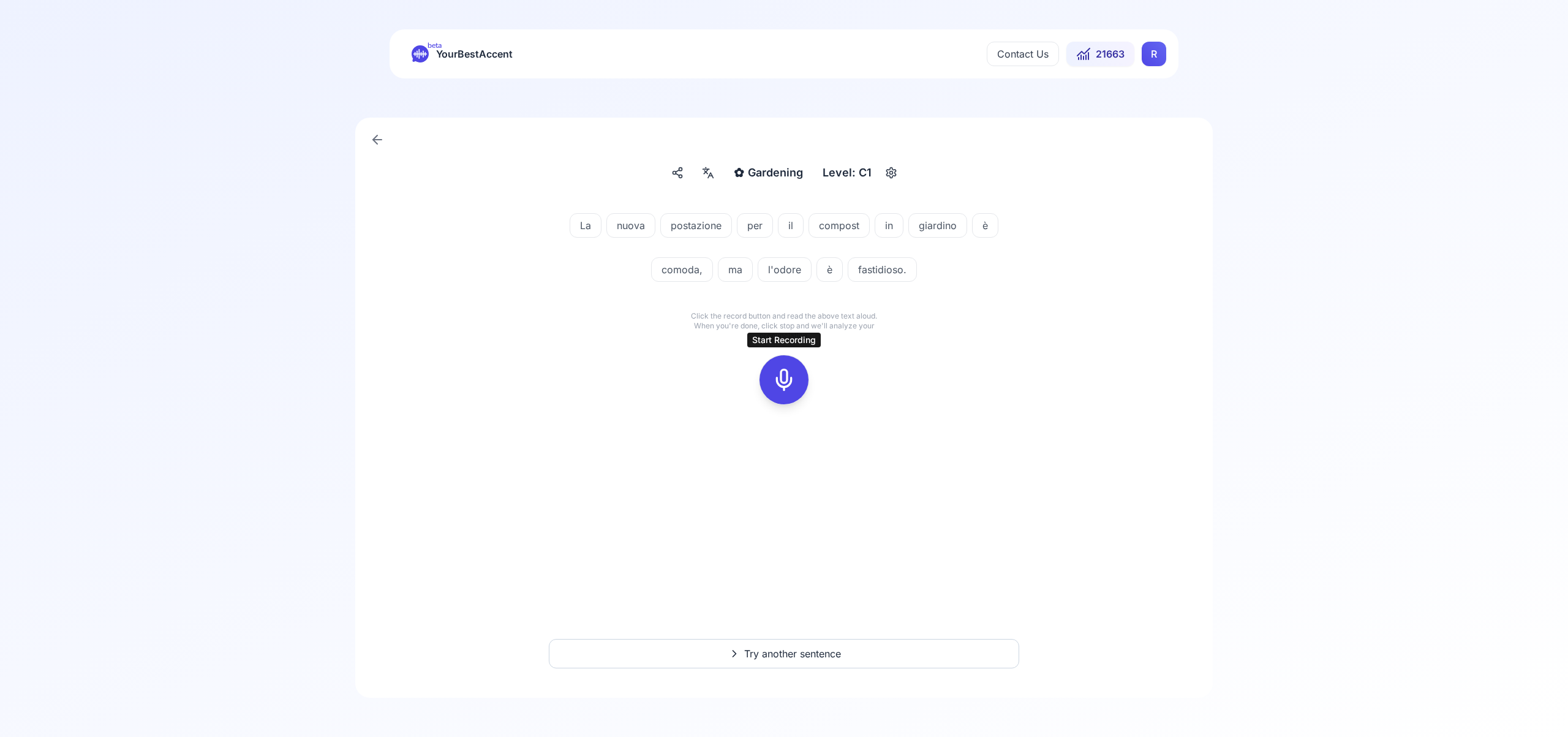
click at [793, 381] on rect at bounding box center [783, 379] width 19 height 19
click at [796, 384] on div at bounding box center [784, 379] width 29 height 49
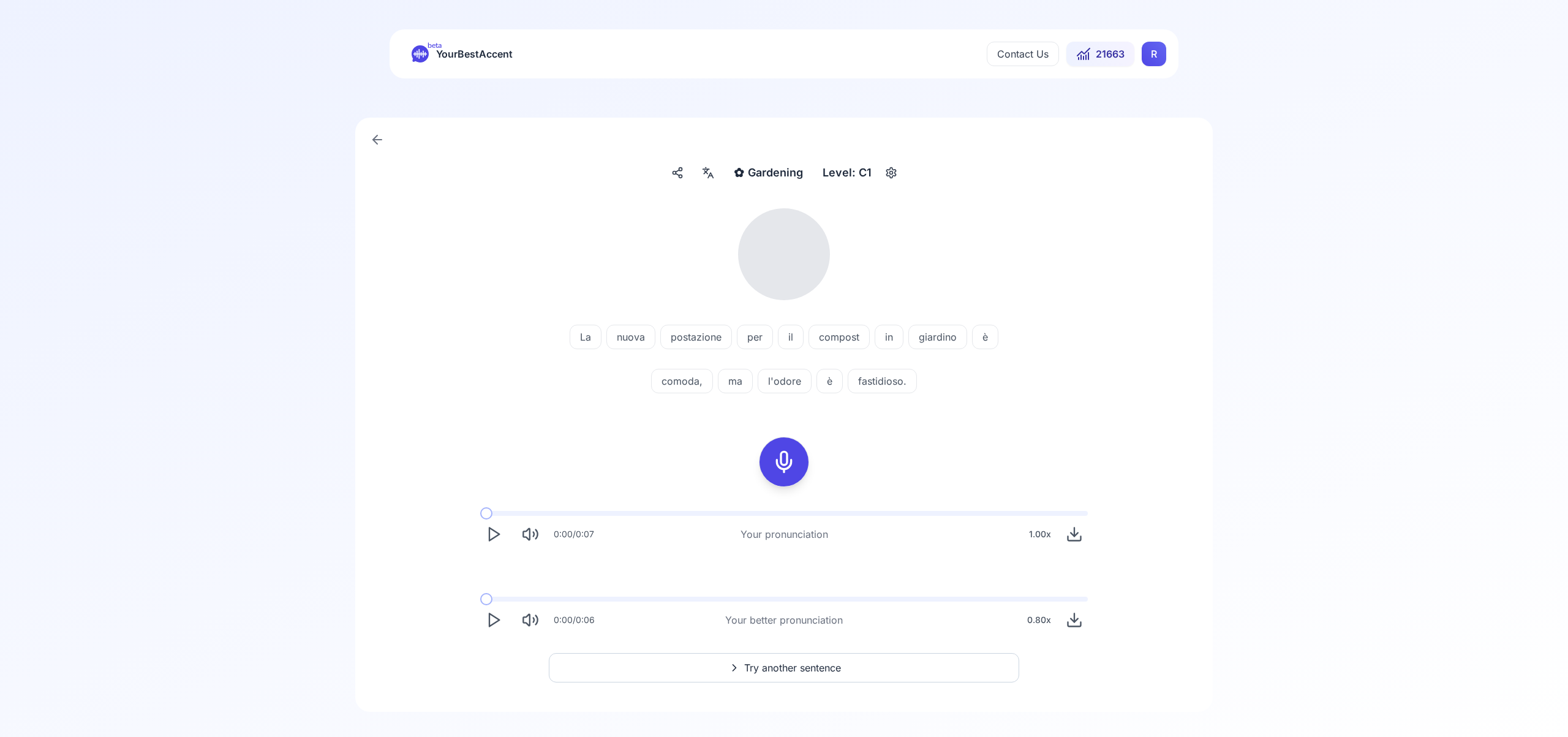
scroll to position [14, 0]
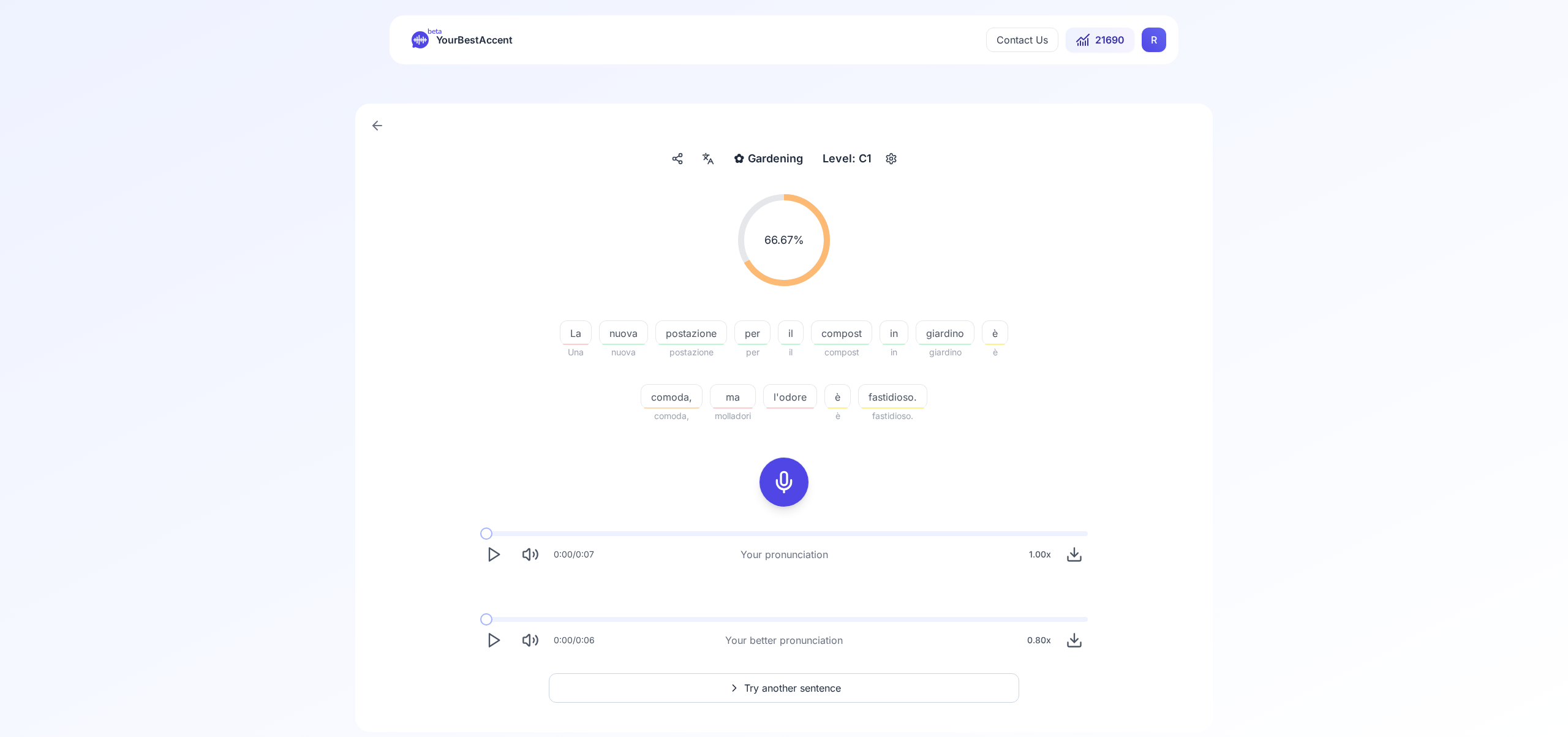
click at [823, 687] on span "Try another sentence" at bounding box center [792, 687] width 97 height 15
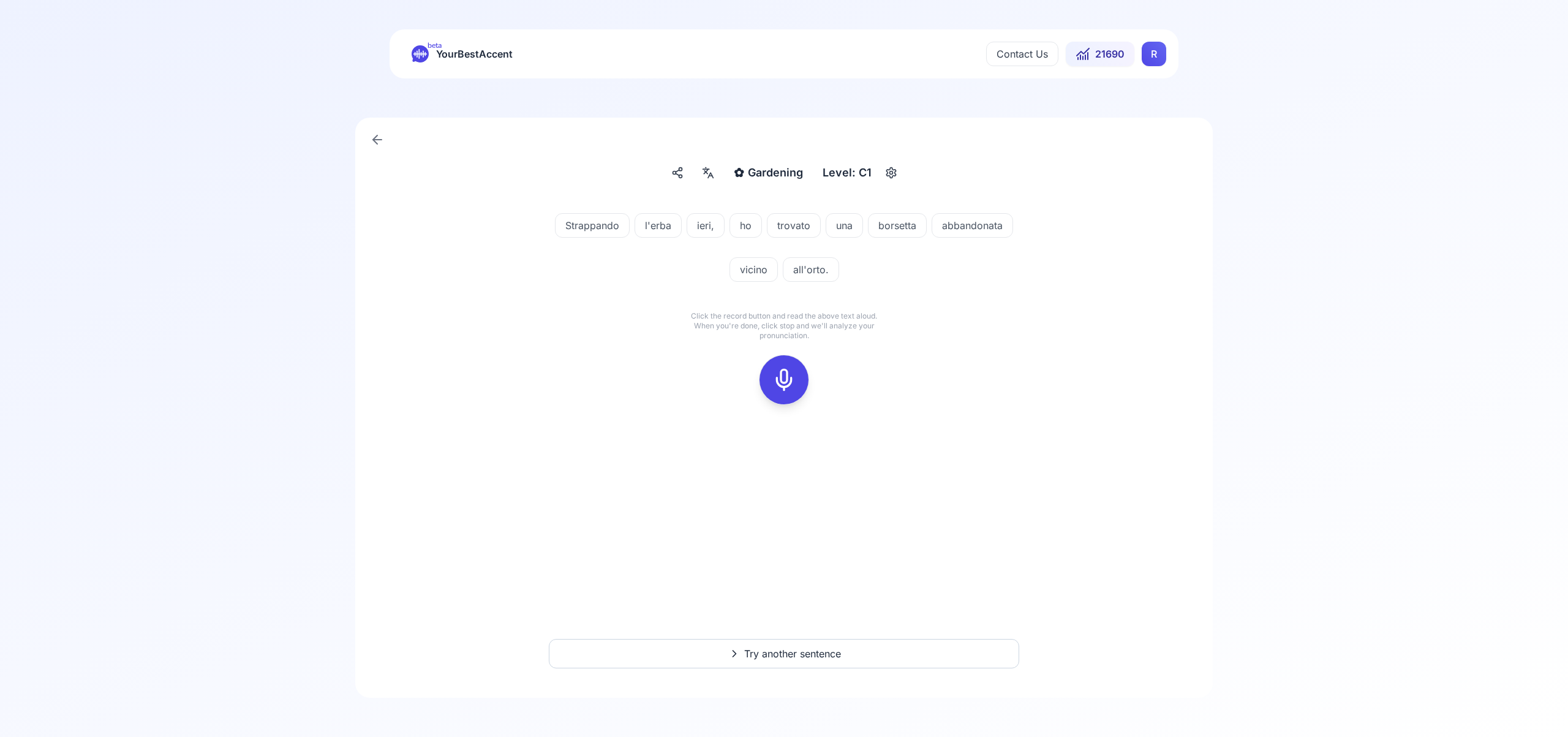
click at [792, 386] on rect at bounding box center [783, 379] width 19 height 19
click at [796, 383] on div at bounding box center [784, 379] width 29 height 49
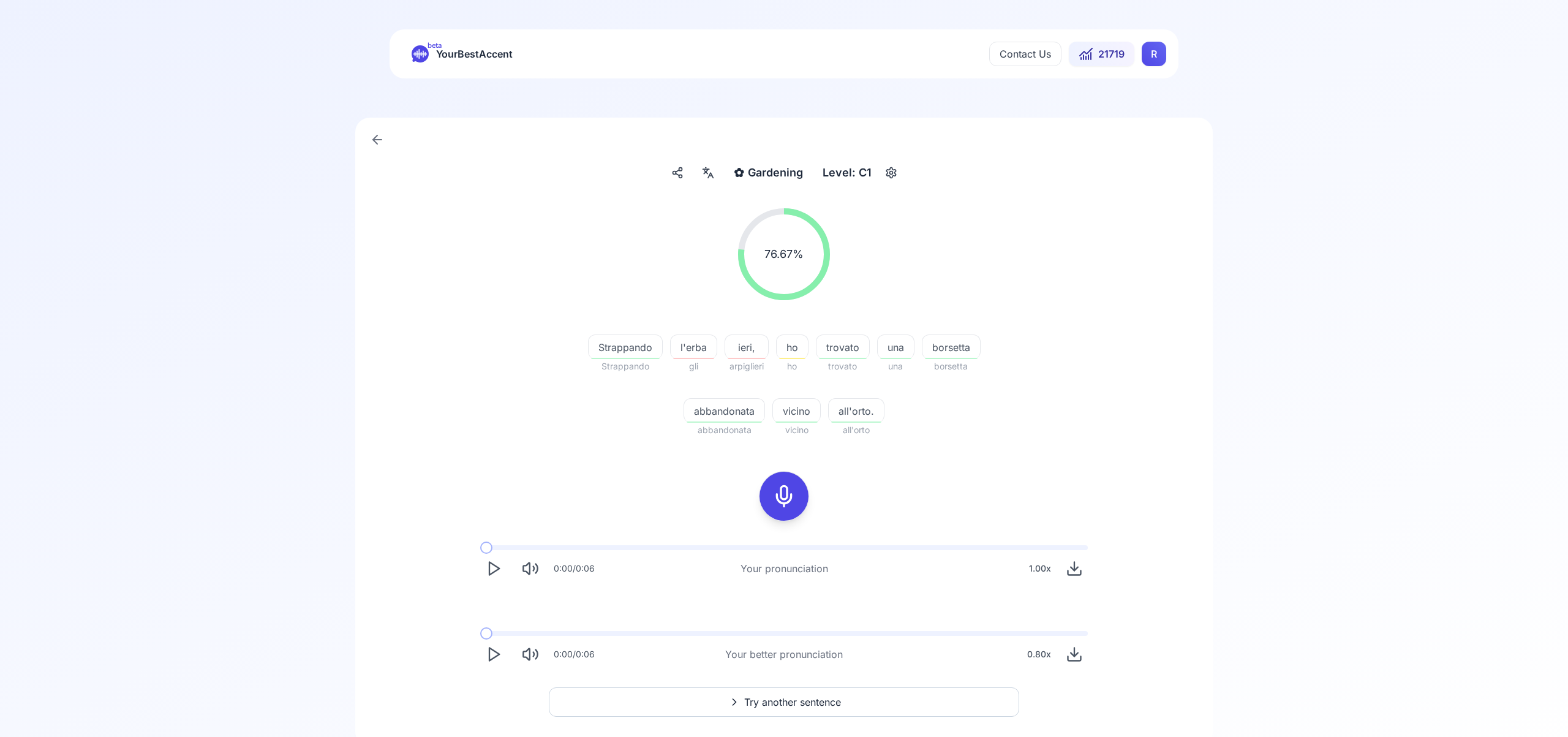
click at [814, 700] on span "Try another sentence" at bounding box center [792, 701] width 97 height 15
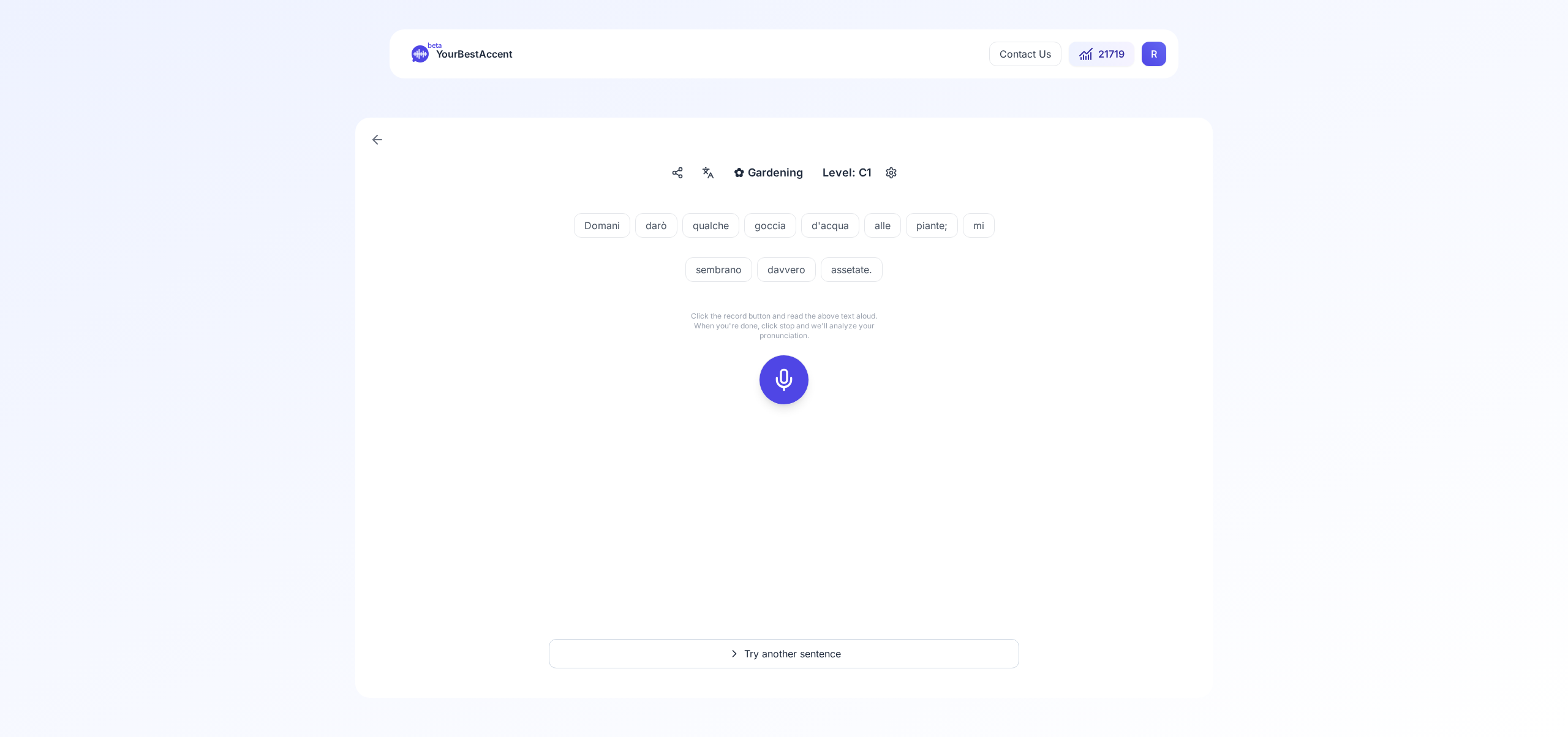
drag, startPoint x: 783, startPoint y: 377, endPoint x: 793, endPoint y: 374, distance: 10.4
click at [783, 377] on icon at bounding box center [783, 379] width 24 height 24
click at [781, 379] on icon at bounding box center [783, 379] width 24 height 24
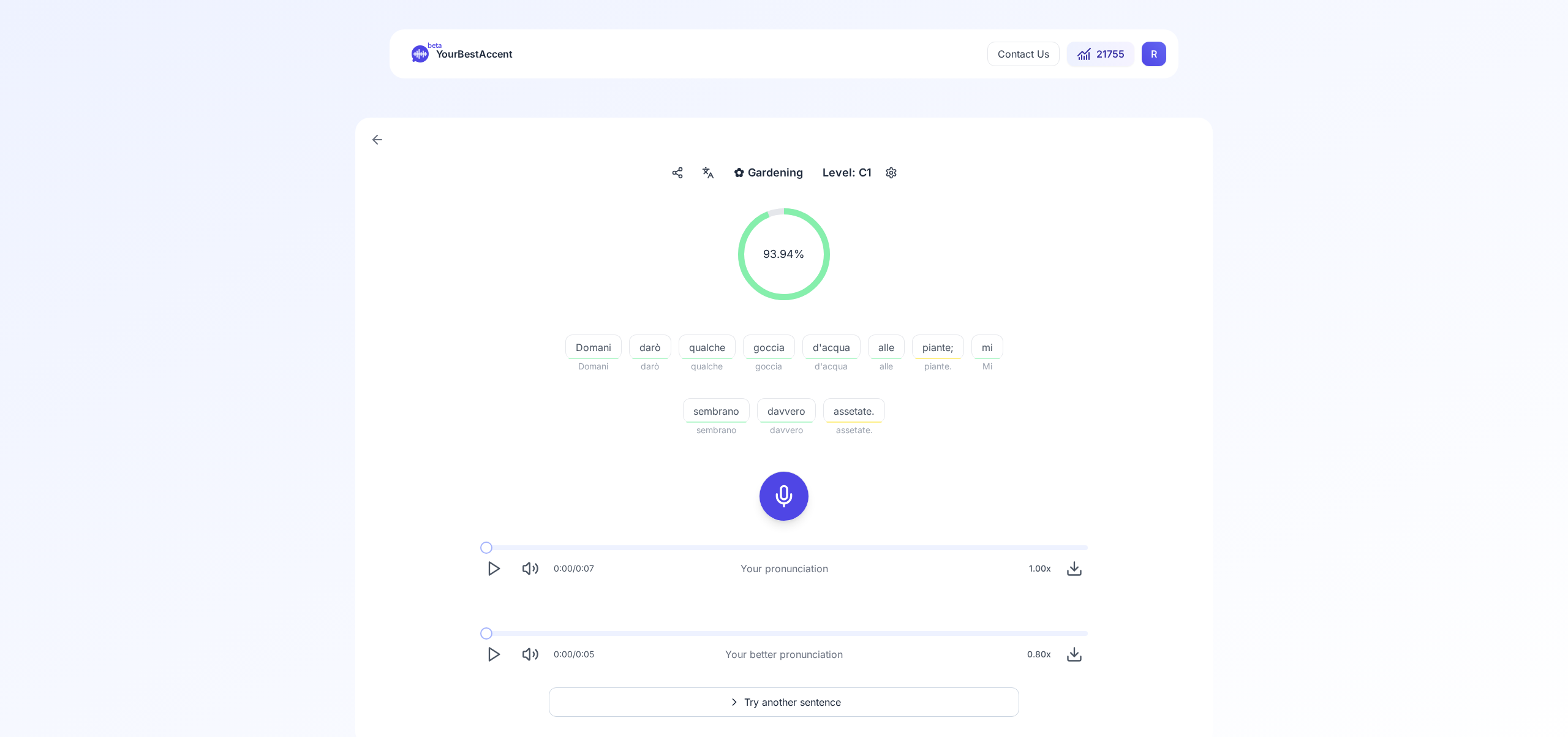
click at [834, 697] on span "Try another sentence" at bounding box center [792, 701] width 97 height 15
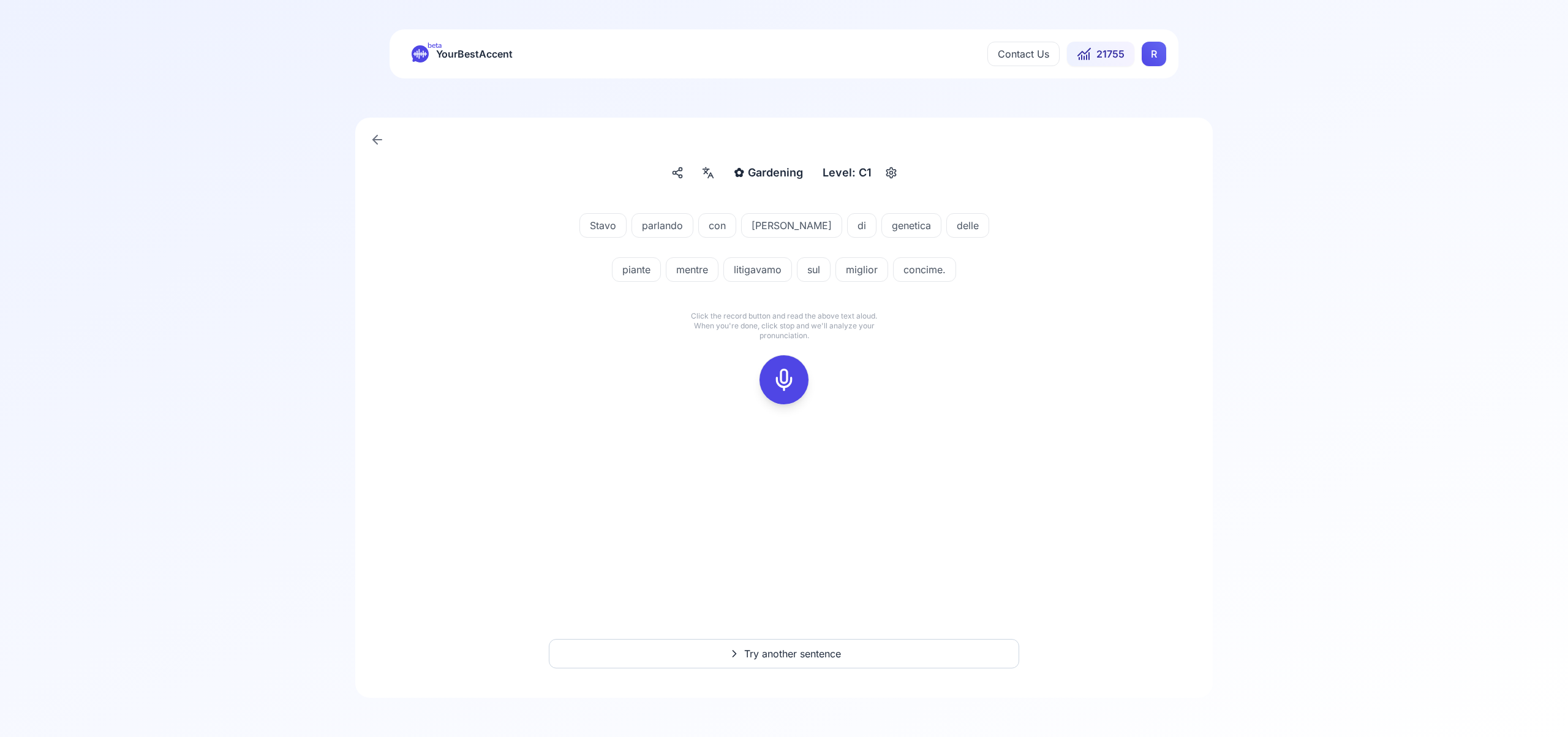
click at [783, 376] on icon at bounding box center [783, 379] width 24 height 24
click at [784, 375] on icon at bounding box center [783, 379] width 24 height 24
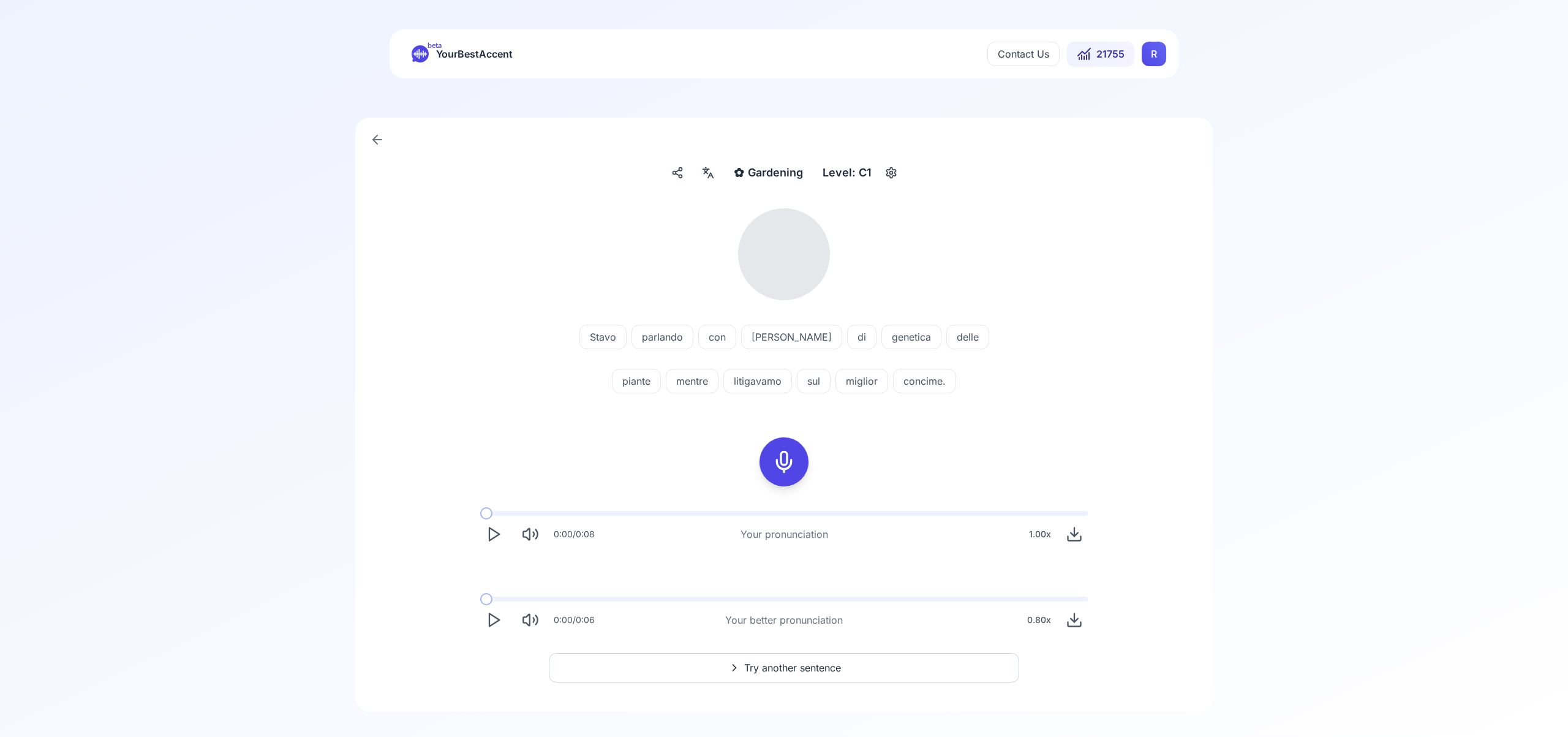
click at [713, 172] on icon at bounding box center [708, 172] width 15 height 13
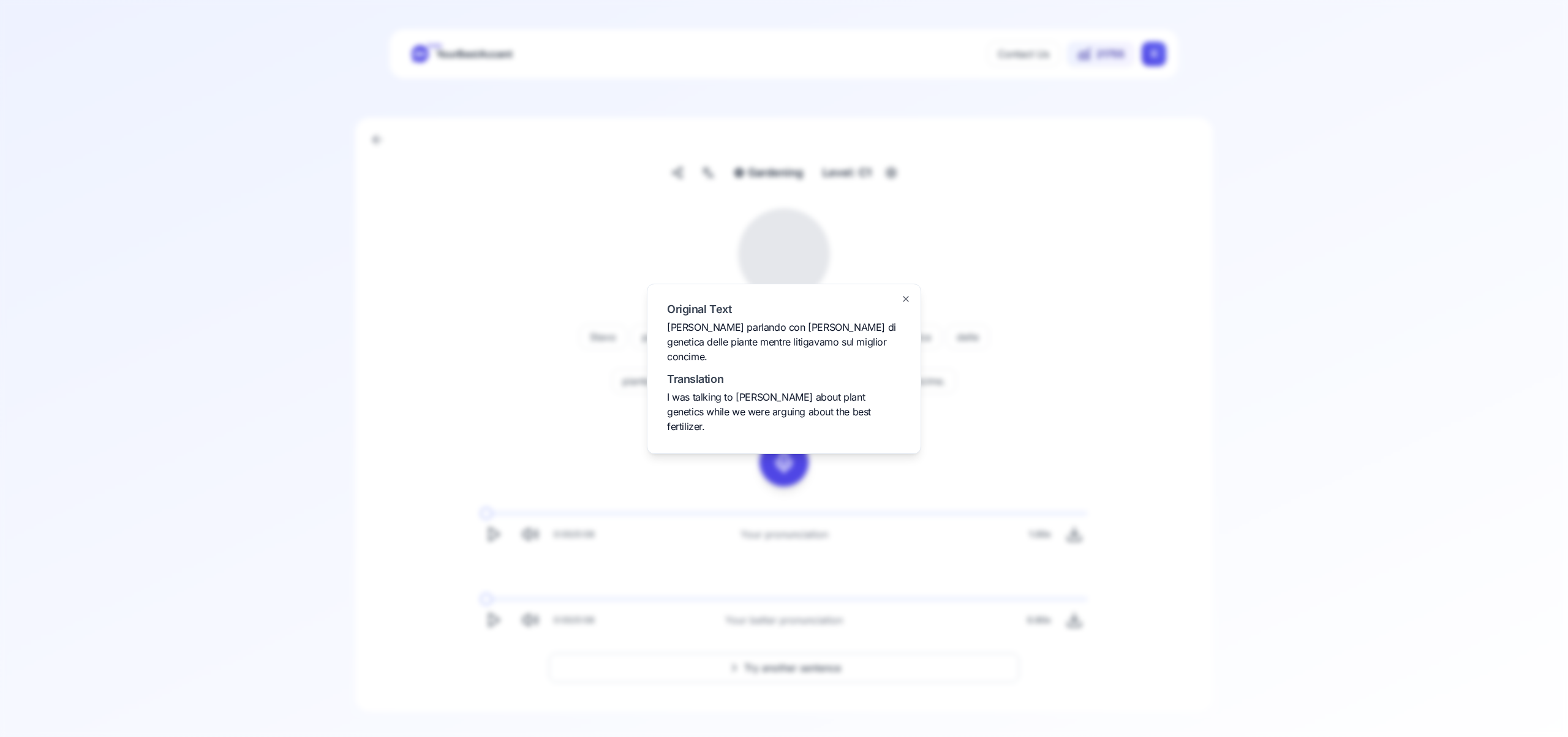
click at [904, 304] on icon "button" at bounding box center [905, 299] width 10 height 10
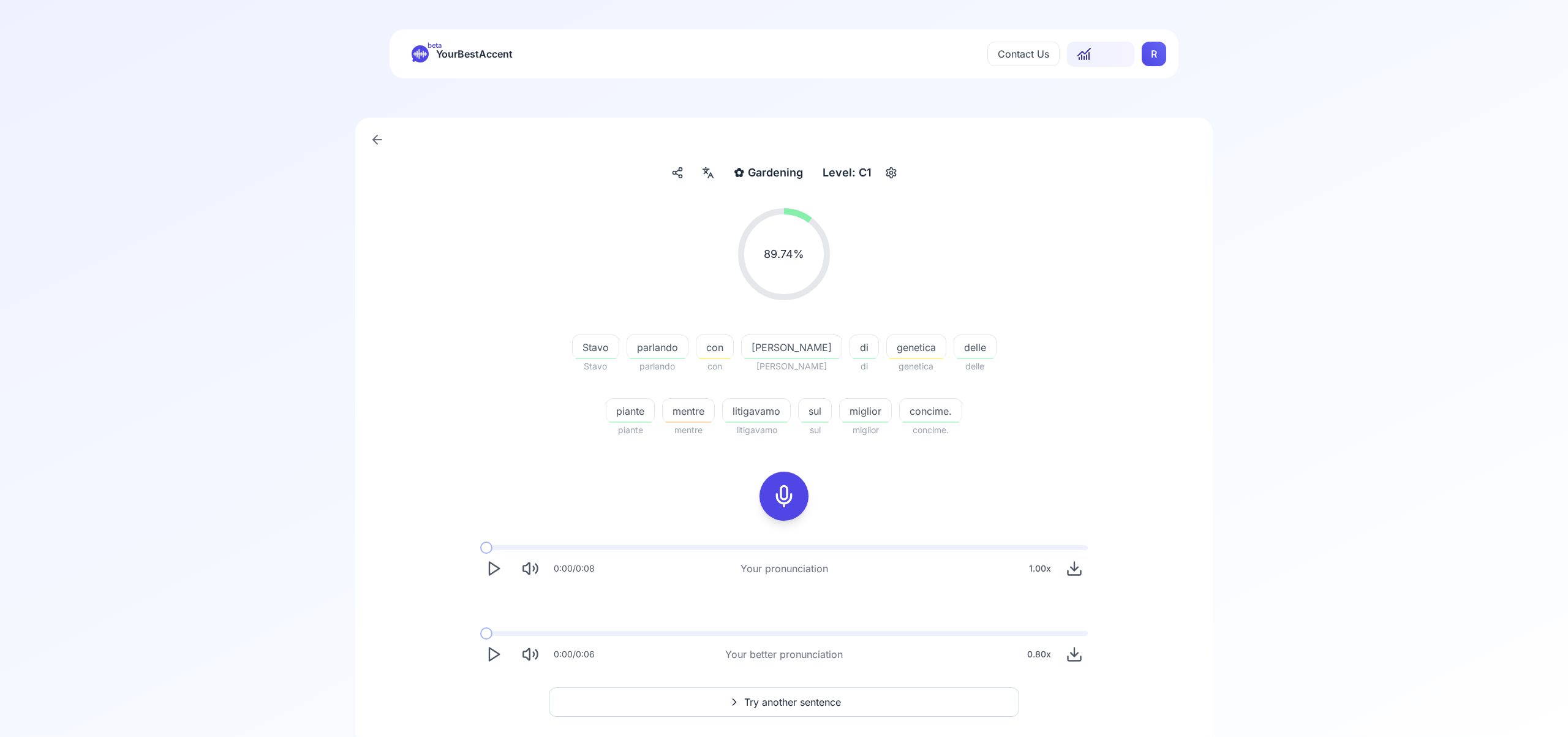
click at [804, 670] on div "0:00 / 0:06 Your better pronunciation 0.80 x" at bounding box center [783, 649] width 627 height 57
click at [809, 701] on span "Try another sentence" at bounding box center [792, 701] width 97 height 15
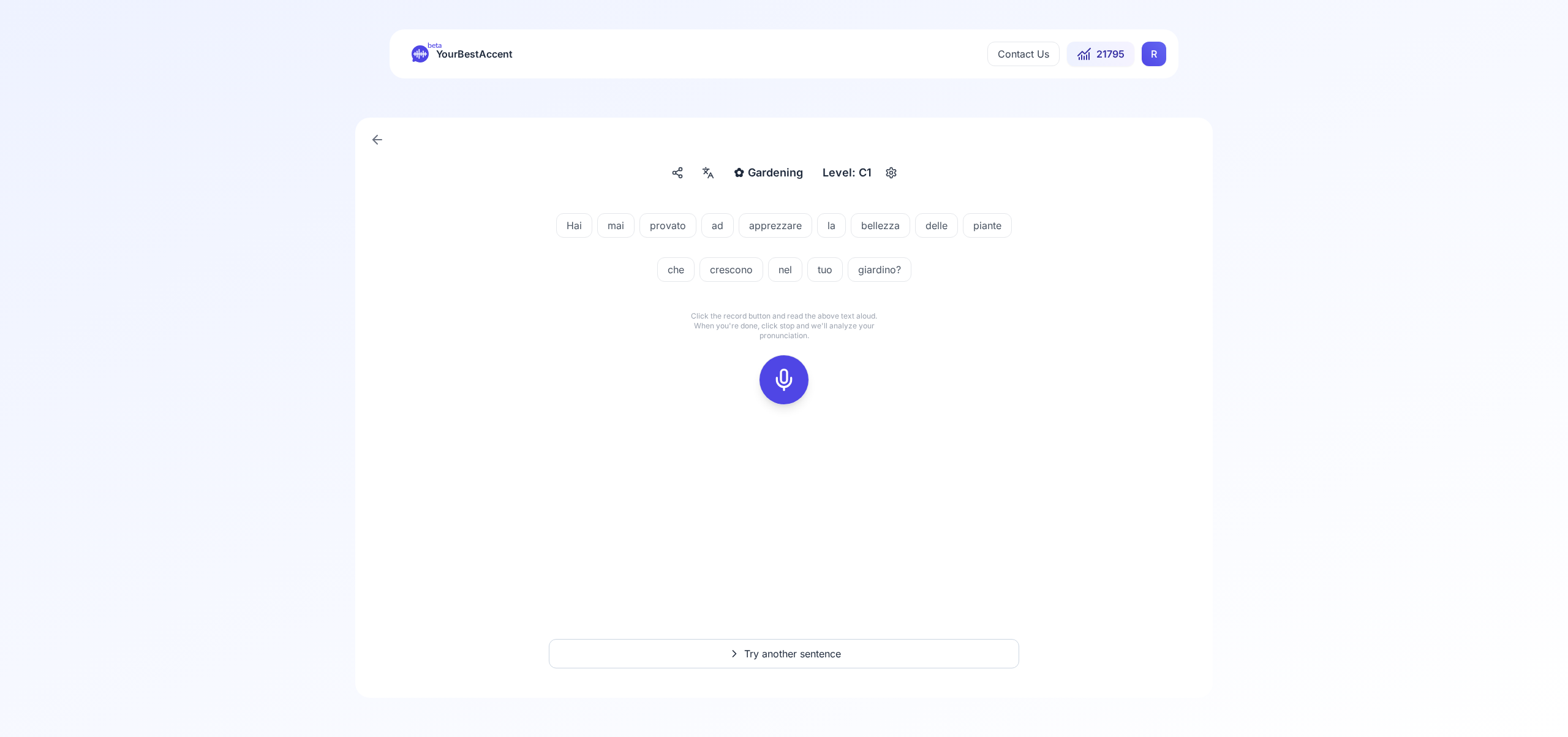
click at [782, 374] on icon at bounding box center [783, 379] width 24 height 24
click at [789, 383] on icon at bounding box center [783, 379] width 24 height 24
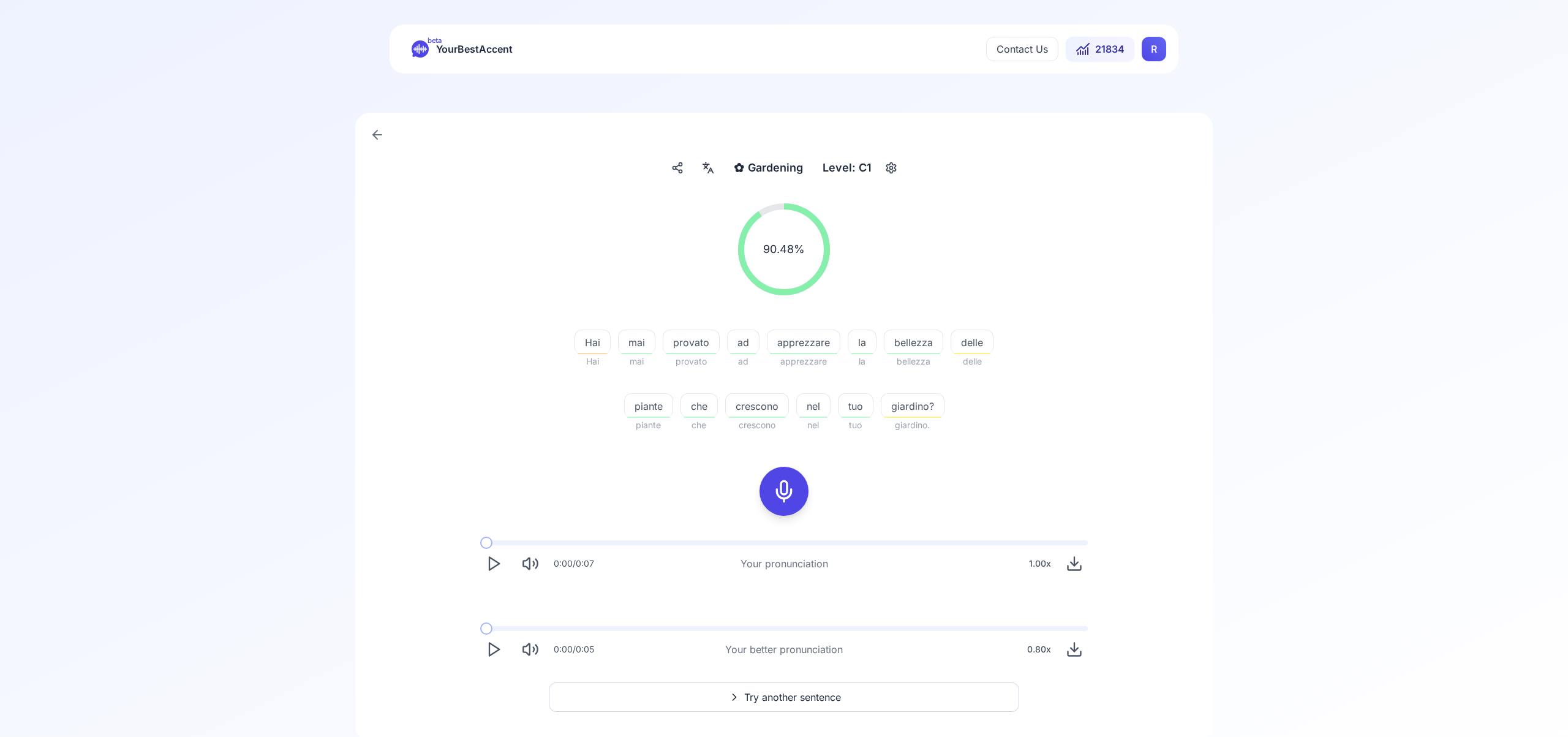
scroll to position [4, 0]
click at [827, 693] on span "Try another sentence" at bounding box center [792, 697] width 97 height 15
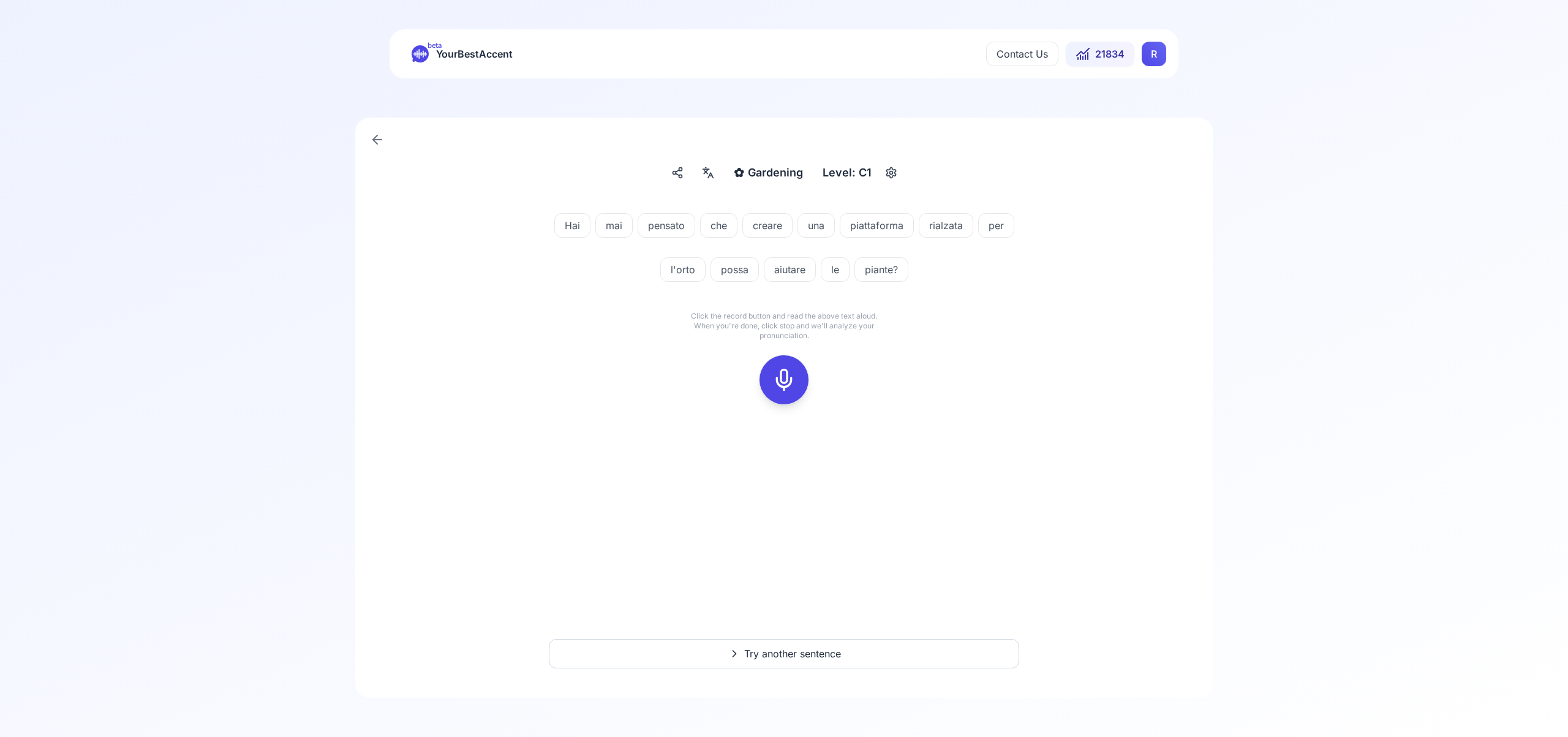
click at [784, 378] on icon at bounding box center [783, 379] width 24 height 24
click at [783, 378] on icon at bounding box center [783, 379] width 24 height 24
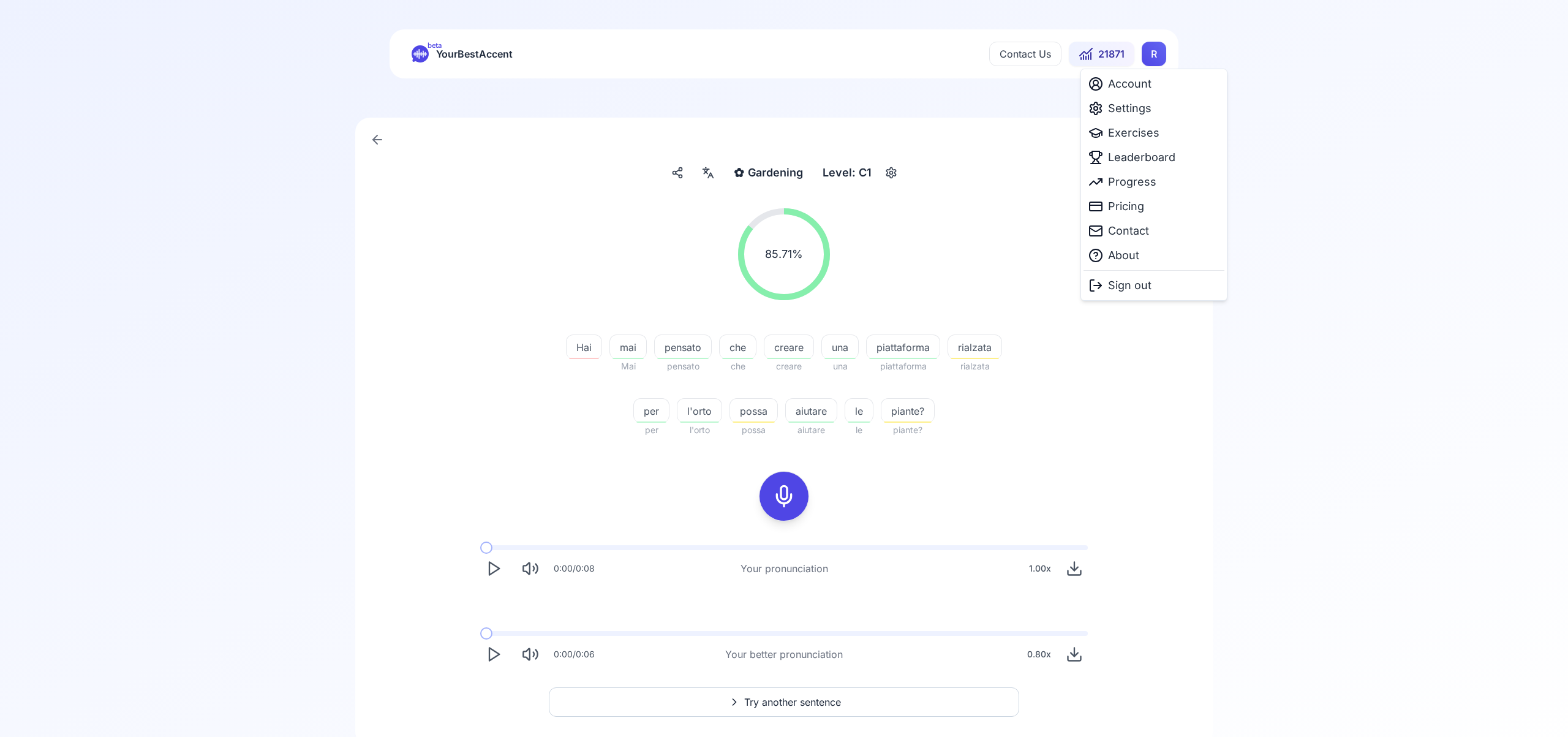
click at [1152, 51] on html "beta YourBestAccent Contact Us 21871 R ✿ Gardening Gardening Level: C1 85.71 % …" at bounding box center [784, 368] width 1568 height 737
click at [1145, 159] on span "Leaderboard" at bounding box center [1141, 157] width 67 height 18
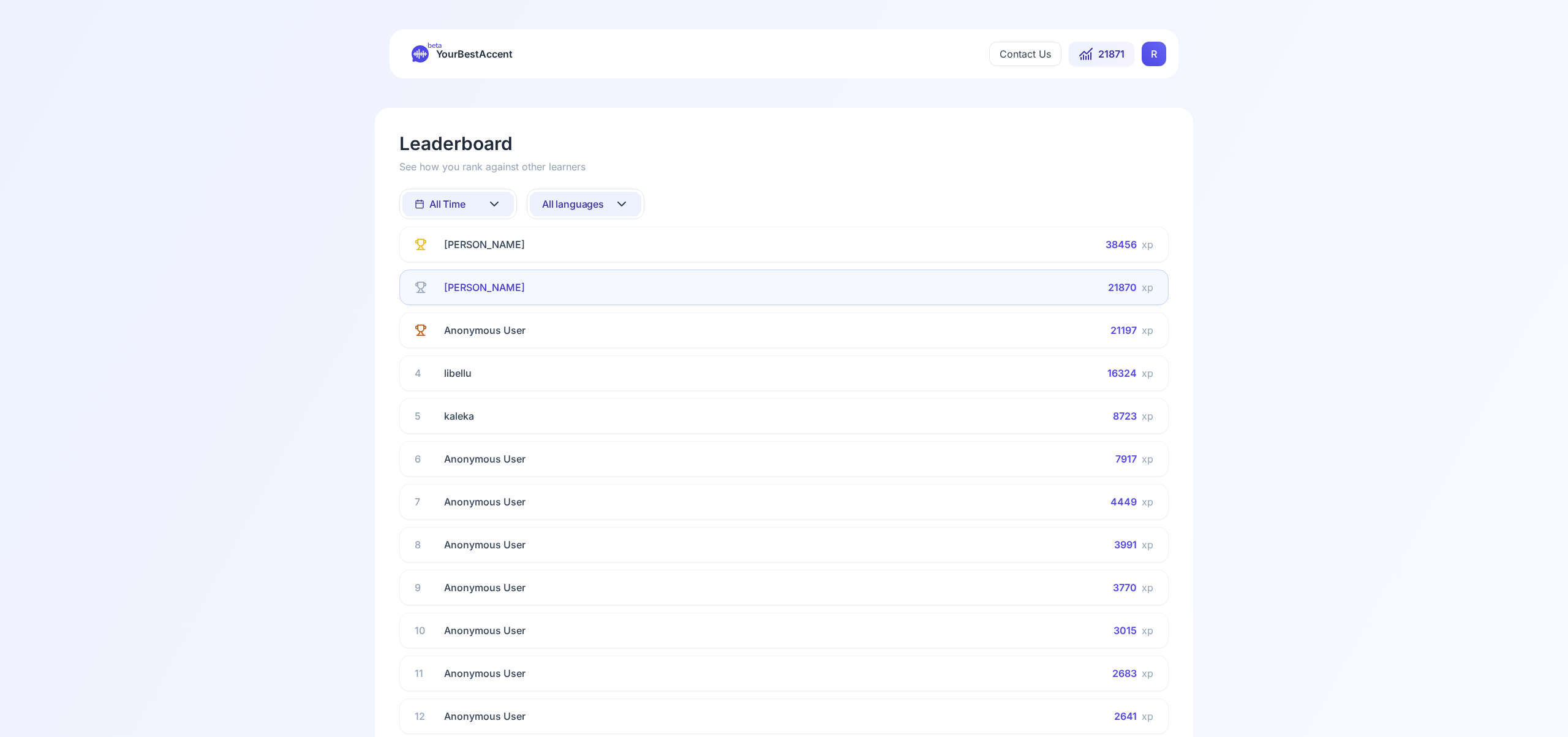
click at [623, 202] on icon at bounding box center [622, 204] width 8 height 4
click at [592, 299] on div "Spanish" at bounding box center [586, 302] width 111 height 22
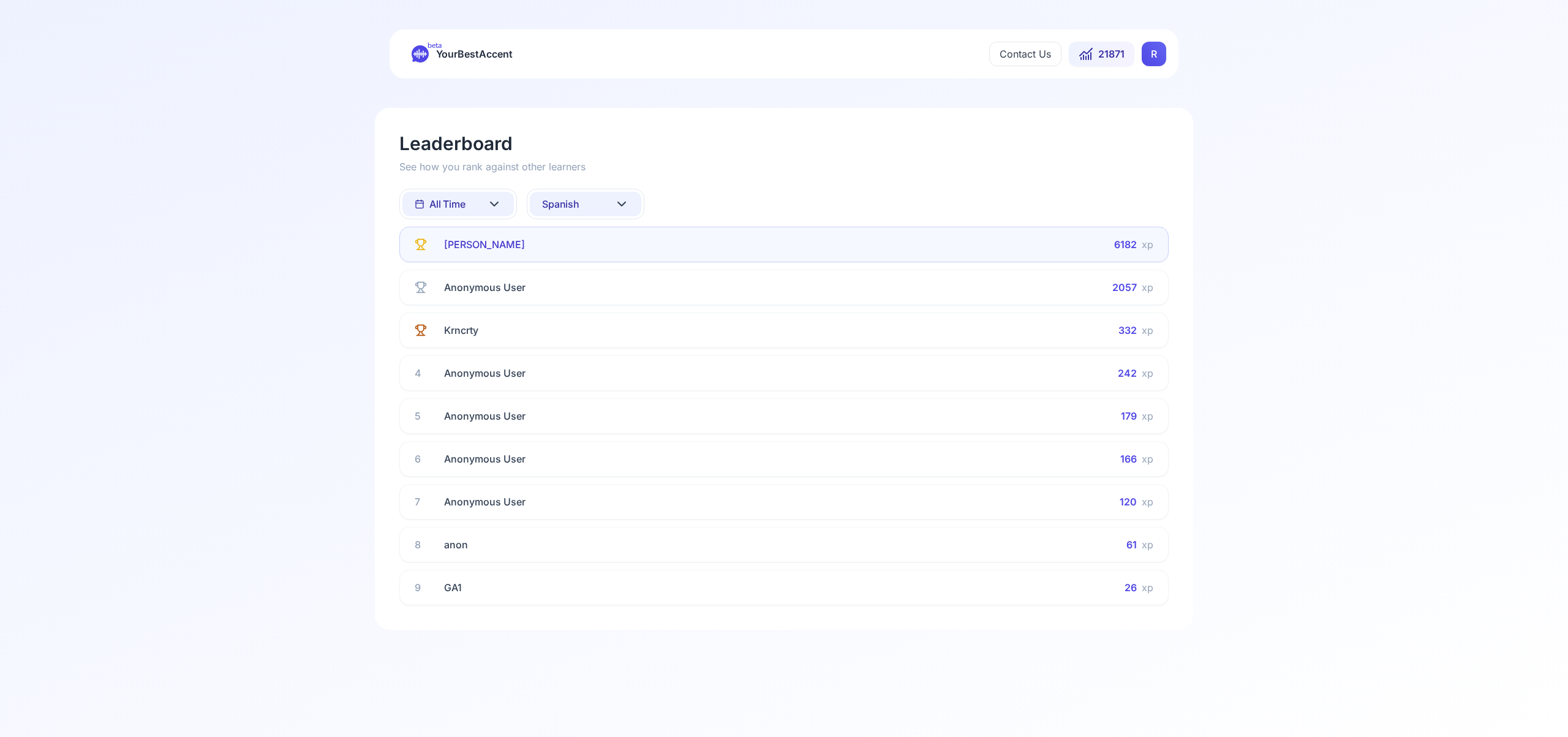
click at [617, 205] on icon at bounding box center [621, 203] width 15 height 15
click at [590, 325] on div "French" at bounding box center [586, 325] width 111 height 22
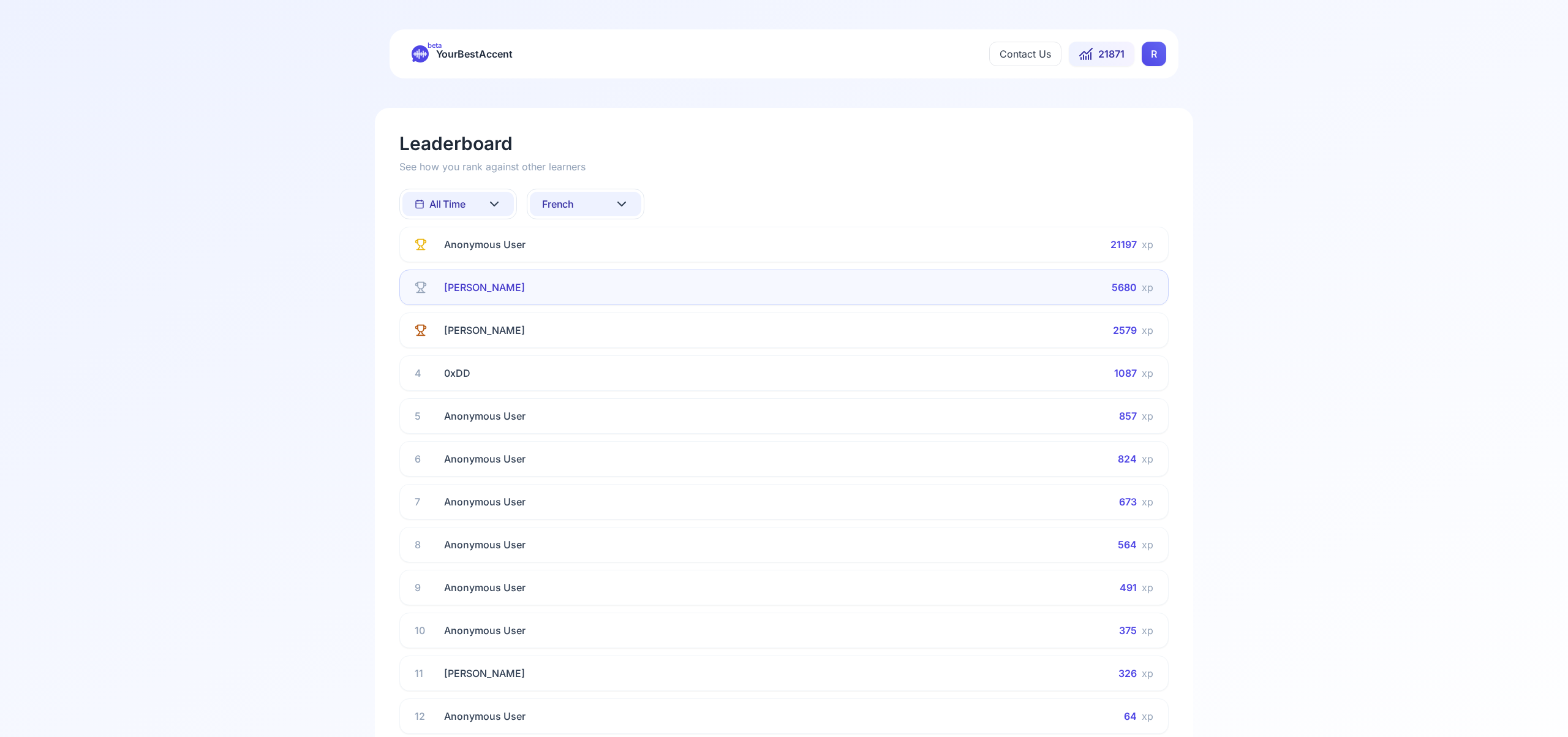
click at [621, 202] on icon at bounding box center [621, 203] width 15 height 15
click at [601, 335] on div "Italian" at bounding box center [586, 334] width 111 height 22
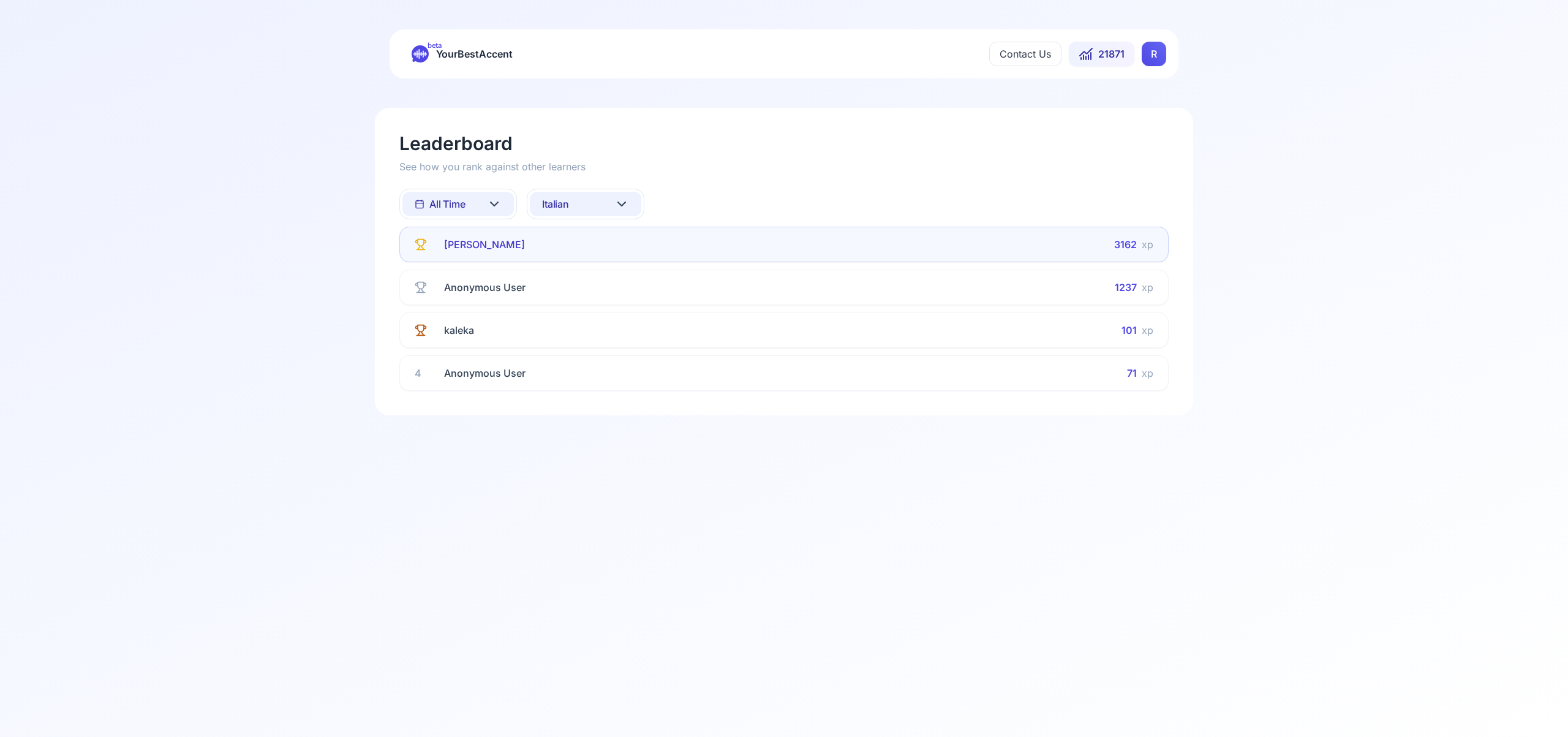
click at [619, 204] on icon at bounding box center [621, 203] width 15 height 15
click at [605, 352] on div "Portuguese" at bounding box center [586, 349] width 111 height 22
click at [621, 203] on icon at bounding box center [621, 203] width 15 height 15
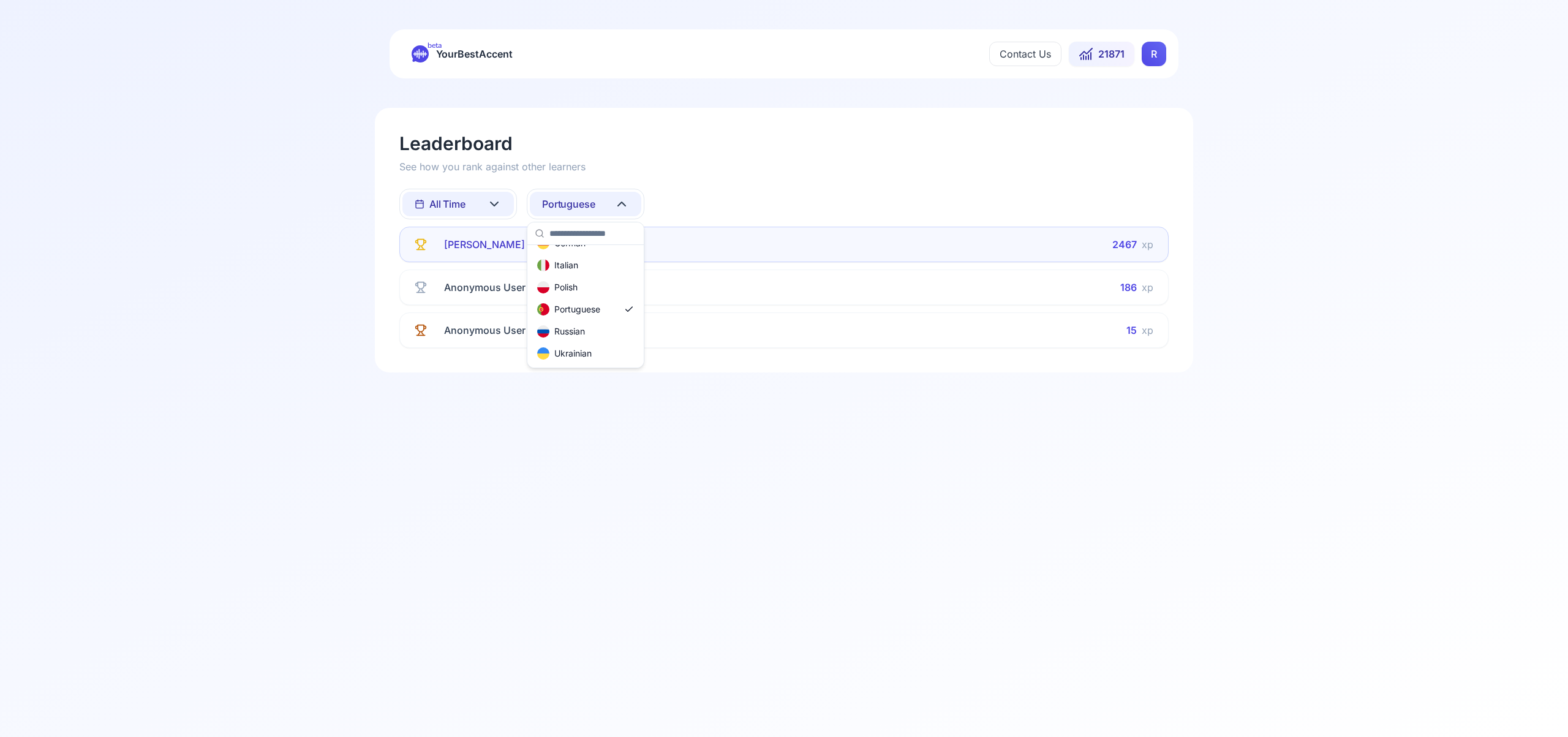
scroll to position [109, 0]
click at [592, 325] on div "Russian" at bounding box center [586, 325] width 111 height 22
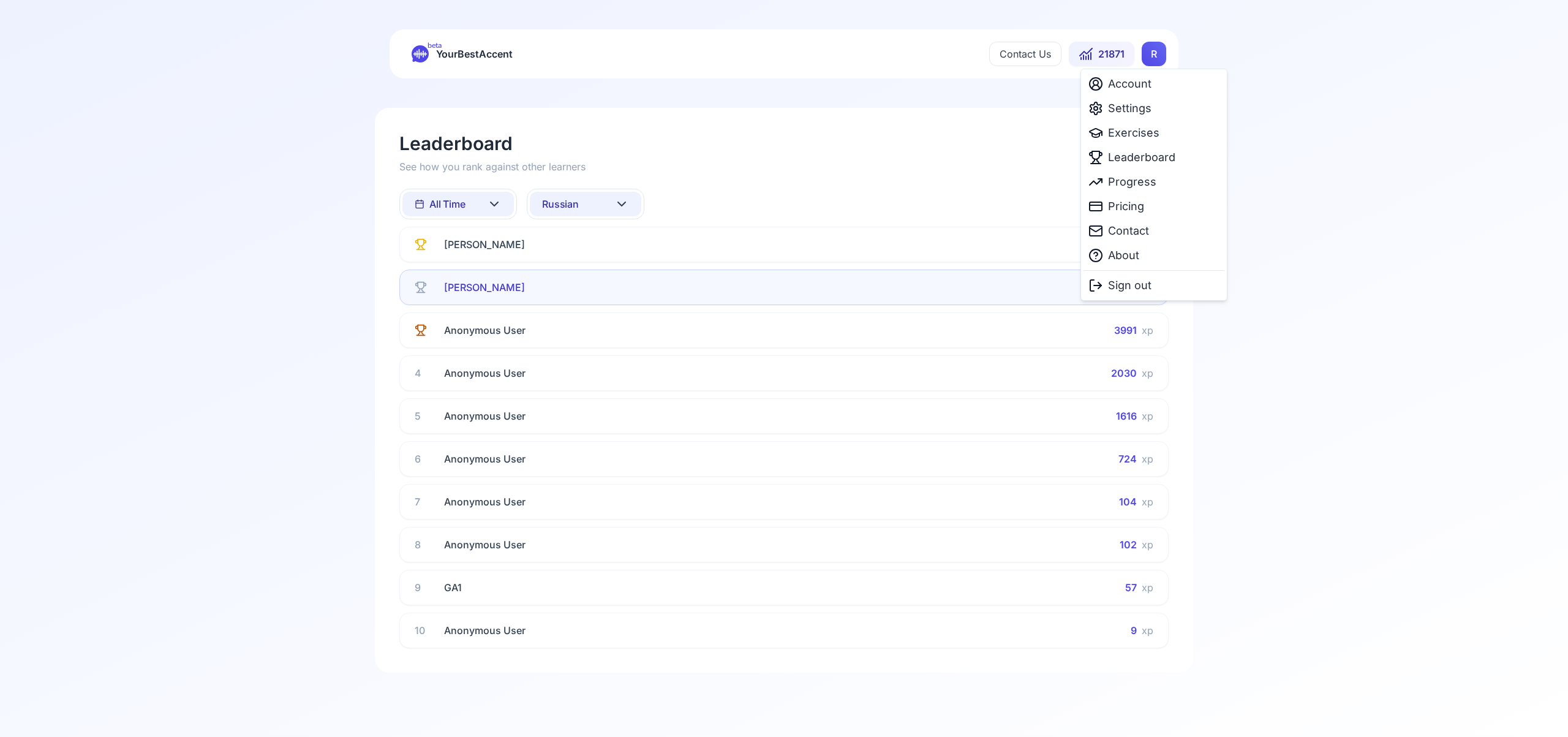
click at [1160, 59] on html "beta YourBestAccent Contact Us 21871 R Leaderboard See how you rank against oth…" at bounding box center [784, 368] width 1568 height 737
click at [1148, 132] on span "Exercises" at bounding box center [1133, 133] width 52 height 18
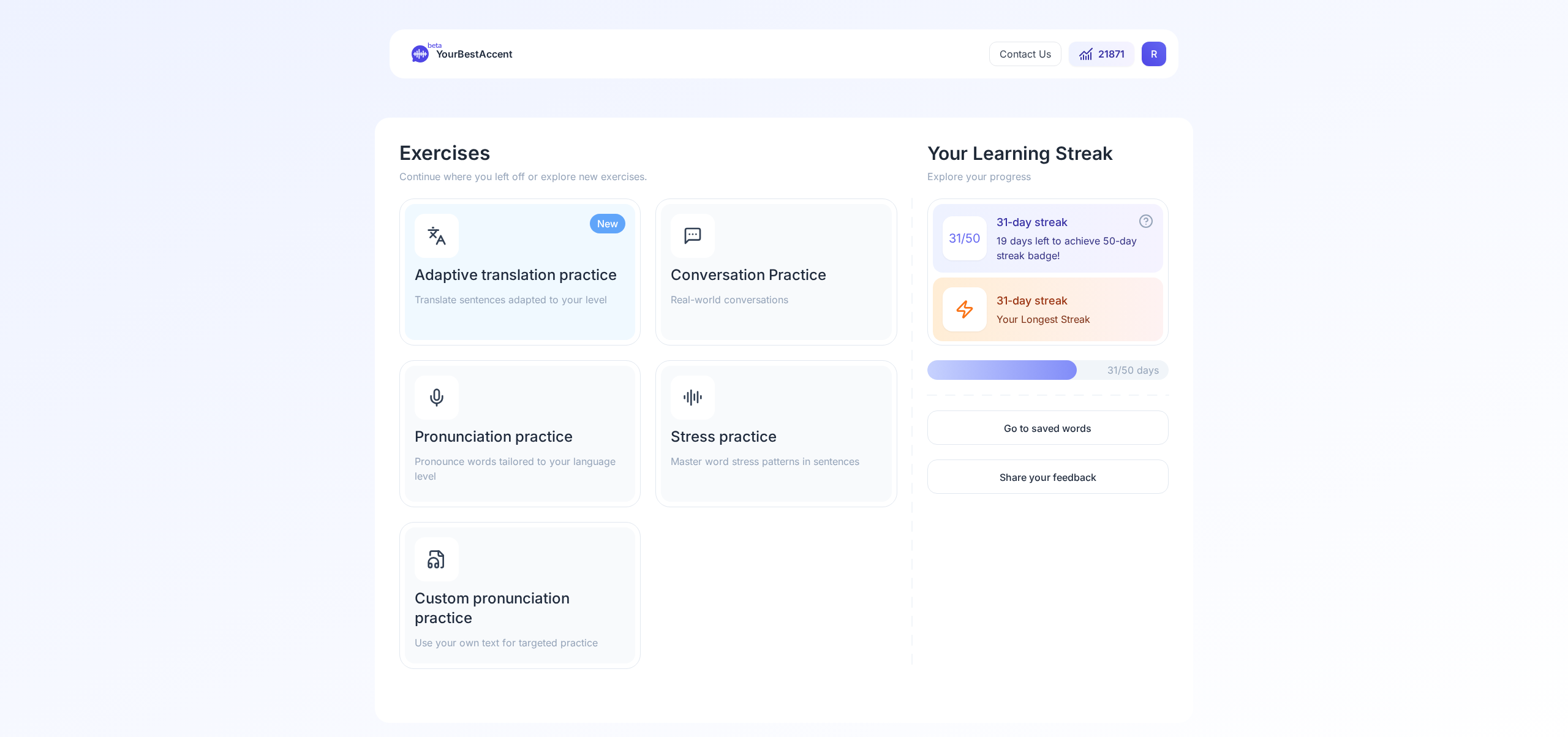
click at [611, 227] on div "New" at bounding box center [607, 224] width 35 height 20
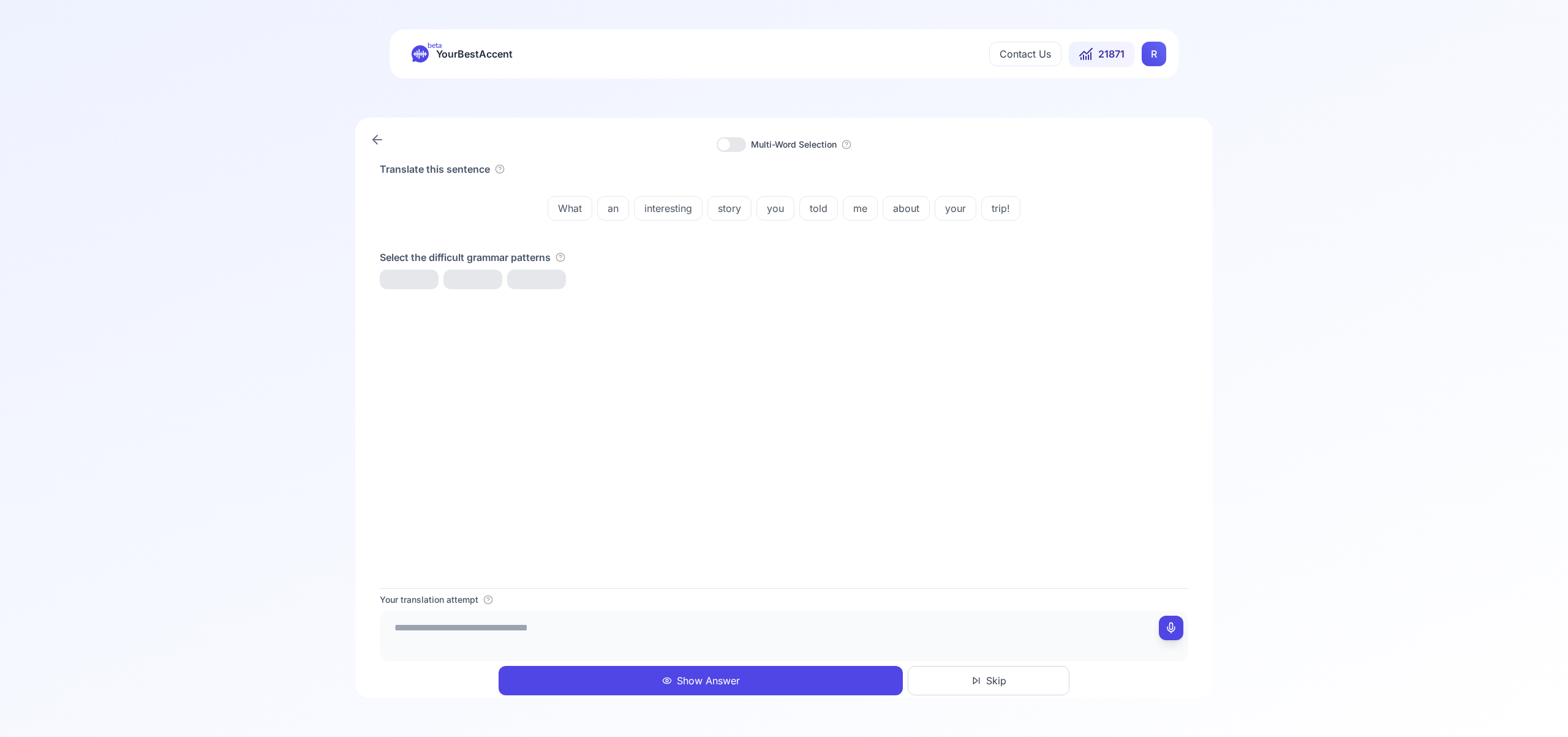
click at [821, 675] on button "Show Answer" at bounding box center [700, 680] width 404 height 29
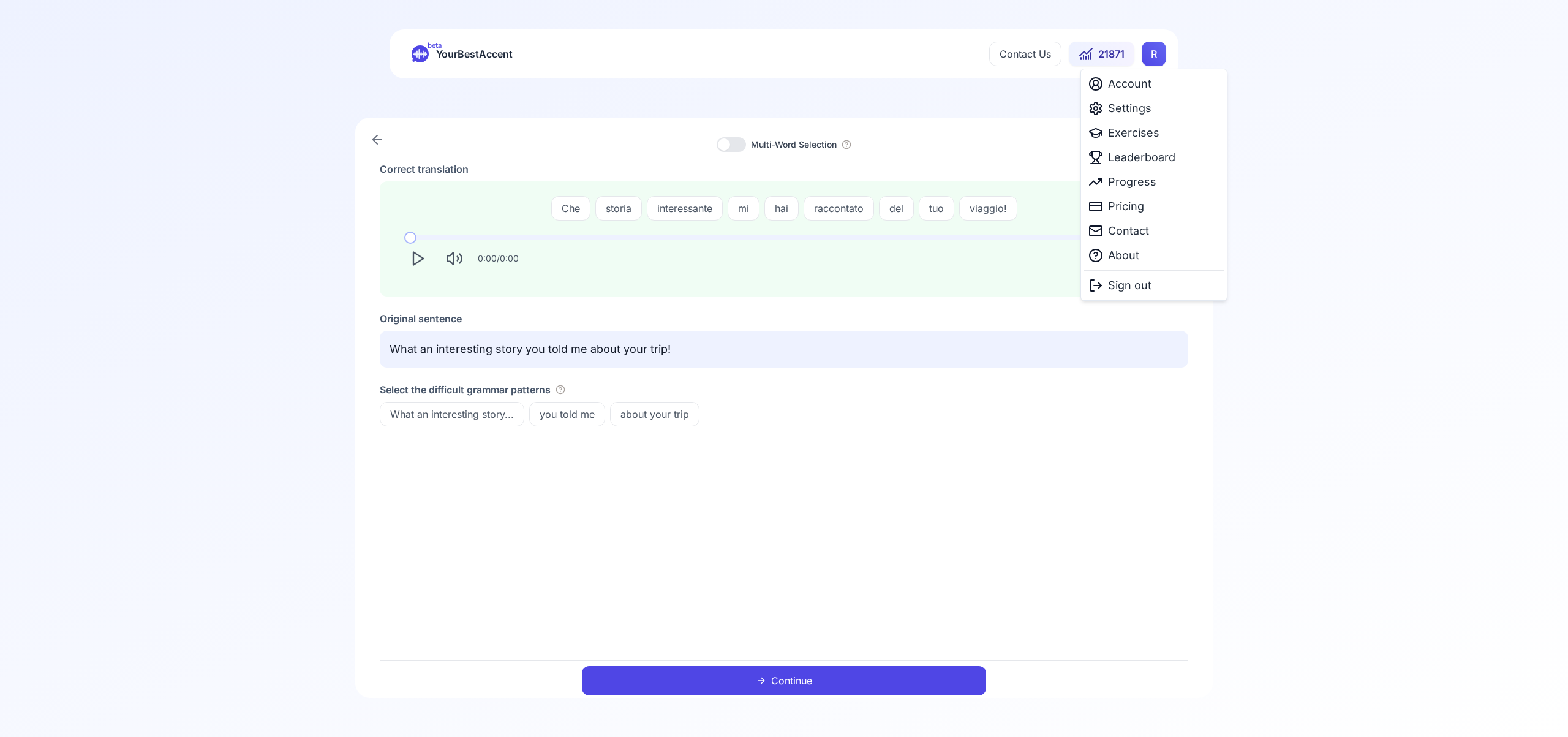
click at [1150, 57] on html "beta YourBestAccent Contact Us 21871 R Multi-Word Selection Correct translation…" at bounding box center [784, 368] width 1568 height 737
click at [1141, 110] on span "Settings" at bounding box center [1129, 108] width 43 height 18
click at [1154, 57] on html "beta YourBestAccent Contact Us 21871 R Multi-Word Selection Correct translation…" at bounding box center [784, 368] width 1568 height 737
click at [1138, 128] on span "Exercises" at bounding box center [1133, 133] width 52 height 18
